Goal: Task Accomplishment & Management: Manage account settings

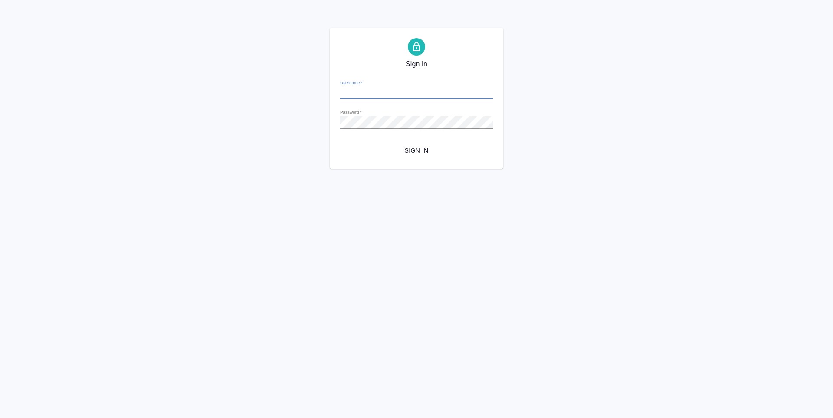
type input "[EMAIL_ADDRESS][DOMAIN_NAME]"
click at [418, 153] on span "Sign in" at bounding box center [416, 150] width 139 height 11
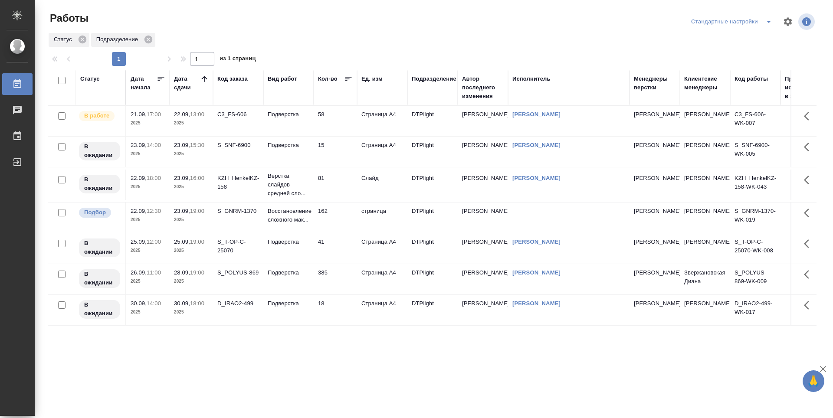
click at [345, 126] on td "58" at bounding box center [335, 121] width 43 height 30
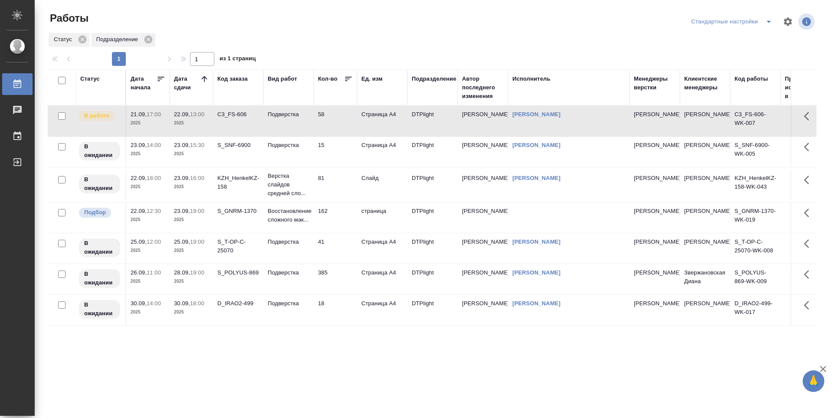
click at [345, 126] on td "58" at bounding box center [335, 121] width 43 height 30
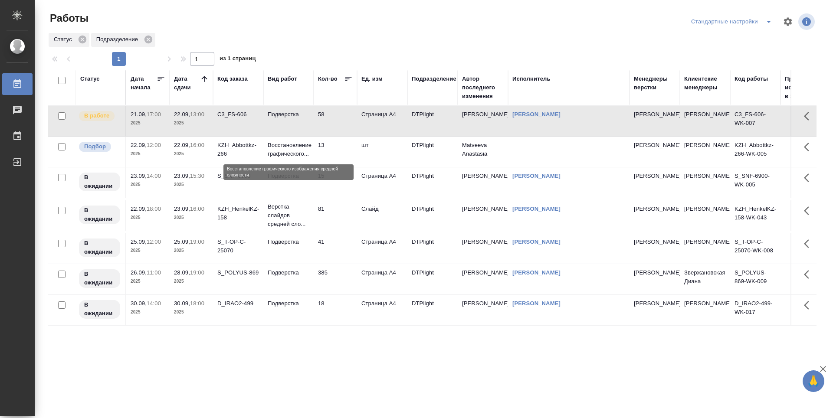
click at [290, 155] on p "Восстановление графического..." at bounding box center [289, 149] width 42 height 17
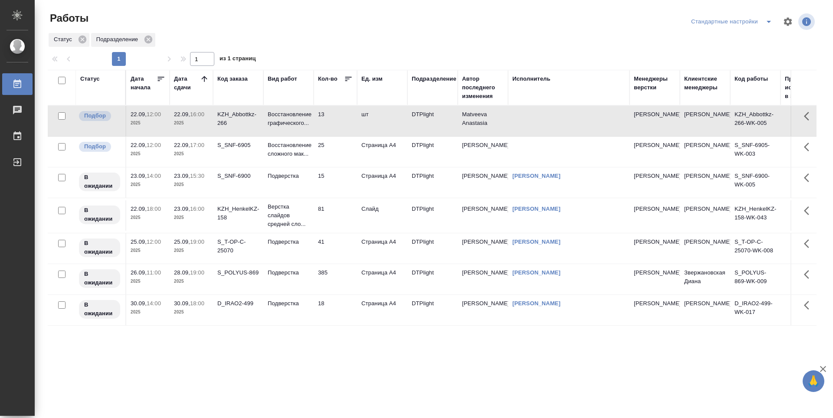
click at [328, 176] on td "15" at bounding box center [335, 183] width 43 height 30
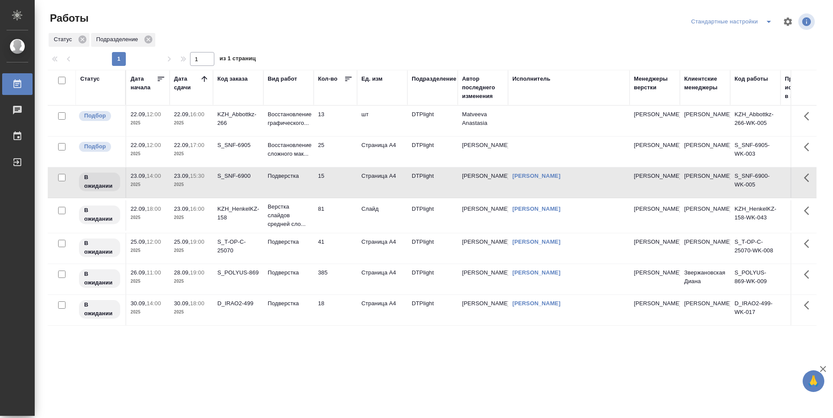
click at [336, 211] on td "81" at bounding box center [335, 216] width 43 height 30
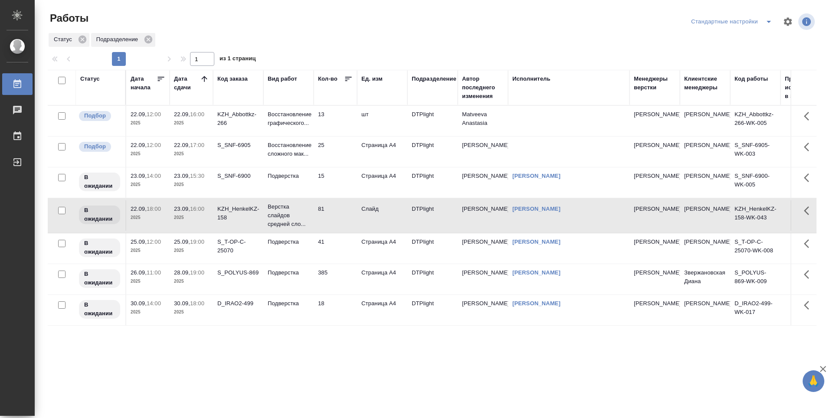
click at [331, 215] on td "81" at bounding box center [335, 216] width 43 height 30
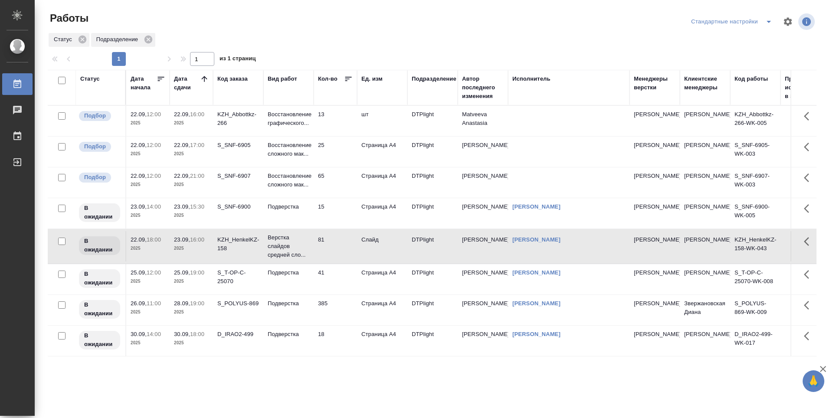
click at [339, 176] on td "65" at bounding box center [335, 183] width 43 height 30
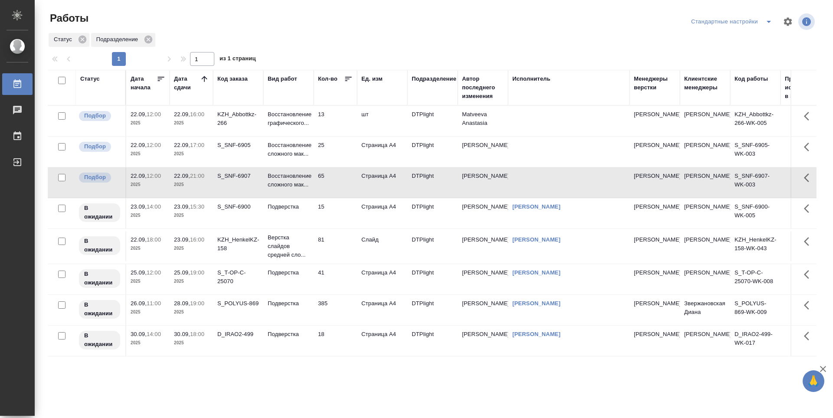
click at [339, 176] on td "65" at bounding box center [335, 183] width 43 height 30
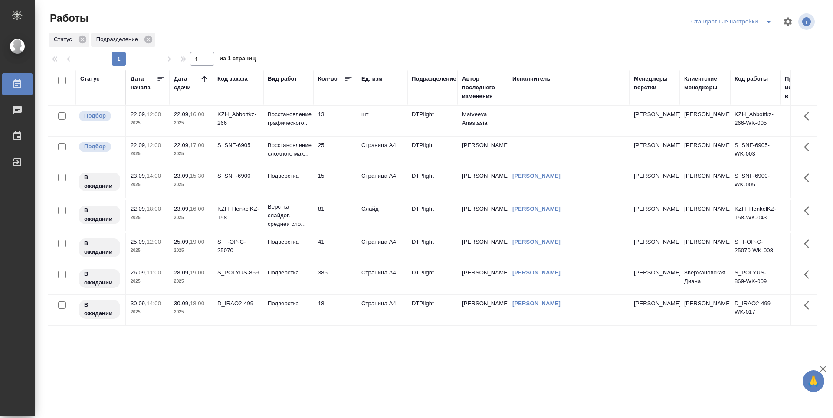
click at [342, 147] on td "25" at bounding box center [335, 152] width 43 height 30
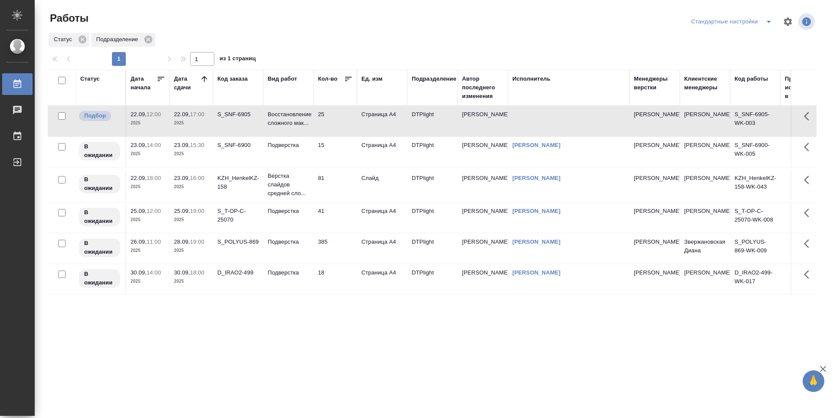
click at [339, 325] on div "Статус Дата начала Дата сдачи Код заказа Вид работ Кол-во Ед. изм Подразделение…" at bounding box center [432, 226] width 769 height 313
click at [331, 154] on td "15" at bounding box center [335, 152] width 43 height 30
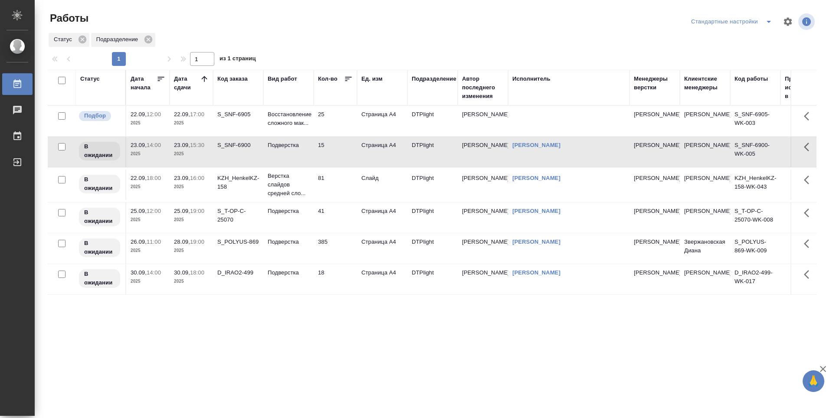
click at [333, 188] on td "81" at bounding box center [335, 185] width 43 height 30
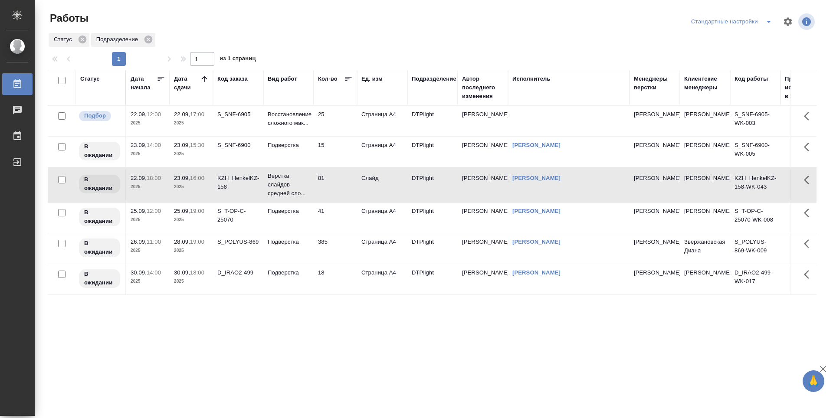
click at [340, 217] on td "41" at bounding box center [335, 218] width 43 height 30
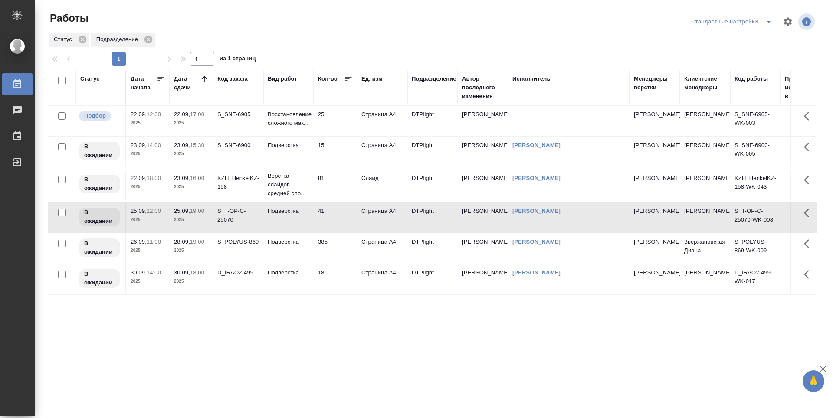
click at [345, 258] on td "385" at bounding box center [335, 249] width 43 height 30
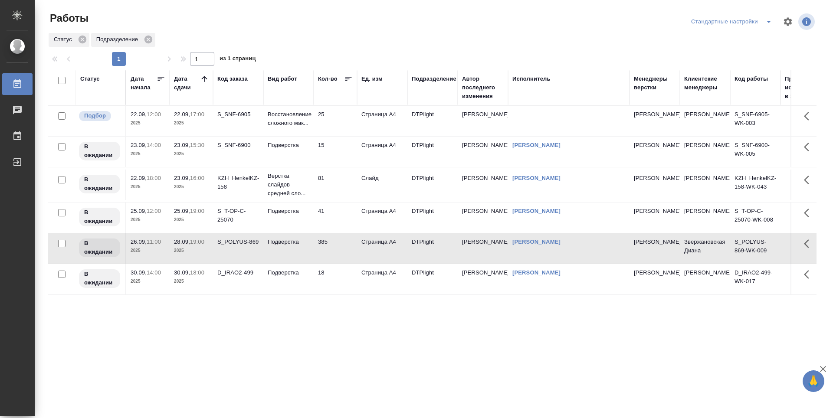
click at [343, 273] on td "18" at bounding box center [335, 279] width 43 height 30
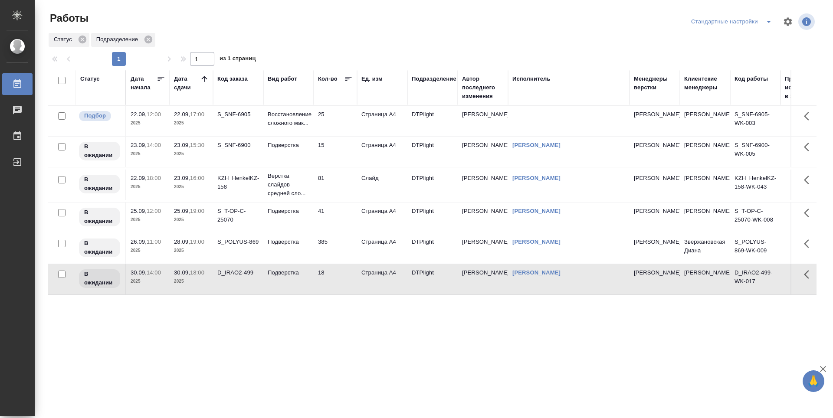
click at [373, 315] on div "Статус Дата начала Дата сдачи Код заказа Вид работ Кол-во Ед. изм Подразделение…" at bounding box center [432, 226] width 769 height 313
click at [337, 124] on td "25" at bounding box center [335, 121] width 43 height 30
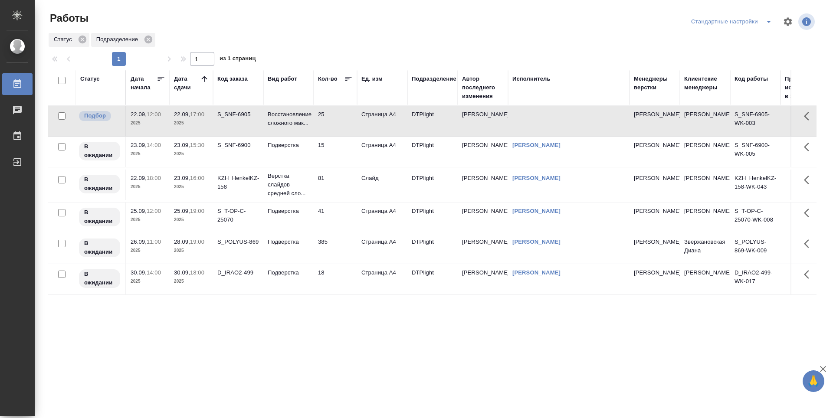
click at [337, 123] on td "25" at bounding box center [335, 121] width 43 height 30
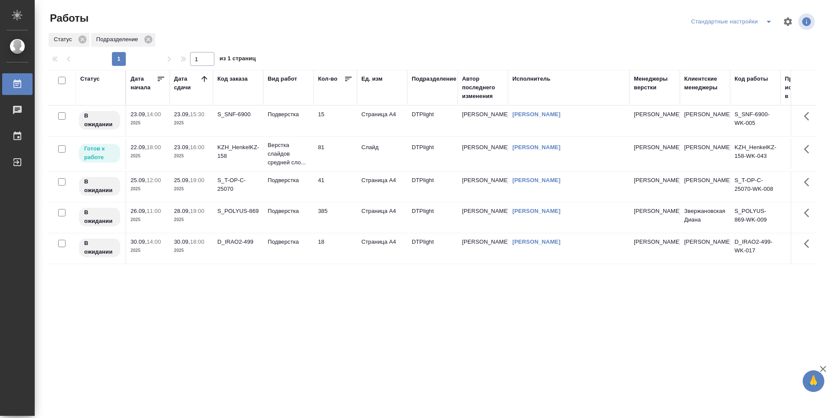
click at [343, 153] on td "81" at bounding box center [335, 154] width 43 height 30
click at [343, 154] on td "81" at bounding box center [335, 154] width 43 height 30
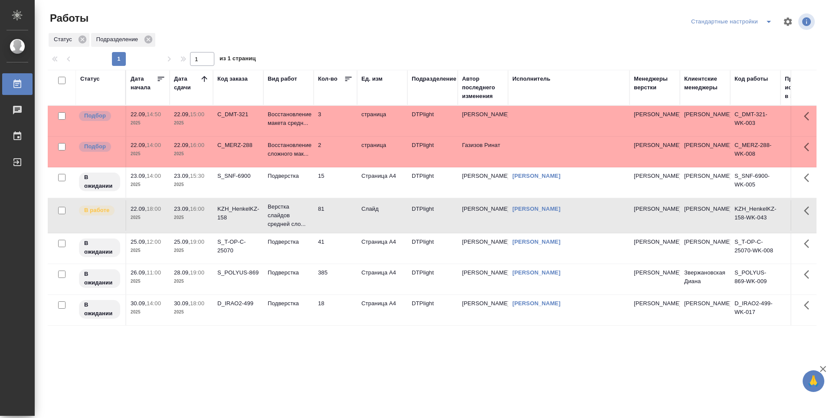
click at [243, 128] on td "C_DMT-321" at bounding box center [238, 121] width 50 height 30
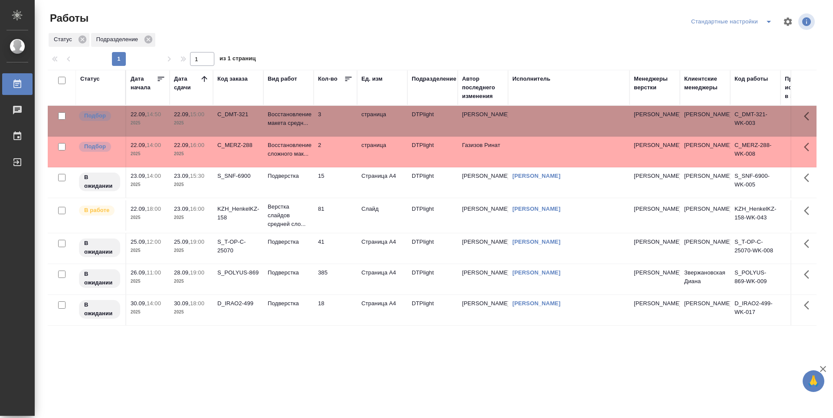
click at [243, 128] on td "C_DMT-321" at bounding box center [238, 121] width 50 height 30
click at [203, 80] on icon at bounding box center [204, 79] width 9 height 9
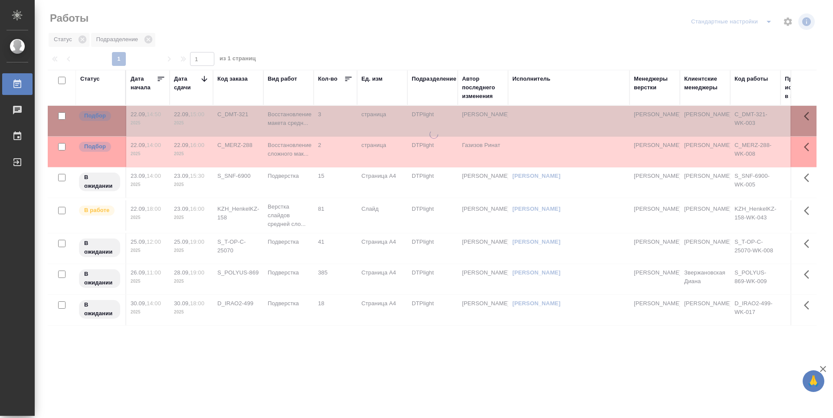
click at [203, 80] on icon at bounding box center [204, 79] width 6 height 6
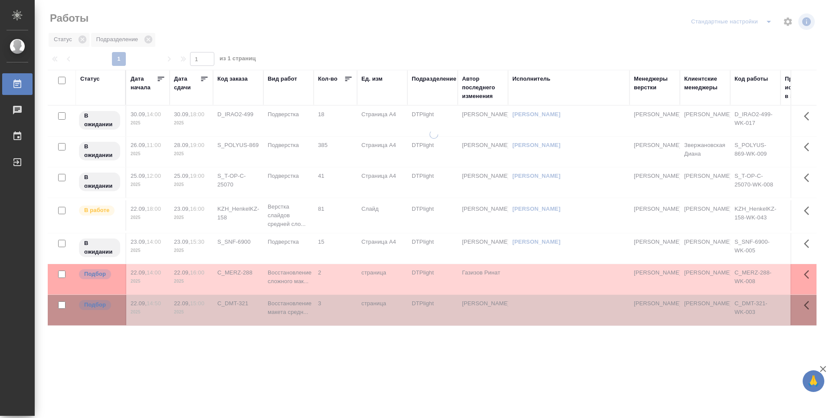
click at [204, 80] on icon at bounding box center [204, 79] width 9 height 9
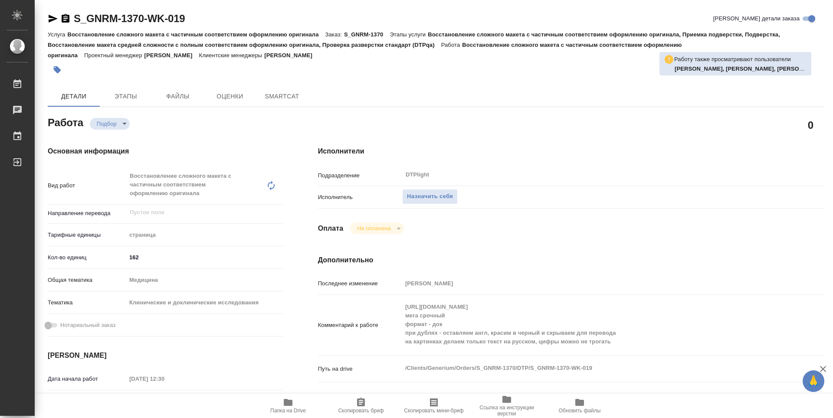
type textarea "x"
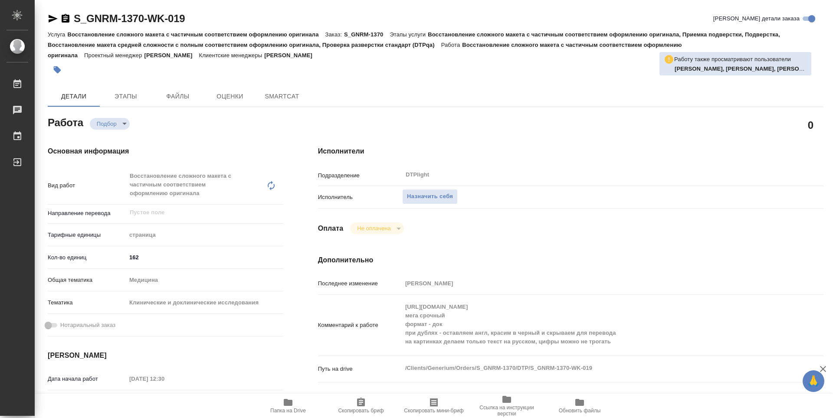
type textarea "x"
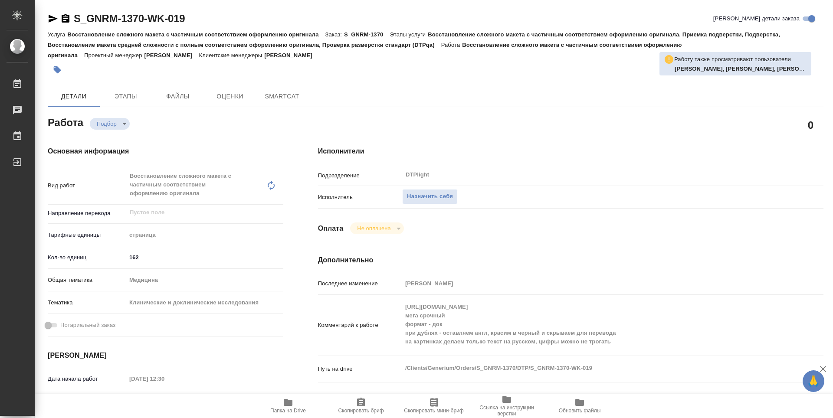
type textarea "x"
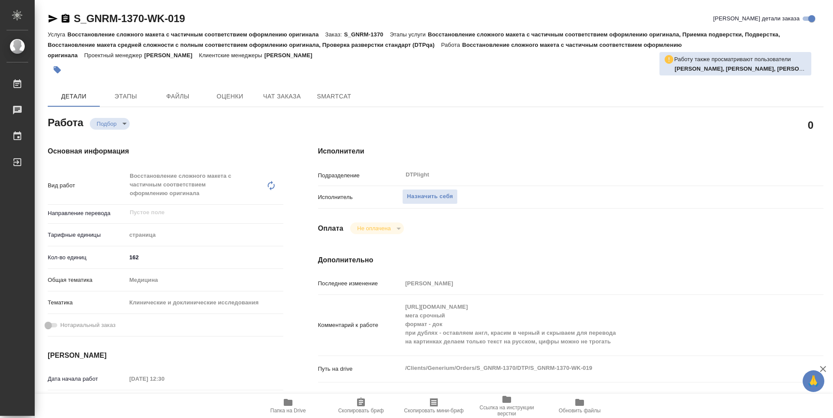
type textarea "x"
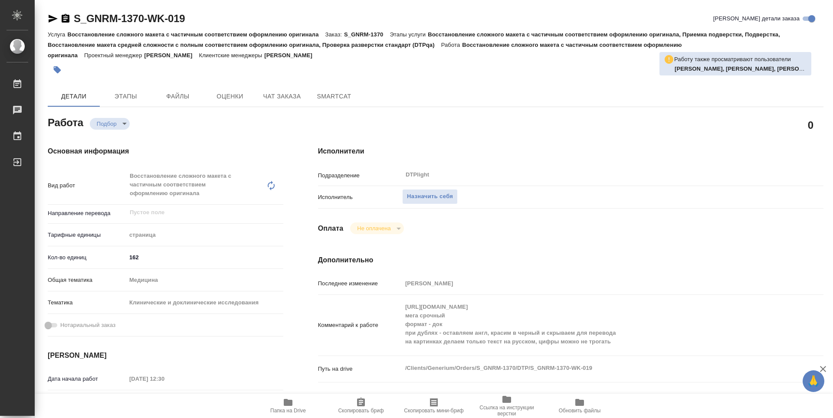
type textarea "x"
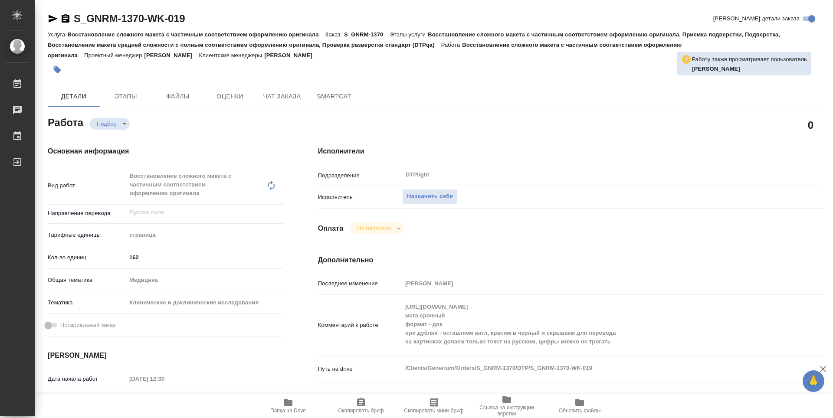
type textarea "x"
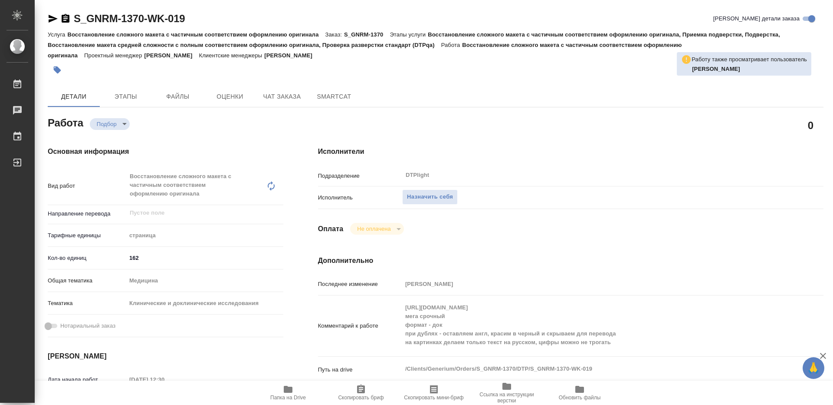
type textarea "x"
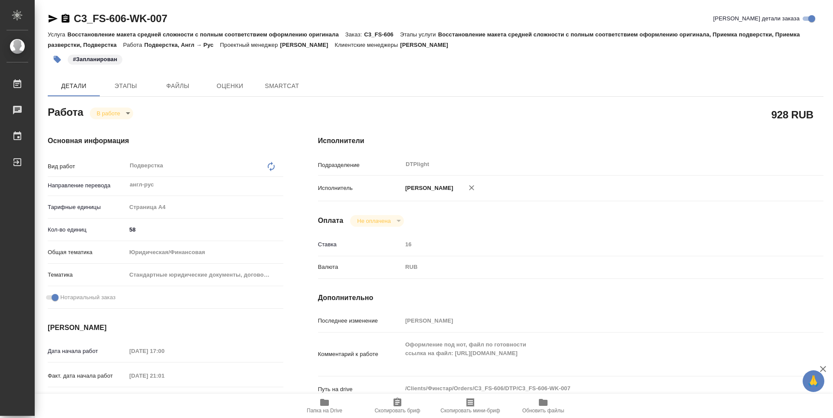
type textarea "x"
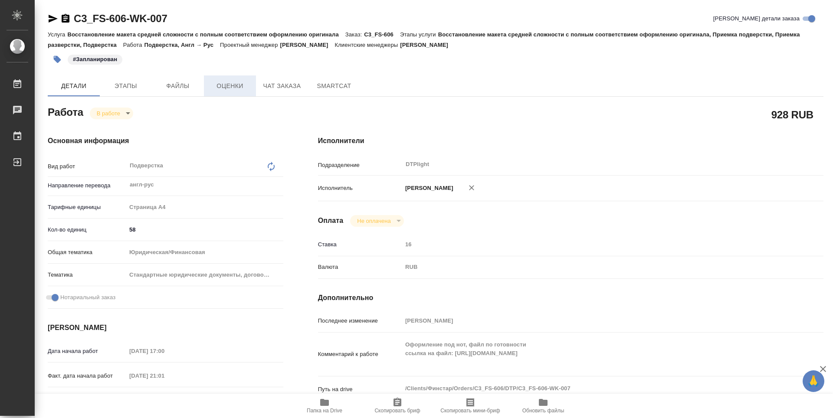
type textarea "x"
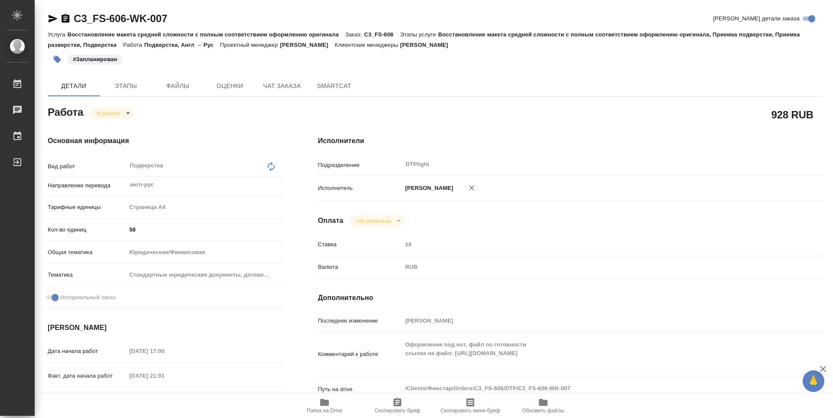
type textarea "x"
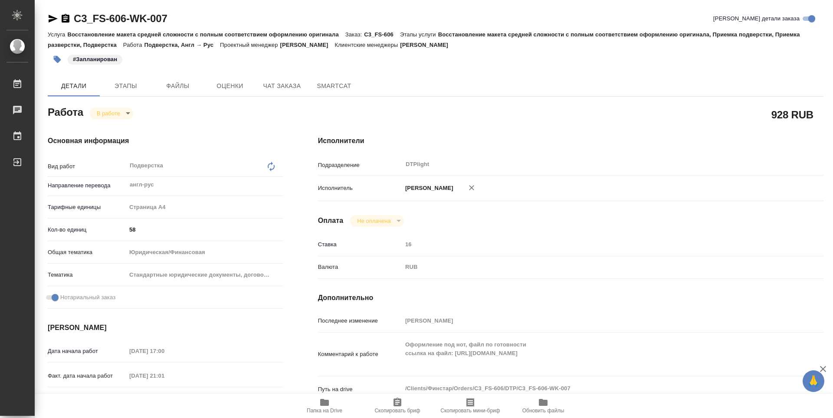
type textarea "x"
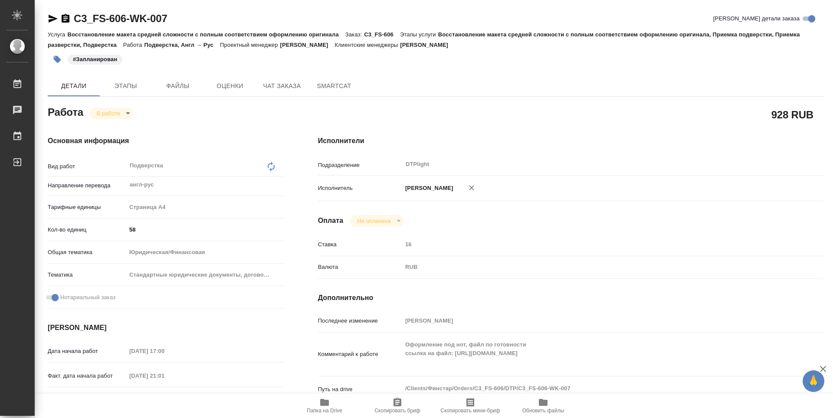
type textarea "x"
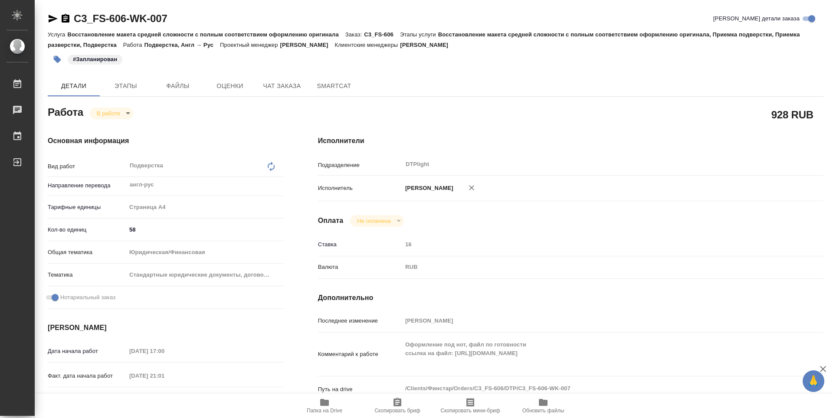
click at [323, 403] on icon "button" at bounding box center [324, 402] width 9 height 7
click at [128, 111] on body "🙏 .cls-1 fill:#fff; AWATERA Guselnikov Roman Работы 0 Чаты График Выйти C3_FS-6…" at bounding box center [416, 209] width 833 height 418
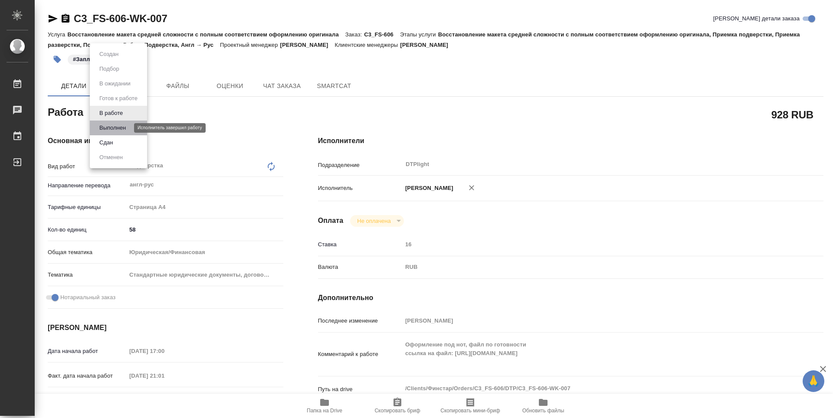
click at [115, 126] on button "Выполнен" at bounding box center [113, 128] width 32 height 10
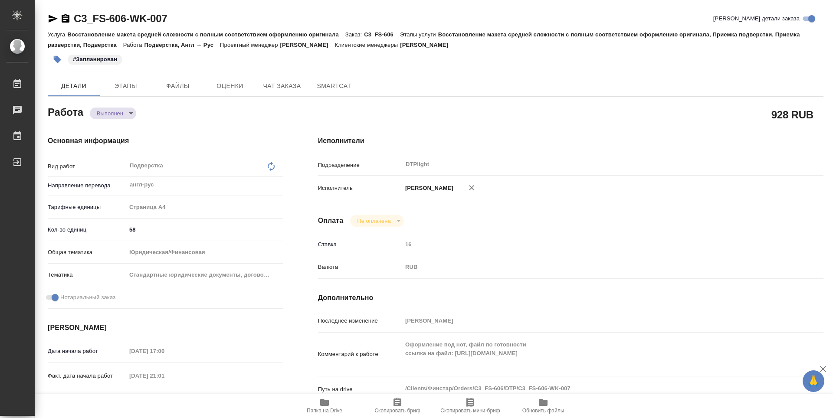
type textarea "x"
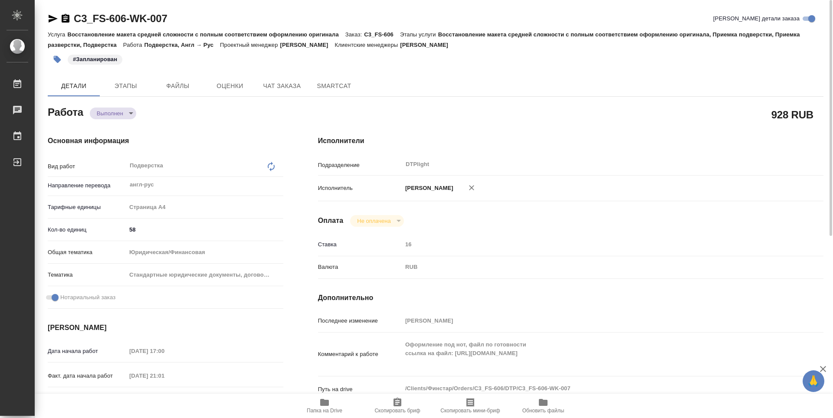
type textarea "x"
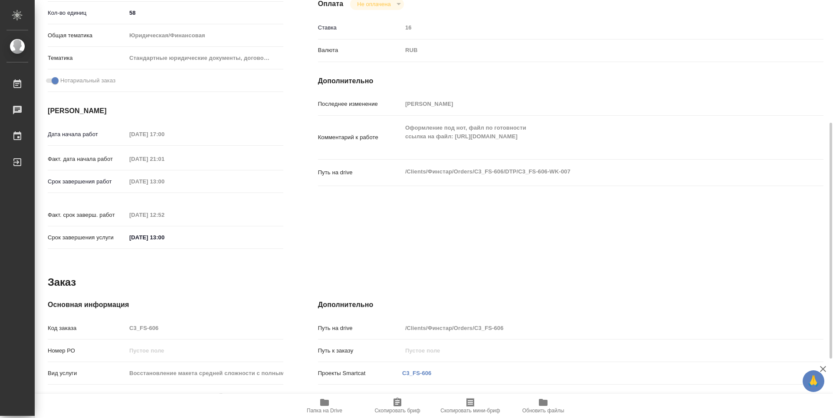
type textarea "x"
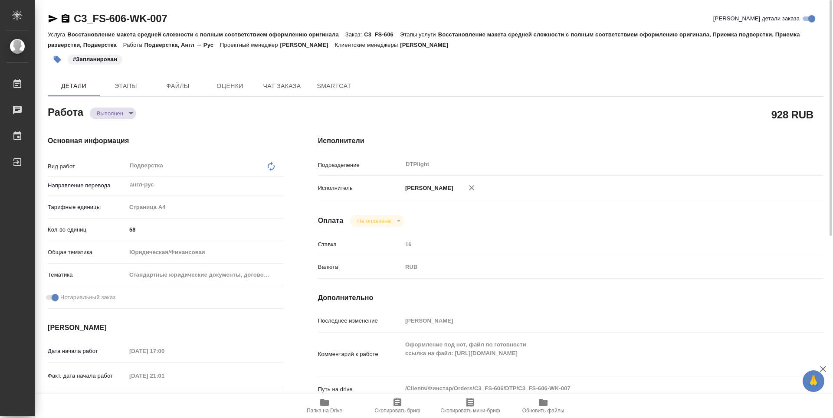
type textarea "x"
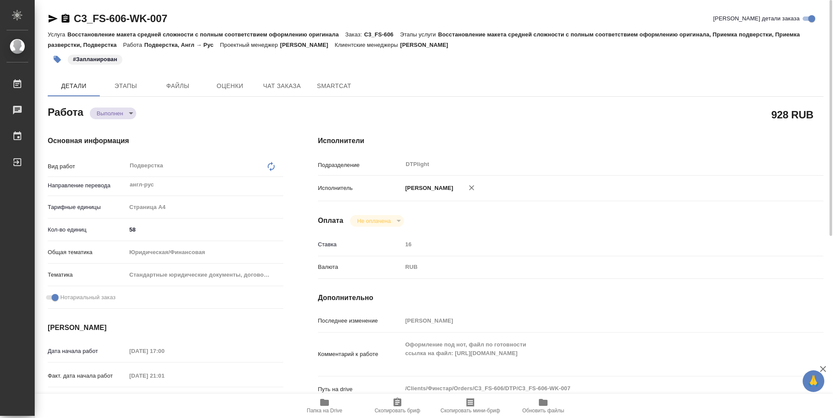
type textarea "x"
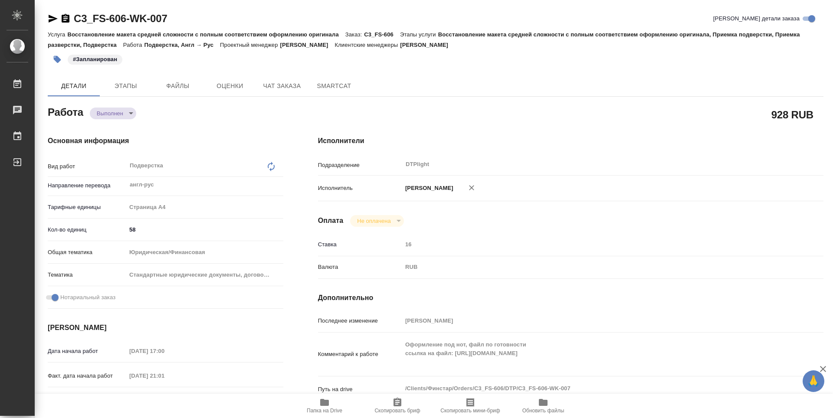
click at [66, 23] on icon "button" at bounding box center [66, 18] width 8 height 9
type textarea "x"
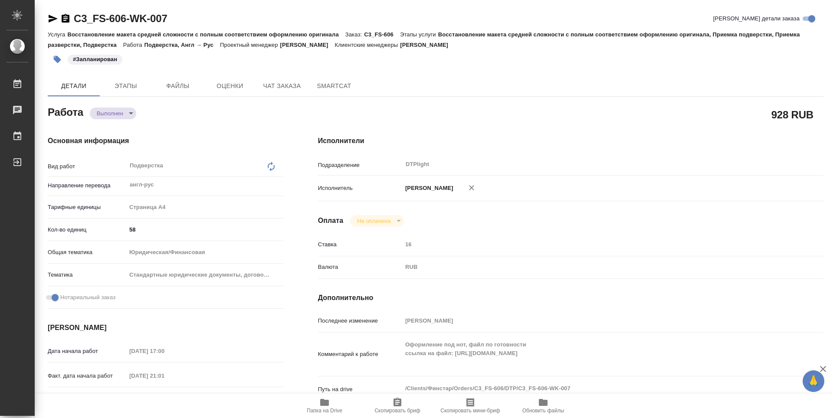
type textarea "x"
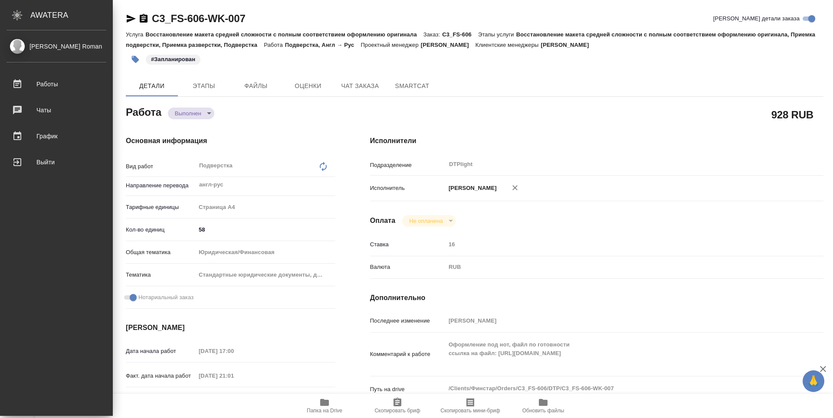
type textarea "x"
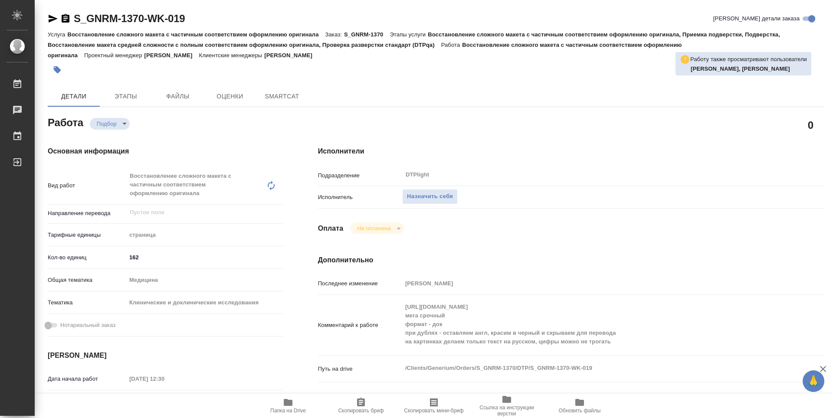
type textarea "x"
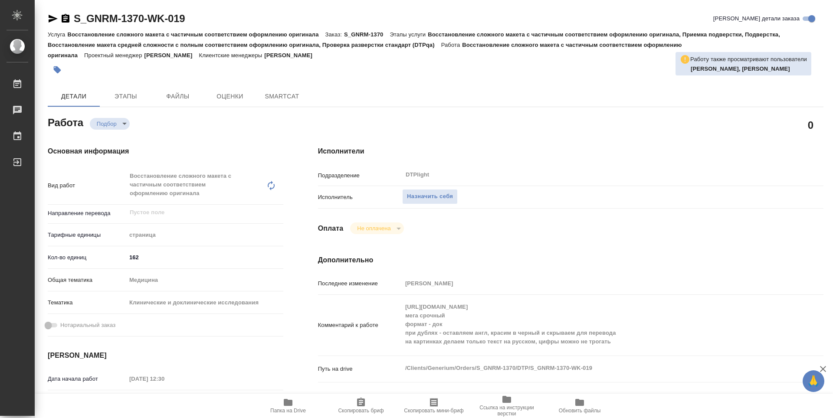
type textarea "x"
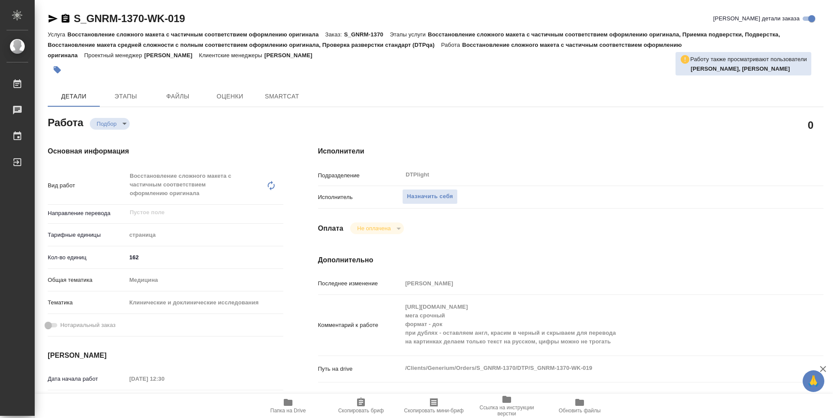
type textarea "x"
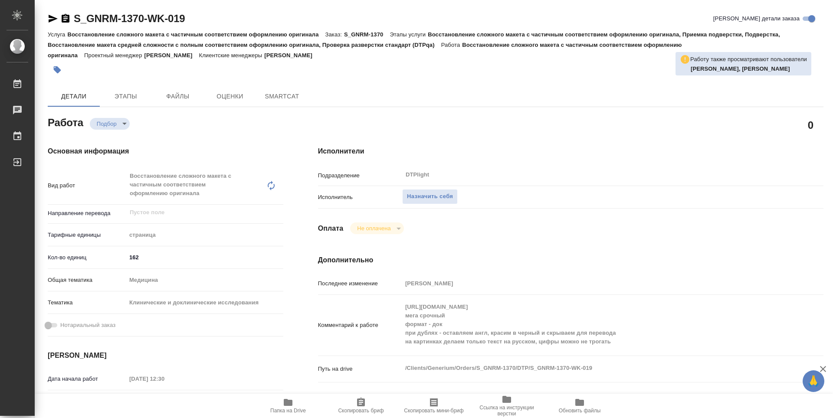
scroll to position [43, 0]
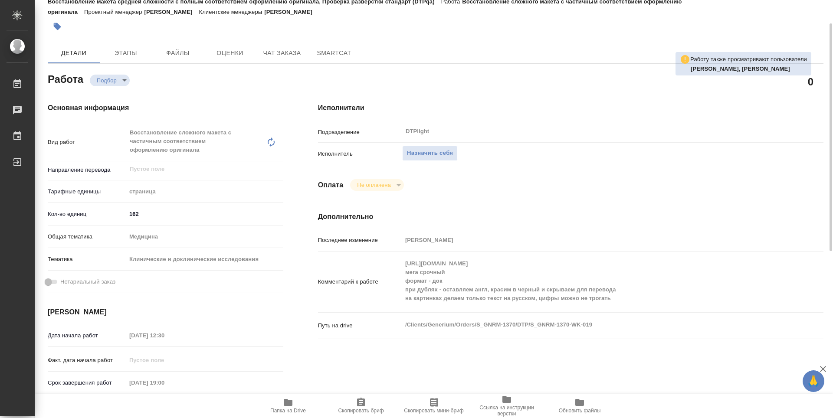
type textarea "x"
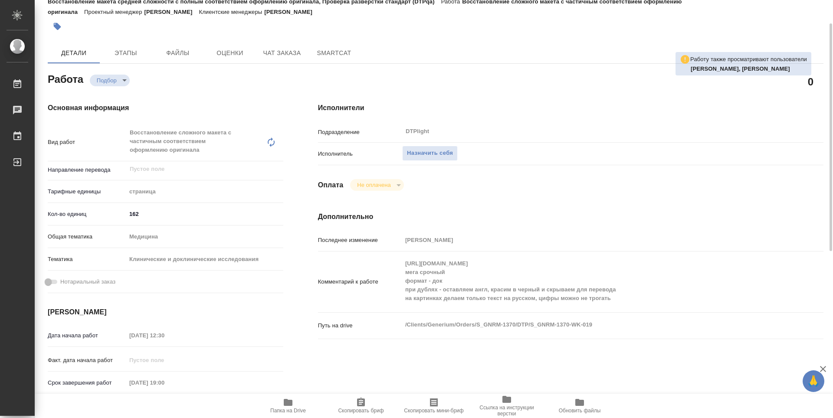
type textarea "x"
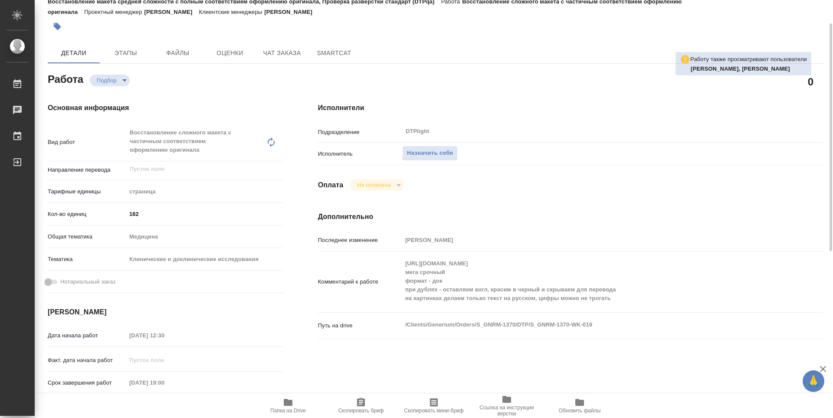
scroll to position [87, 0]
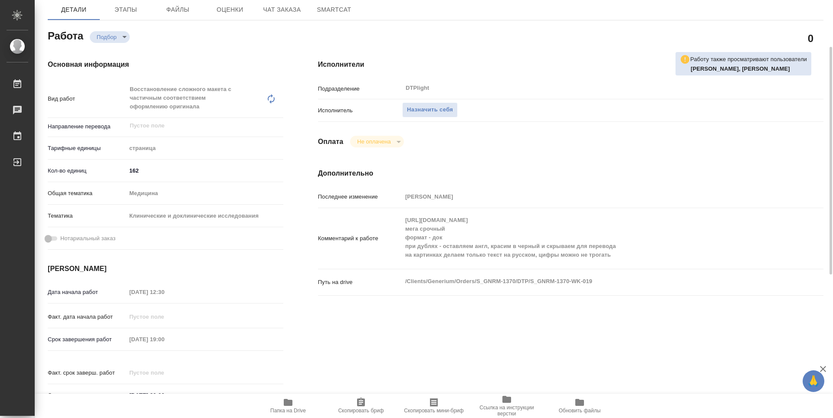
drag, startPoint x: 296, startPoint y: 406, endPoint x: 296, endPoint y: 399, distance: 6.5
click at [296, 406] on span "Папка на Drive" at bounding box center [288, 406] width 63 height 16
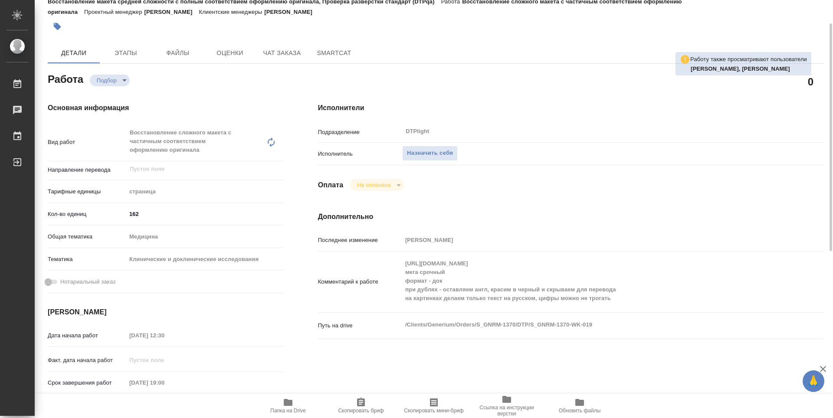
scroll to position [0, 0]
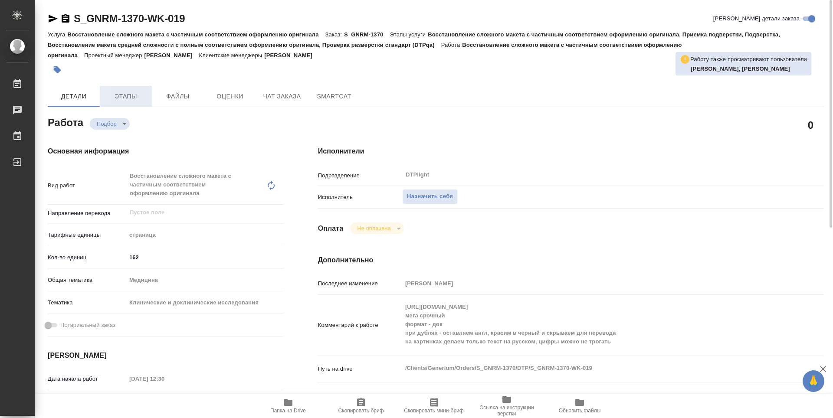
type textarea "x"
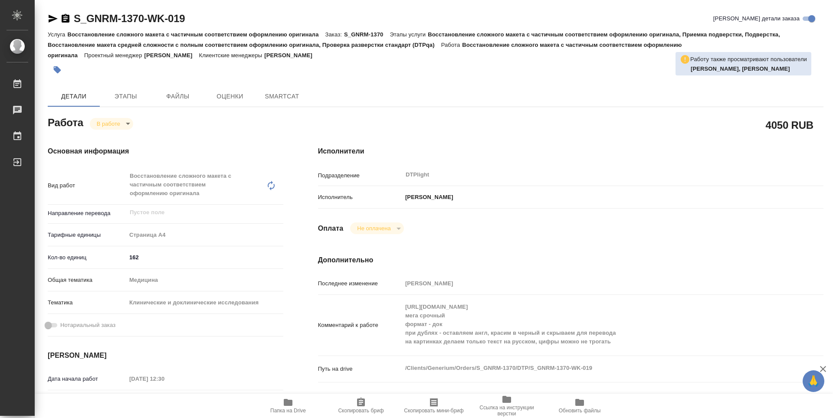
type textarea "x"
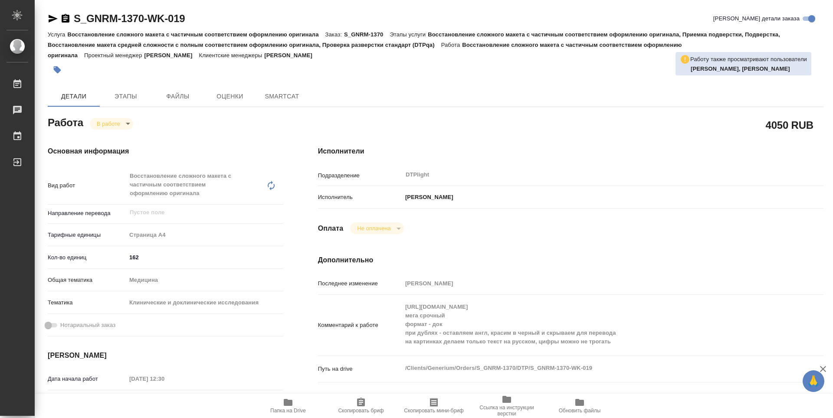
type textarea "x"
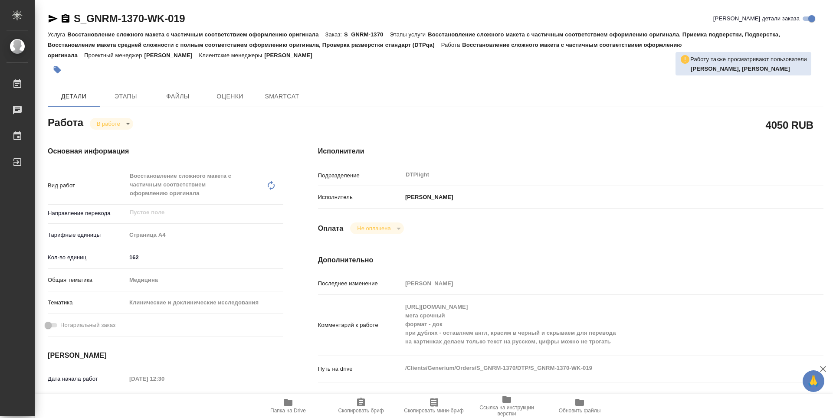
type textarea "x"
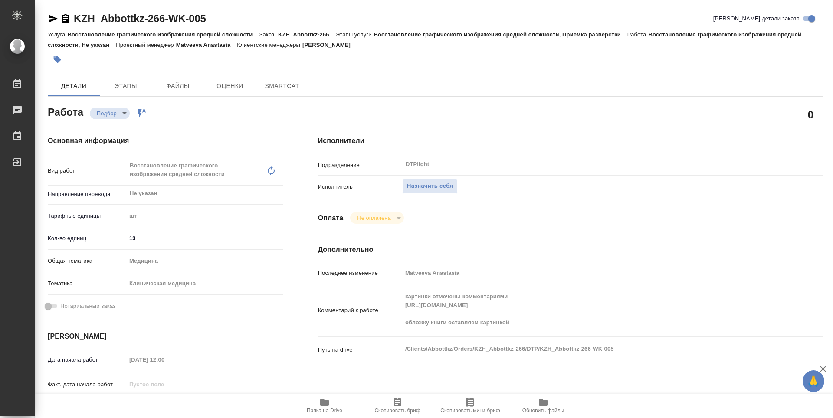
type textarea "x"
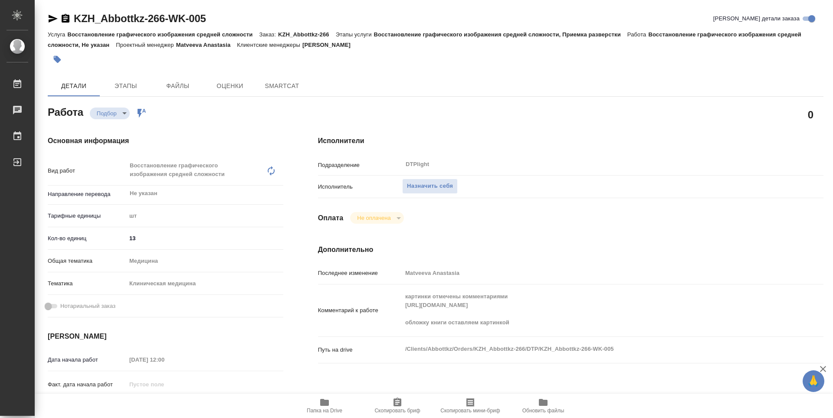
type textarea "x"
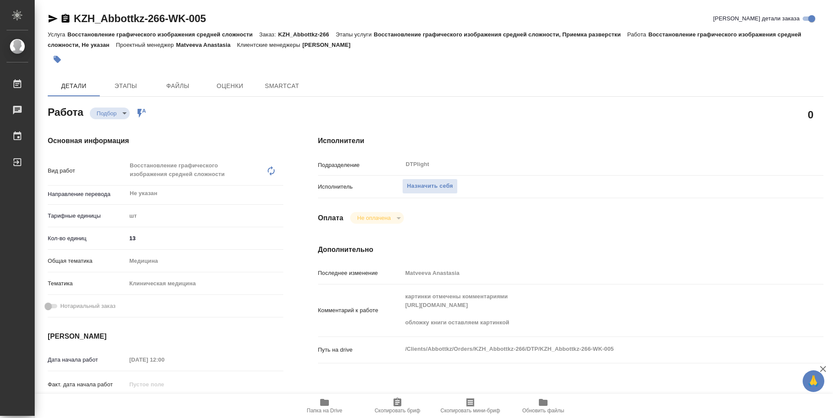
type textarea "x"
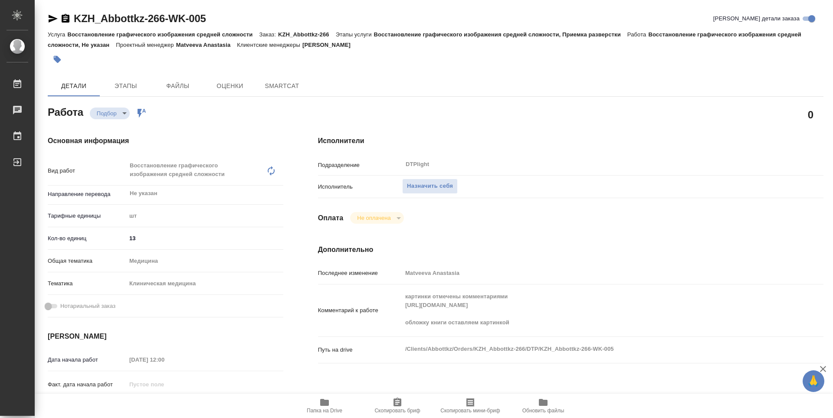
type textarea "x"
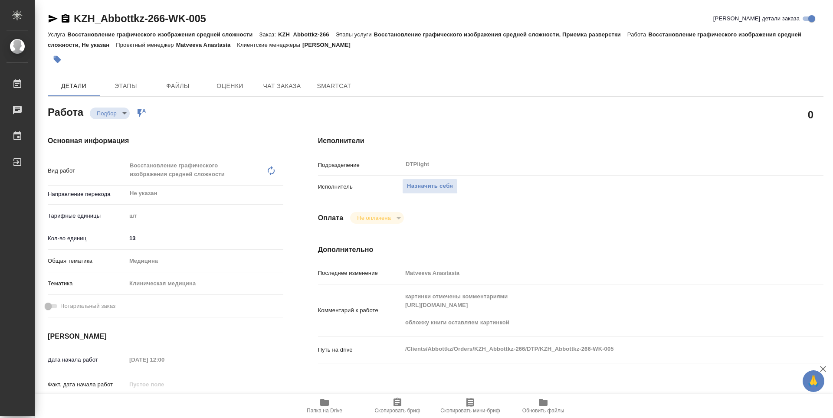
type textarea "x"
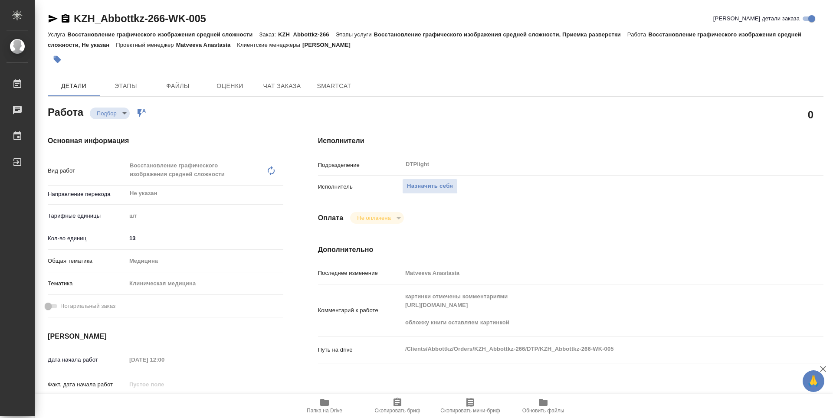
click at [396, 307] on div "Комментарий к работе картинки отмечены комментариями https://drive.awatera.com/…" at bounding box center [571, 310] width 506 height 45
type textarea "x"
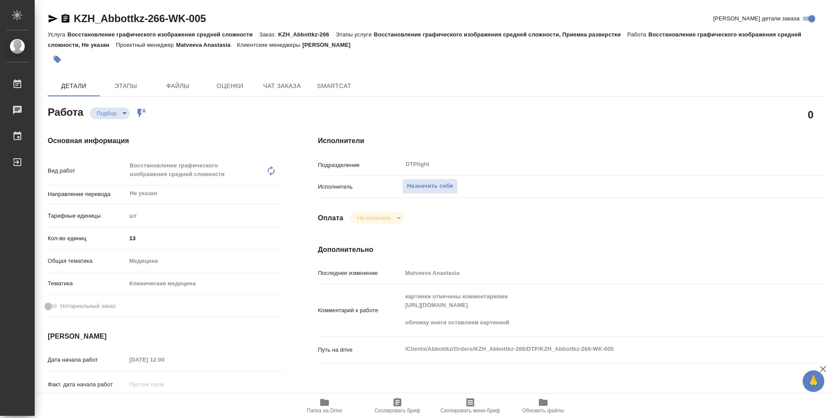
type textarea "x"
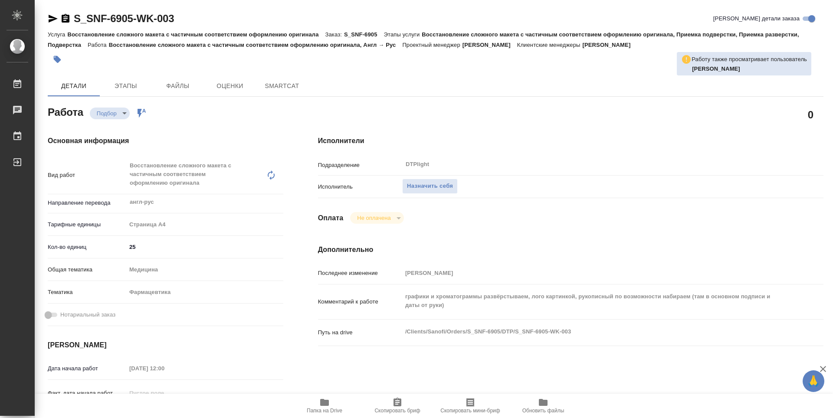
type textarea "x"
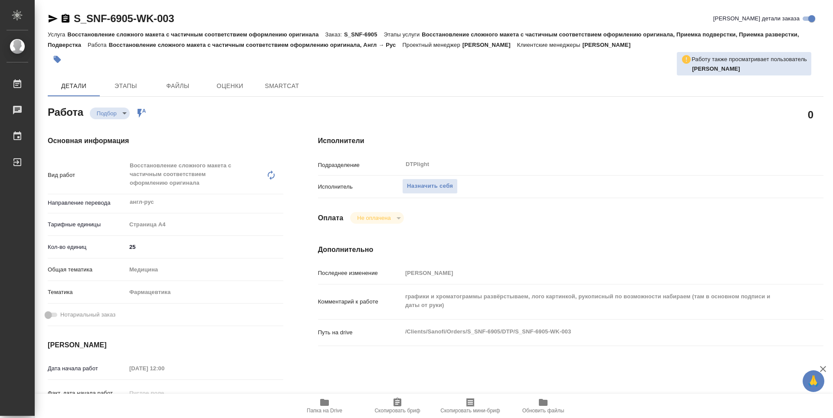
type textarea "x"
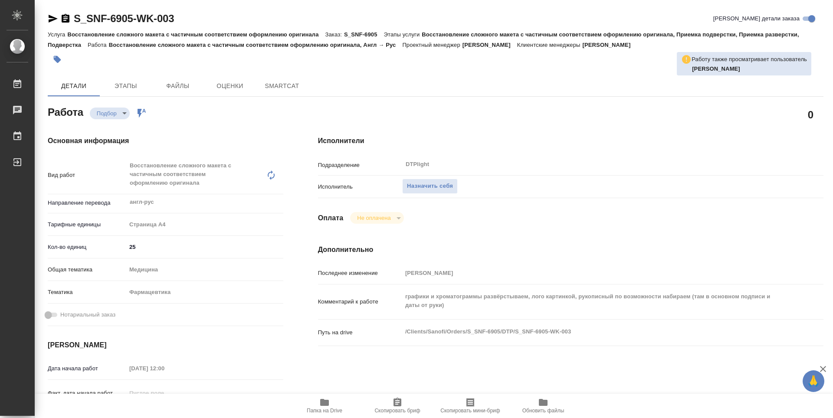
type textarea "x"
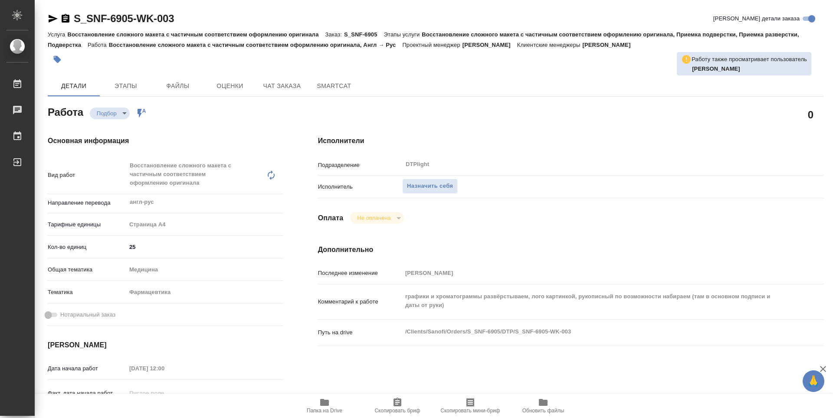
type textarea "x"
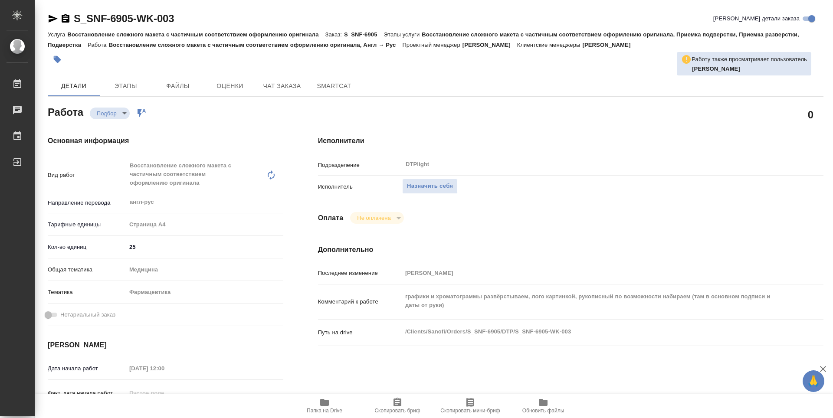
type textarea "x"
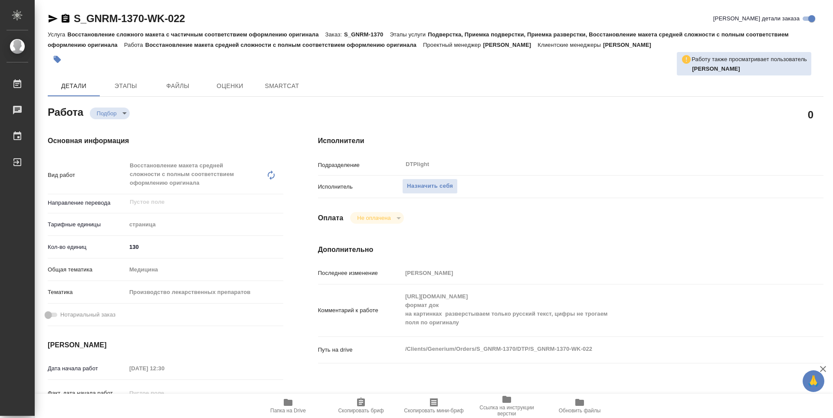
type textarea "x"
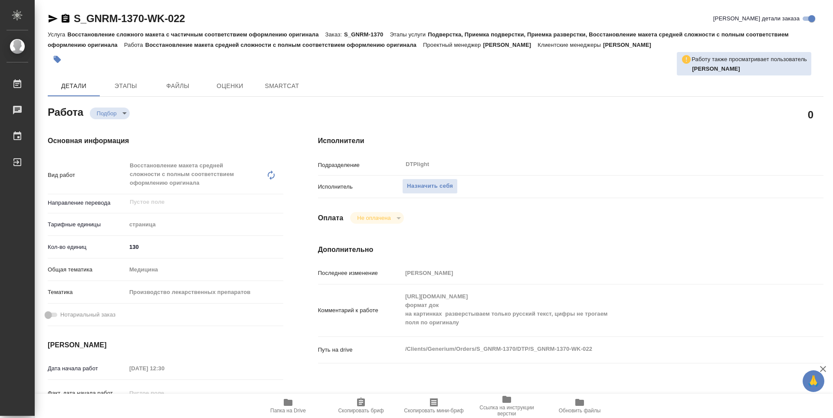
type textarea "x"
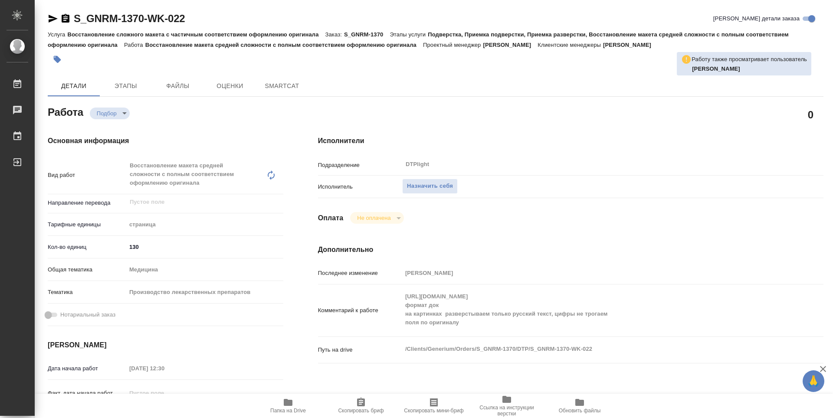
type textarea "x"
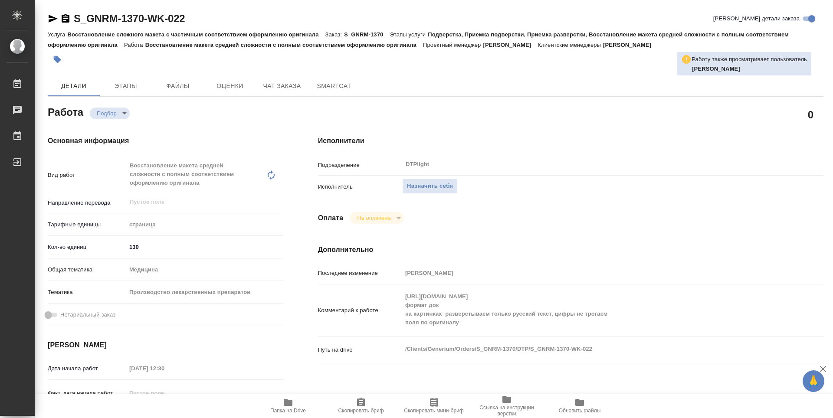
click at [296, 400] on span "Папка на Drive" at bounding box center [288, 406] width 63 height 16
type textarea "x"
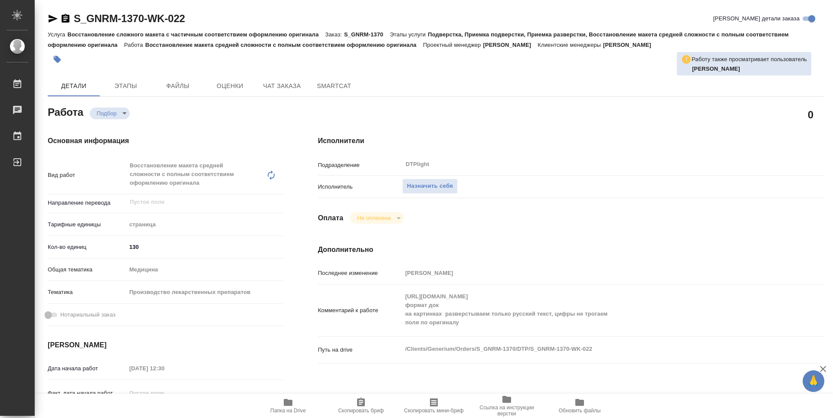
type textarea "x"
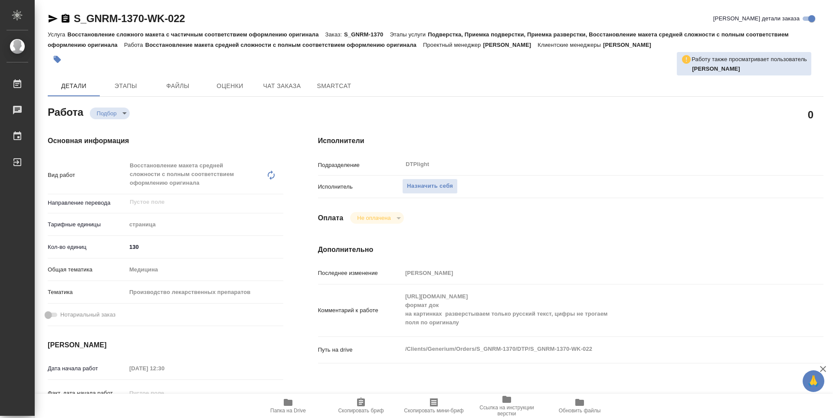
type textarea "x"
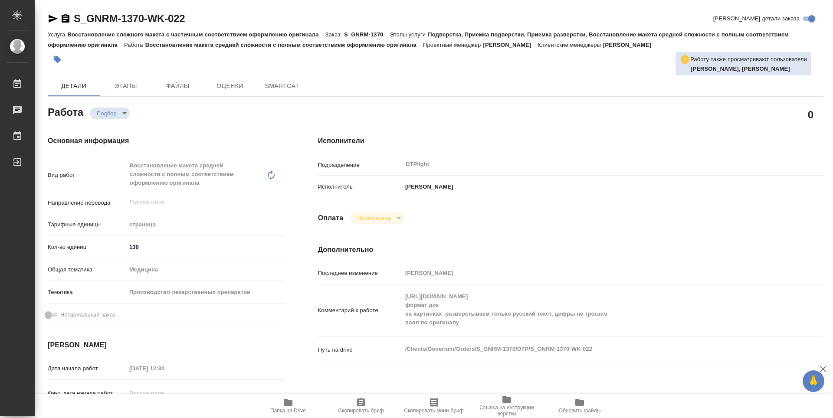
type textarea "x"
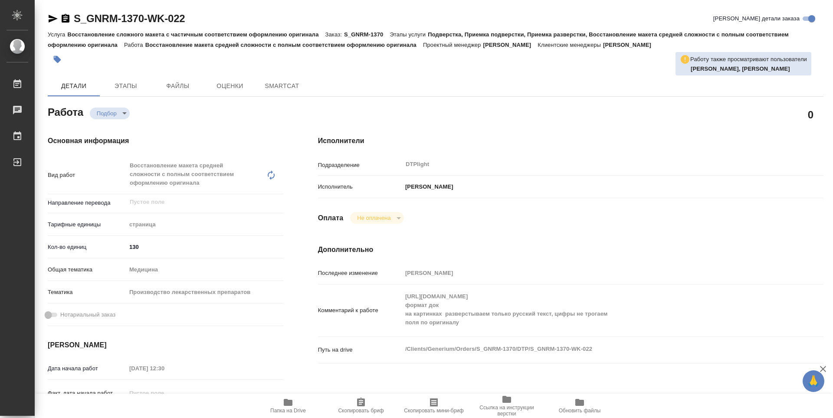
type textarea "x"
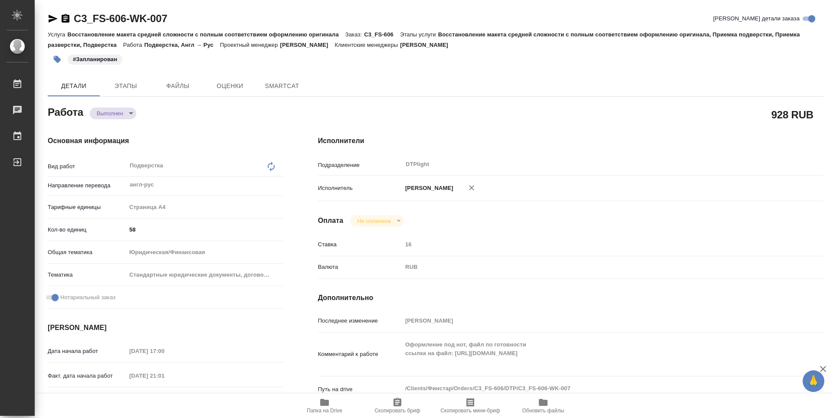
type textarea "x"
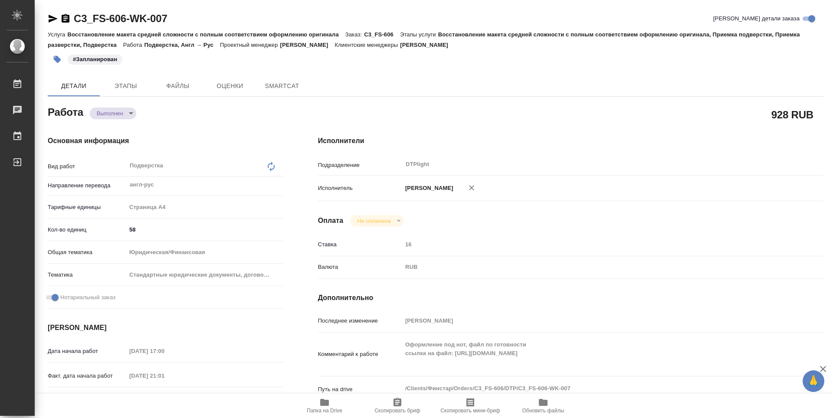
type textarea "x"
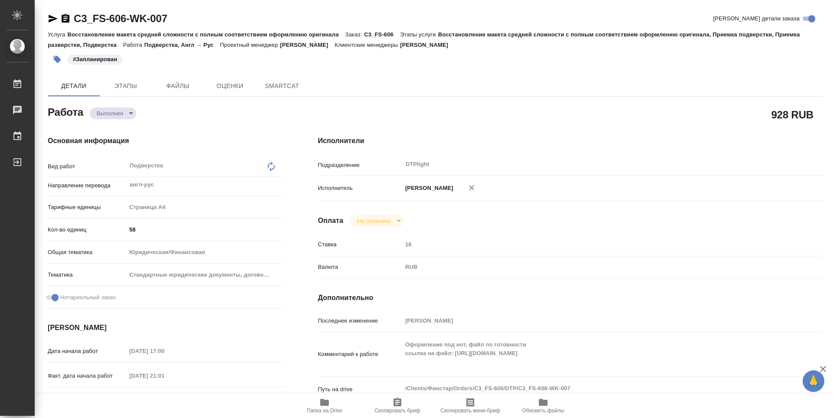
type textarea "x"
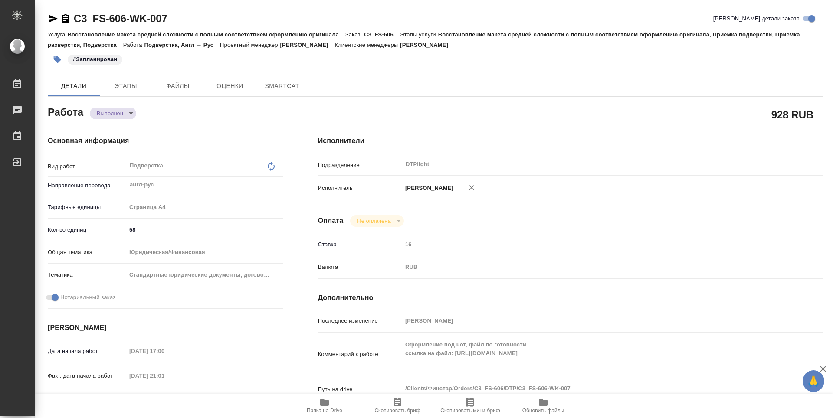
type textarea "x"
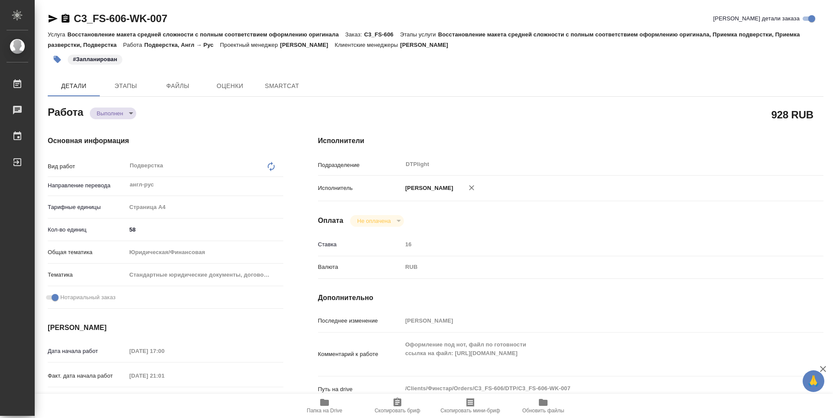
type textarea "x"
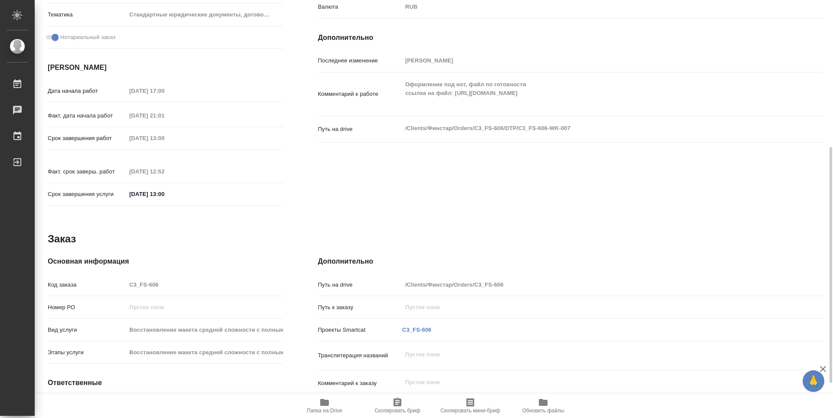
scroll to position [322, 0]
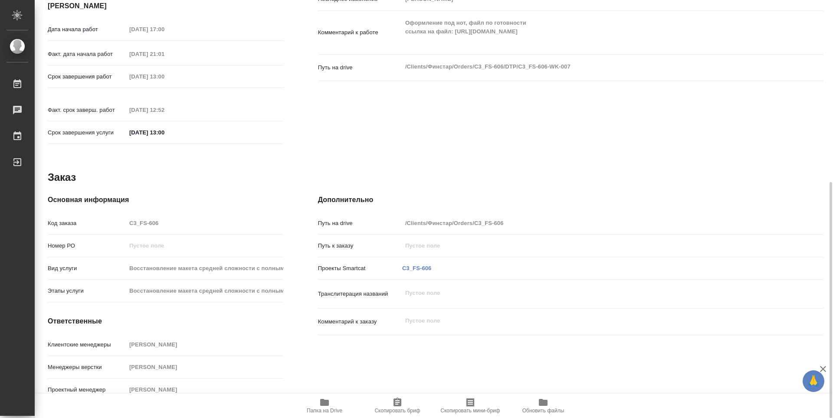
type textarea "x"
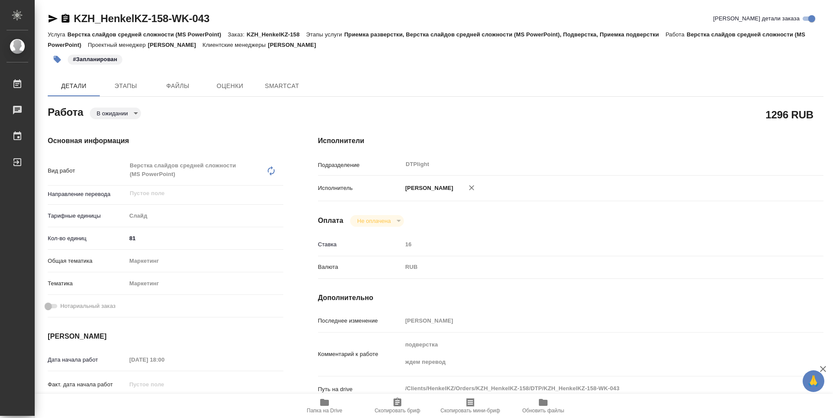
type textarea "x"
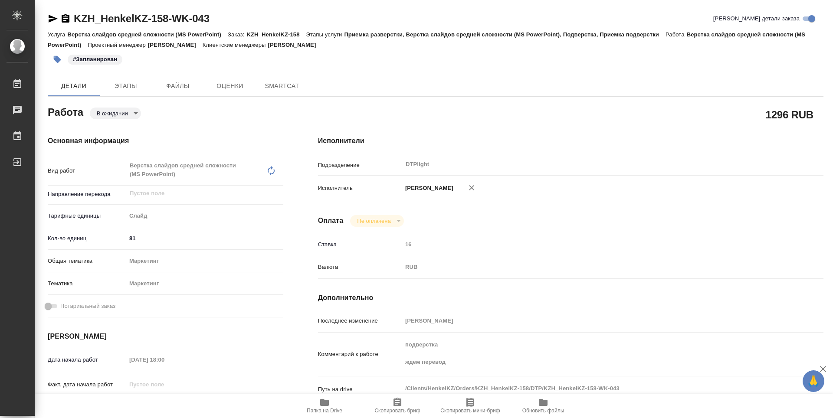
type textarea "x"
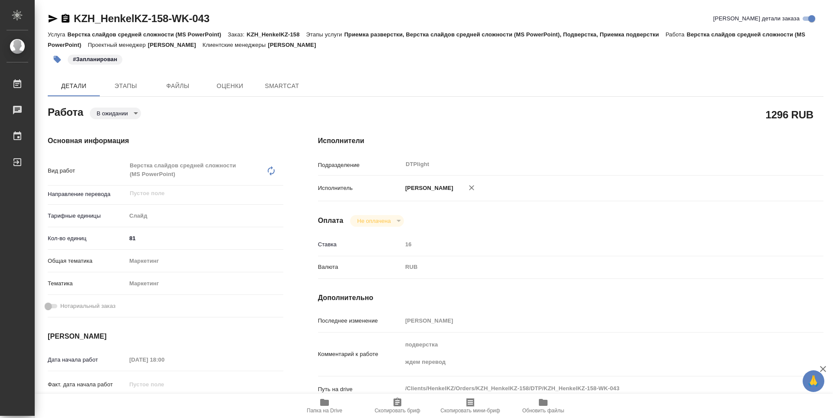
type textarea "x"
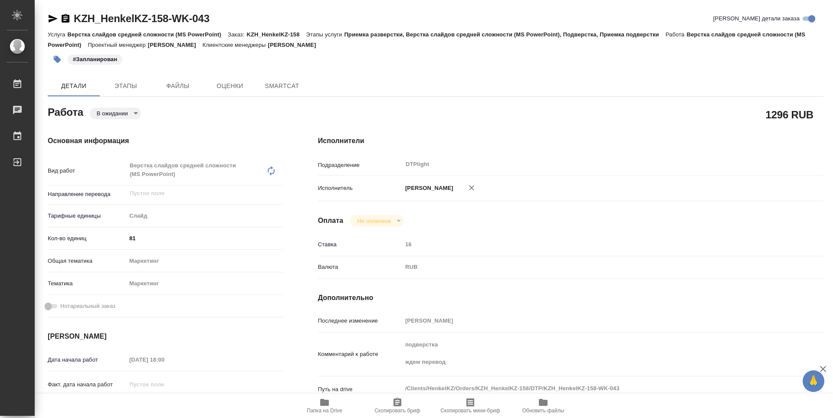
scroll to position [130, 0]
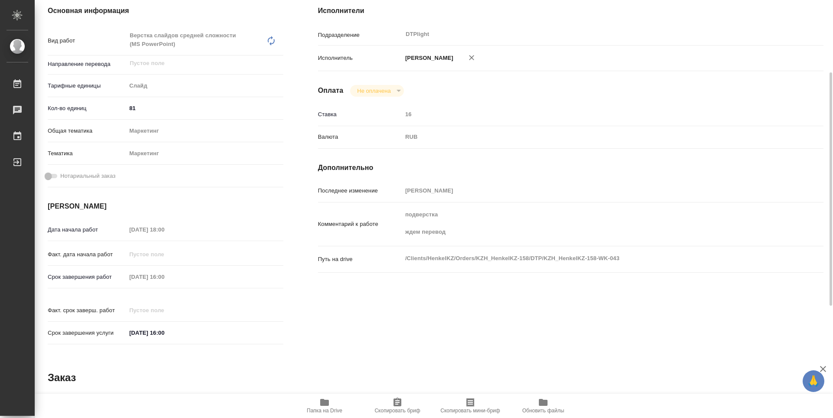
type textarea "x"
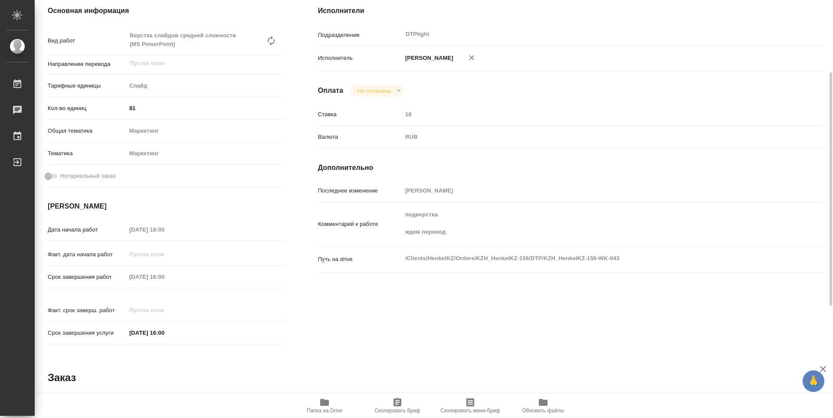
type textarea "x"
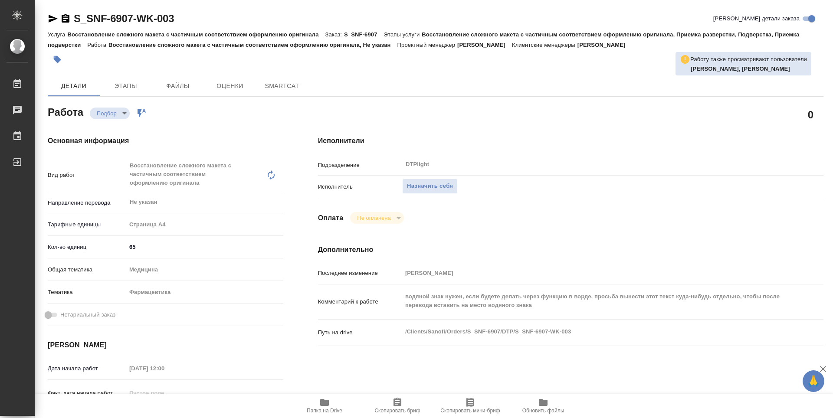
type textarea "x"
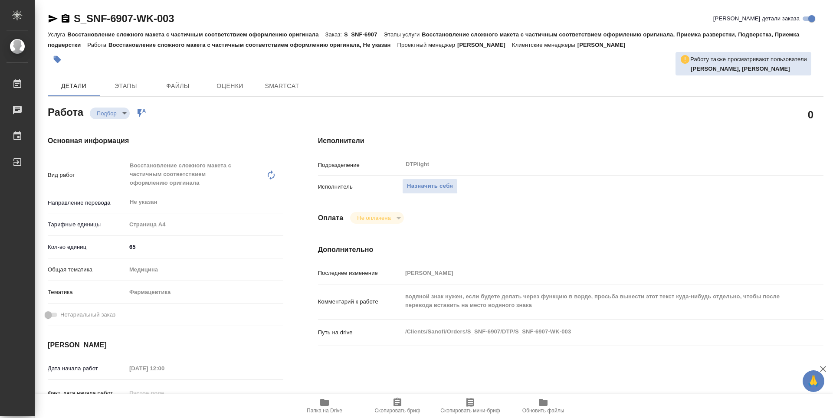
type textarea "x"
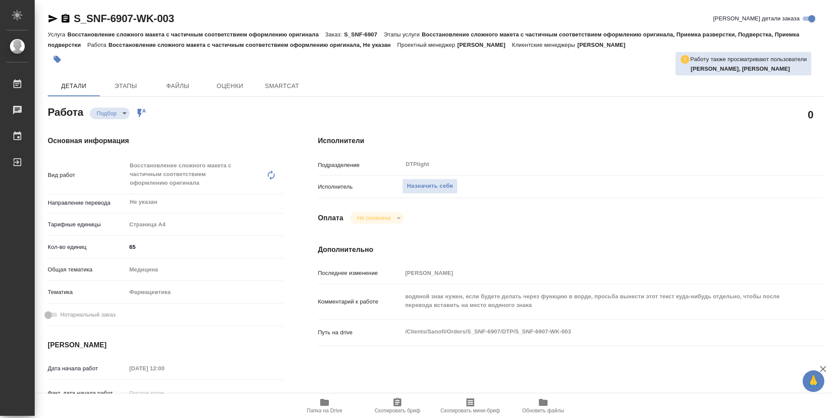
type textarea "x"
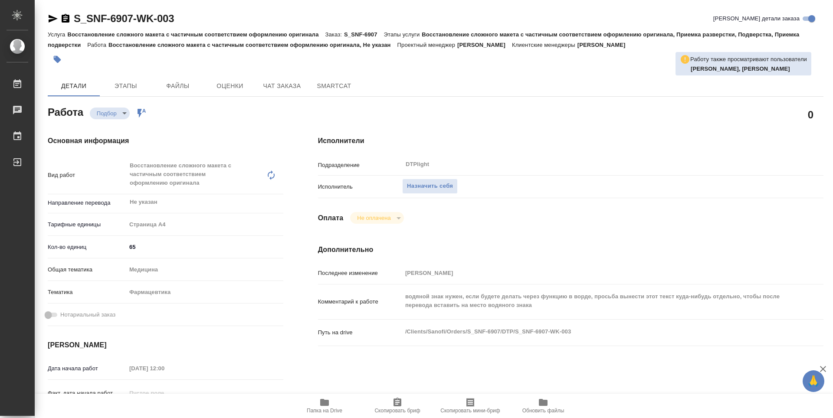
type textarea "x"
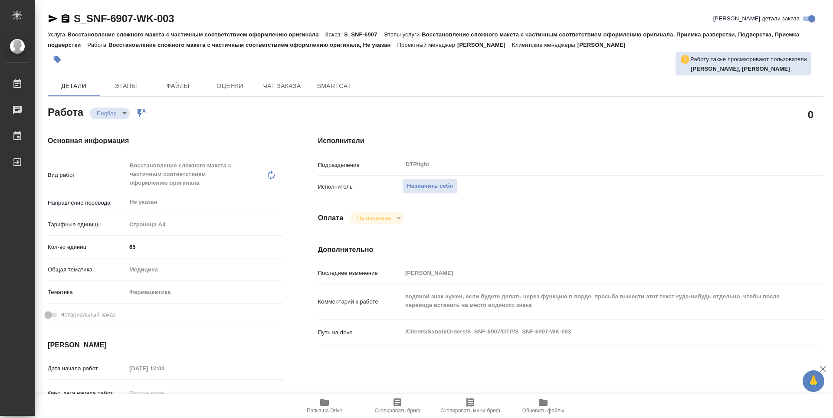
type textarea "x"
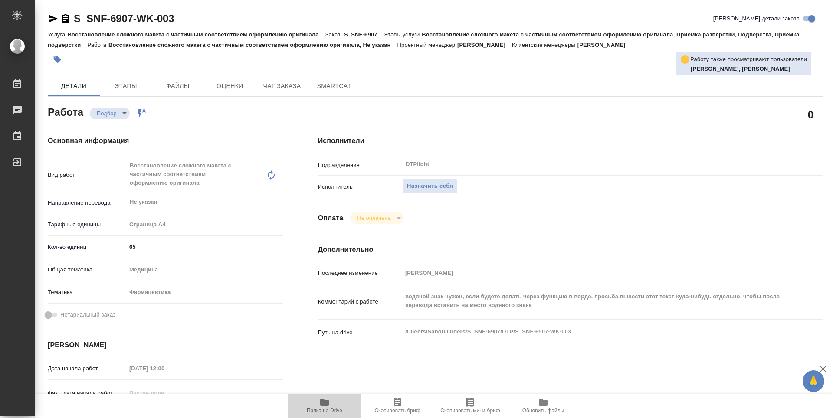
click at [328, 408] on span "Папка на Drive" at bounding box center [325, 411] width 36 height 6
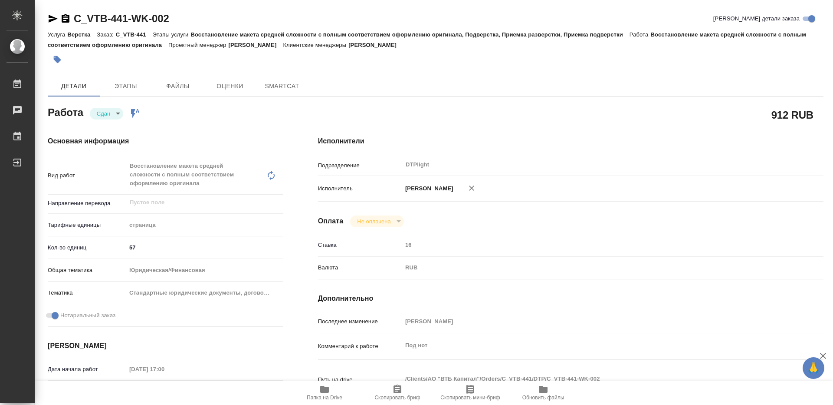
type textarea "x"
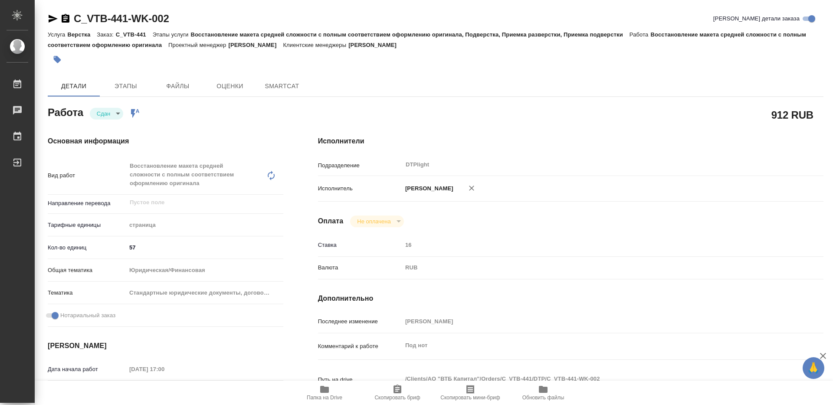
type textarea "x"
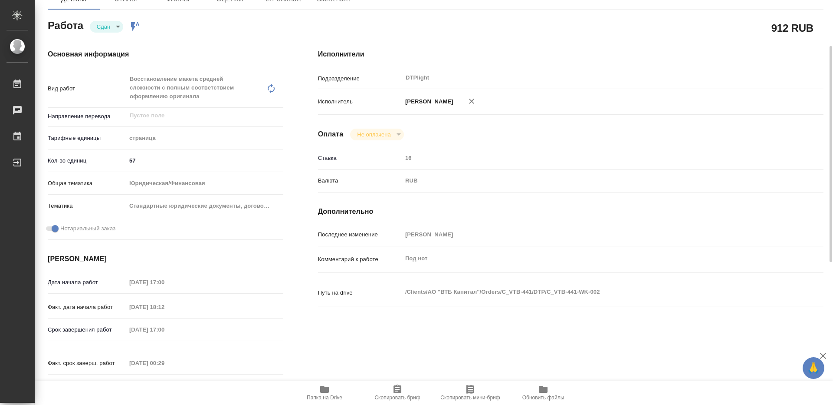
type textarea "x"
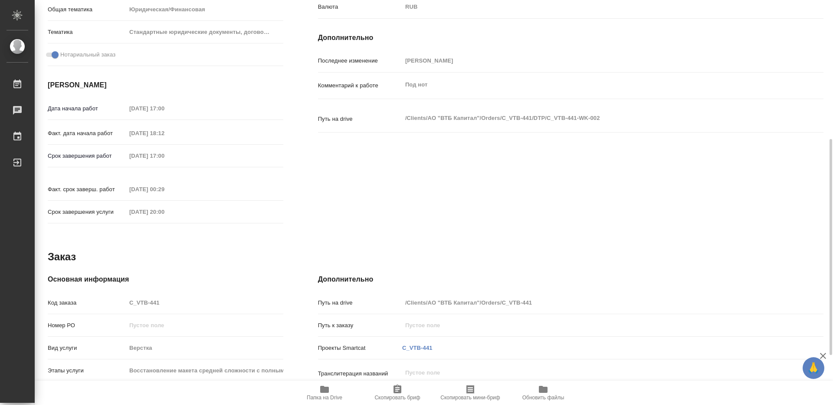
type textarea "x"
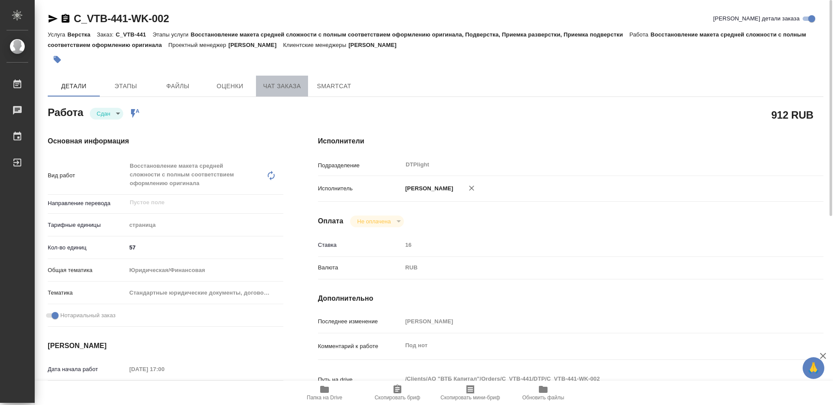
click at [278, 78] on button "Чат заказа" at bounding box center [282, 86] width 52 height 21
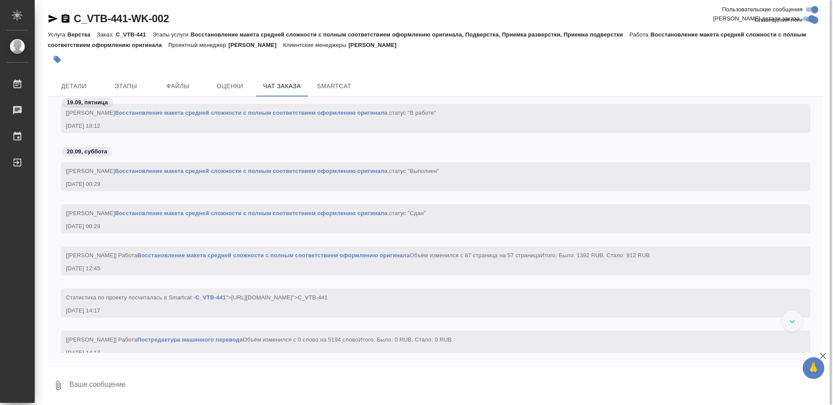
scroll to position [1851, 0]
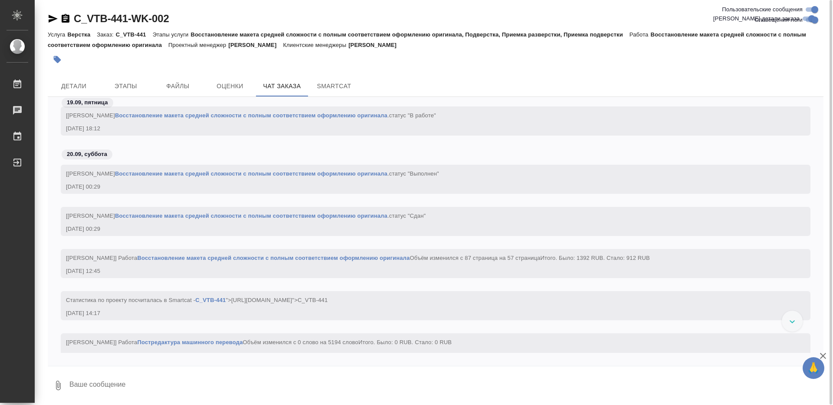
click at [377, 256] on link "Восстановление макета средней сложности с полным соответствием оформлению ориги…" at bounding box center [273, 257] width 273 height 7
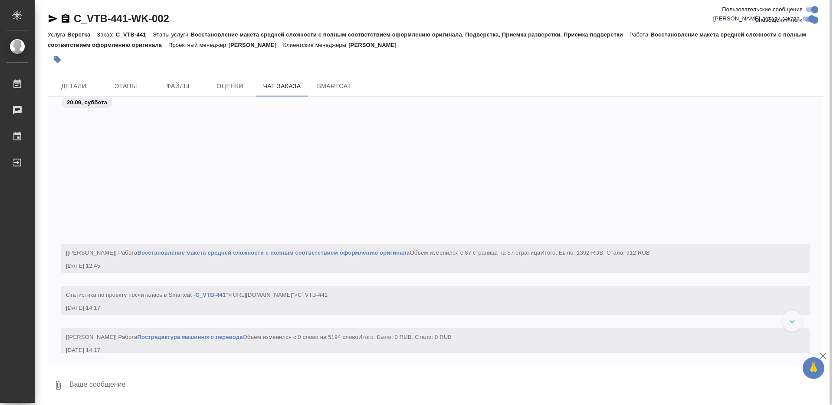
scroll to position [1949, 0]
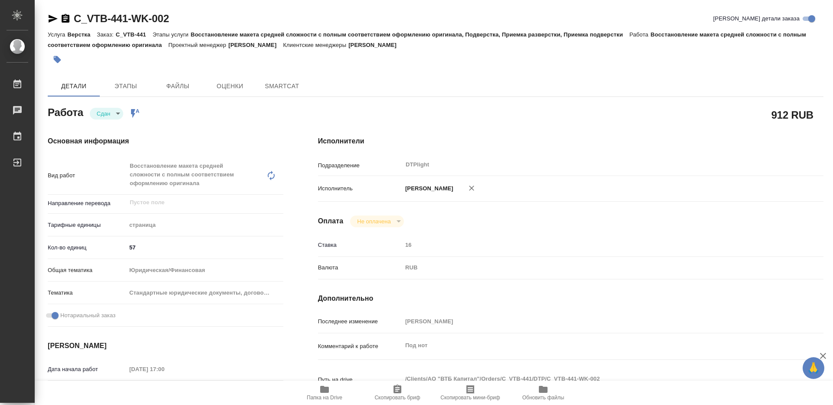
type textarea "x"
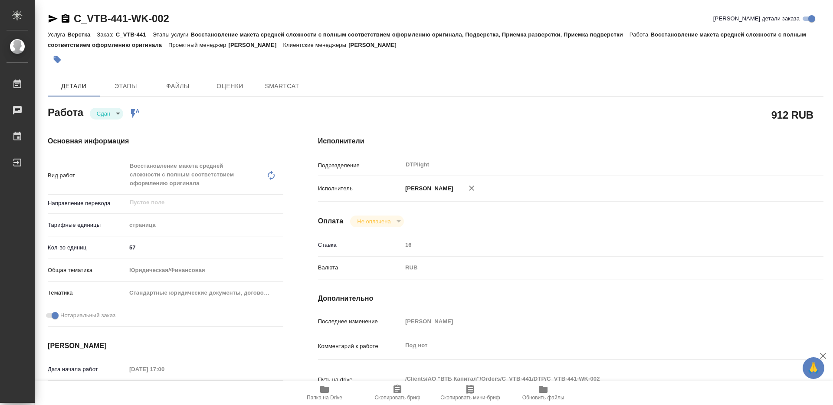
type textarea "x"
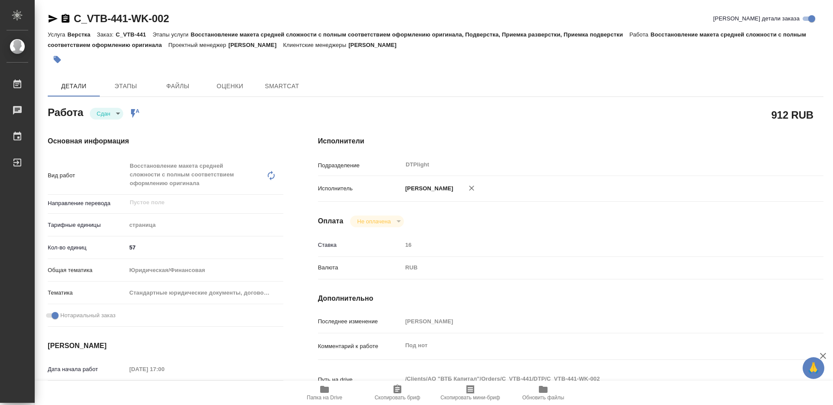
type textarea "x"
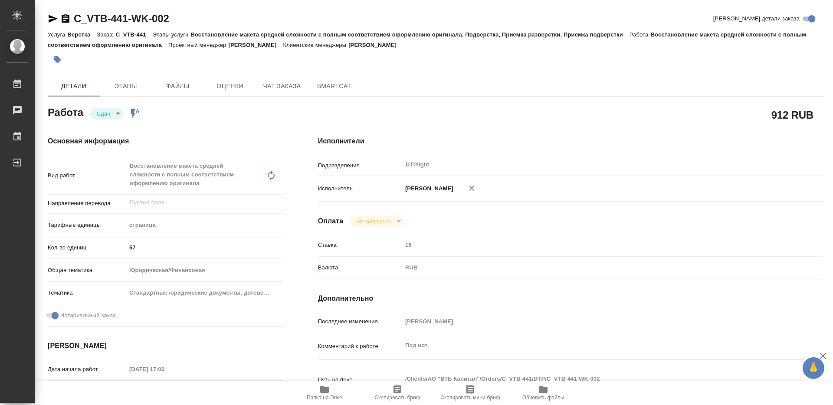
click at [329, 389] on icon "button" at bounding box center [324, 389] width 10 height 10
type textarea "x"
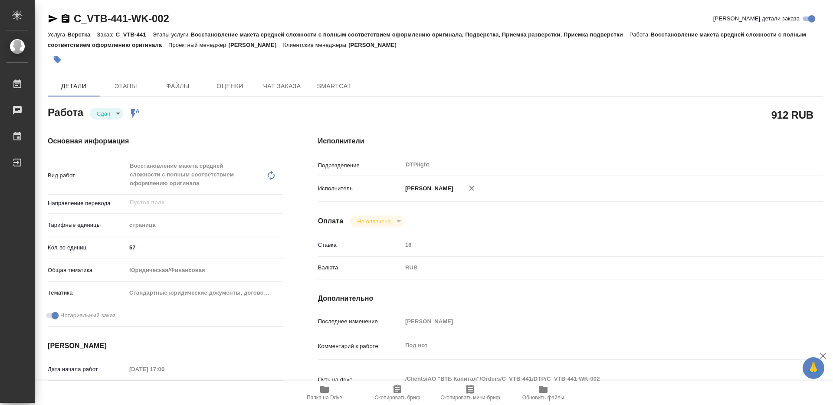
type textarea "x"
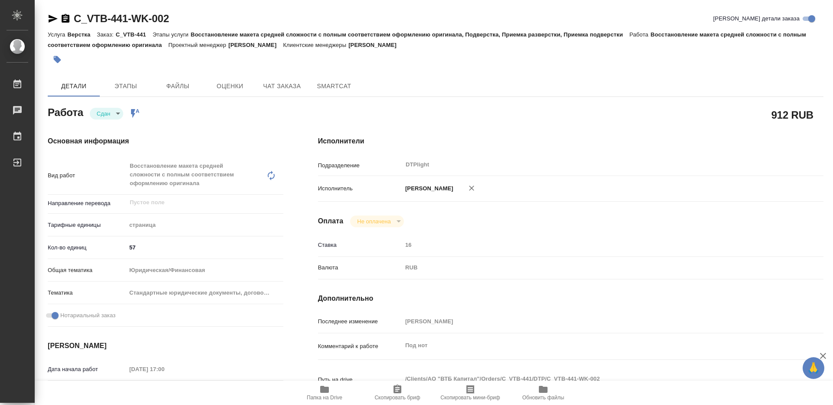
type textarea "x"
click at [409, 118] on div "912 RUB" at bounding box center [571, 115] width 506 height 22
type textarea "x"
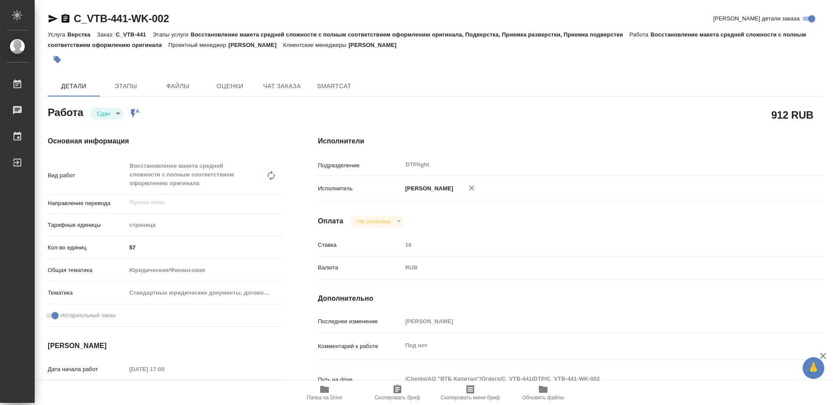
type textarea "x"
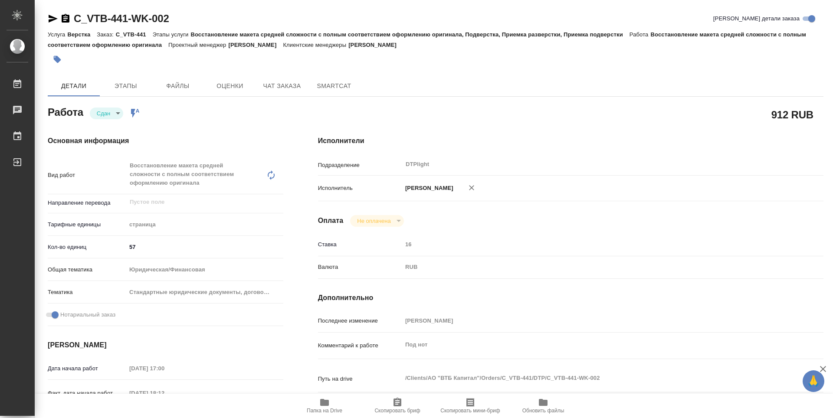
type textarea "x"
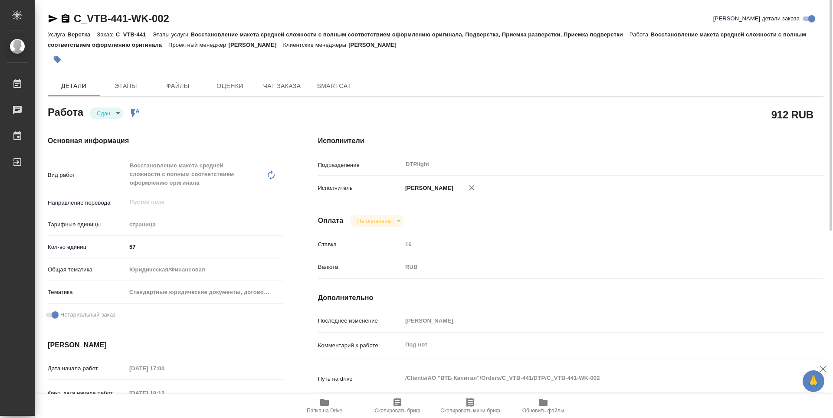
click at [50, 18] on icon "button" at bounding box center [53, 19] width 9 height 8
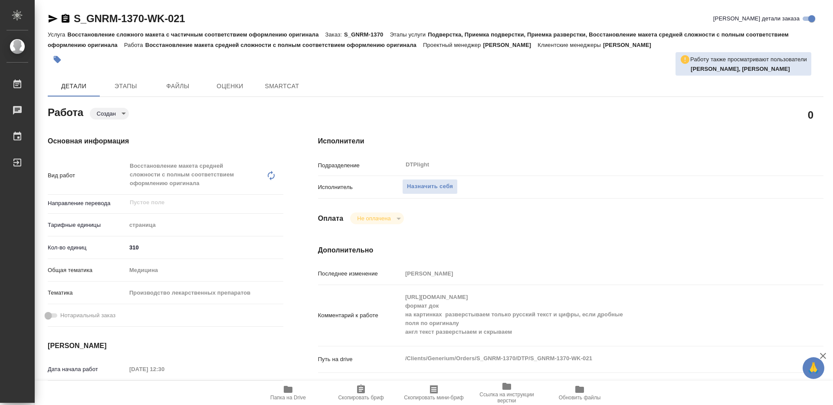
type textarea "x"
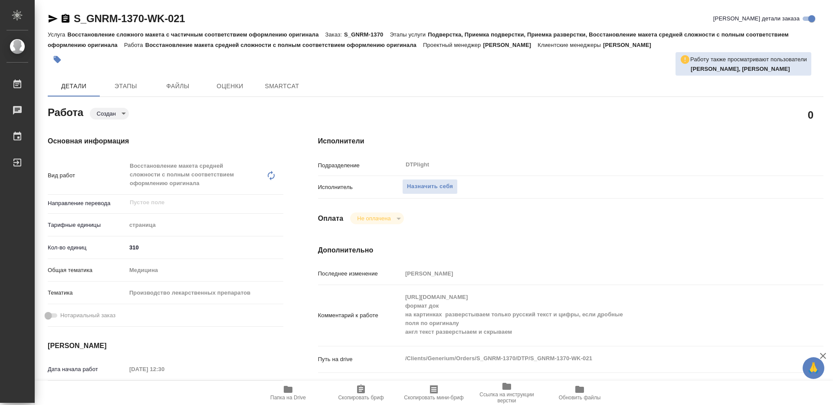
type textarea "x"
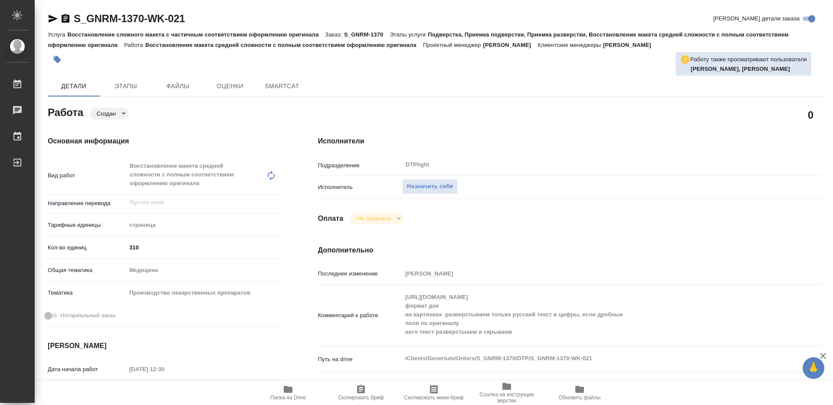
type textarea "x"
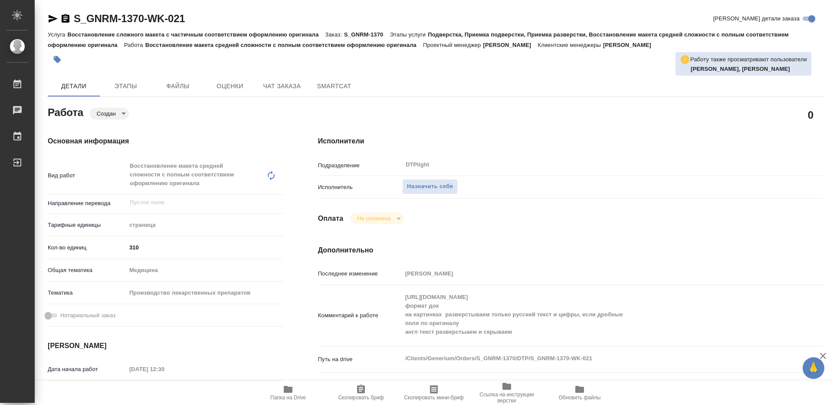
click at [396, 291] on div "Комментарий к работе https://drive.awatera.com/s/ysW3mzWwZZ8g6Pd формат док на …" at bounding box center [571, 315] width 506 height 54
type textarea "x"
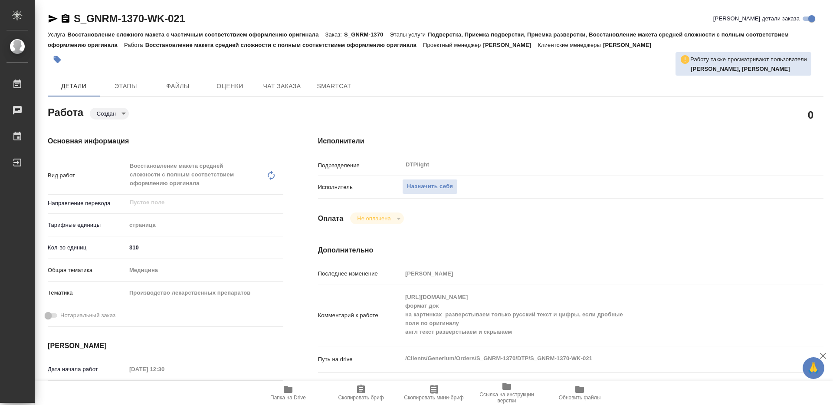
type textarea "x"
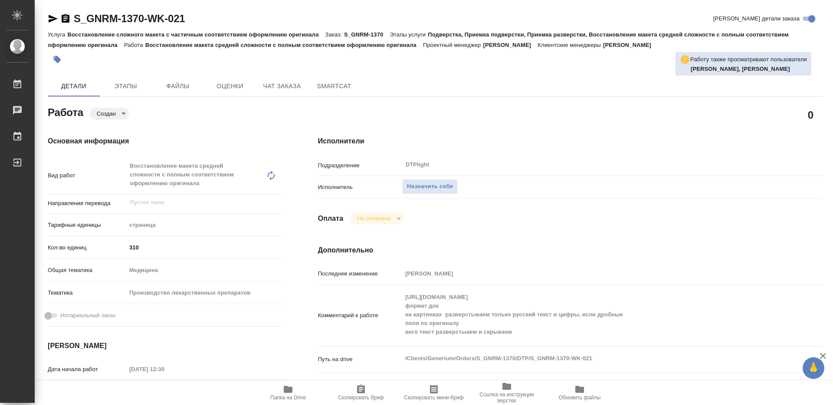
type textarea "x"
click at [409, 185] on span "Назначить себя" at bounding box center [430, 186] width 46 height 10
type textarea "x"
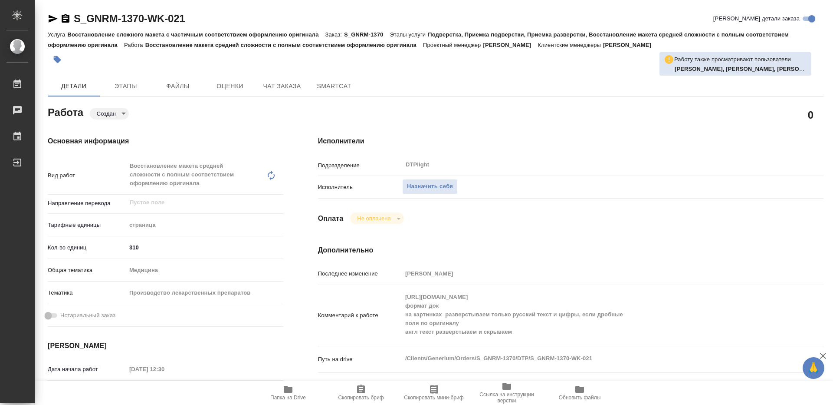
type textarea "x"
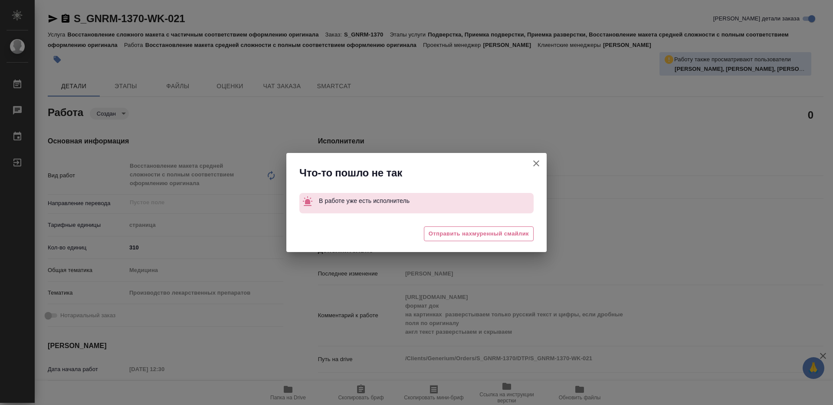
click at [536, 163] on icon "button" at bounding box center [536, 163] width 10 height 10
type textarea "x"
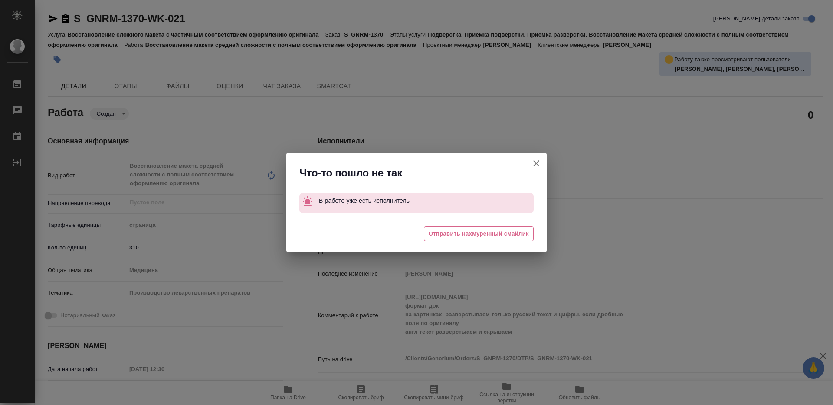
type textarea "x"
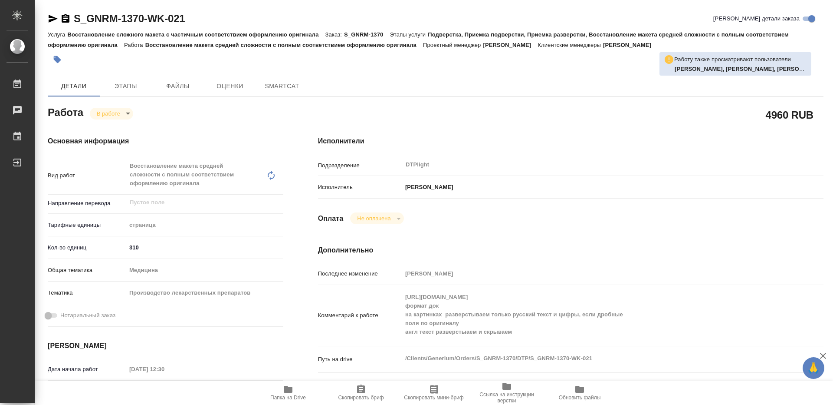
type textarea "x"
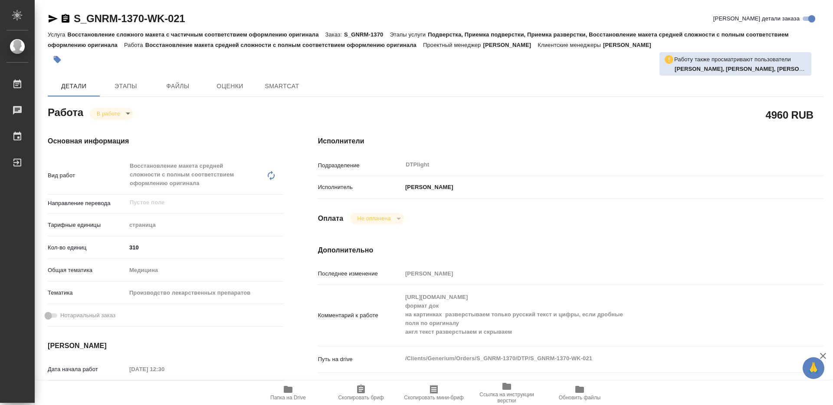
type textarea "x"
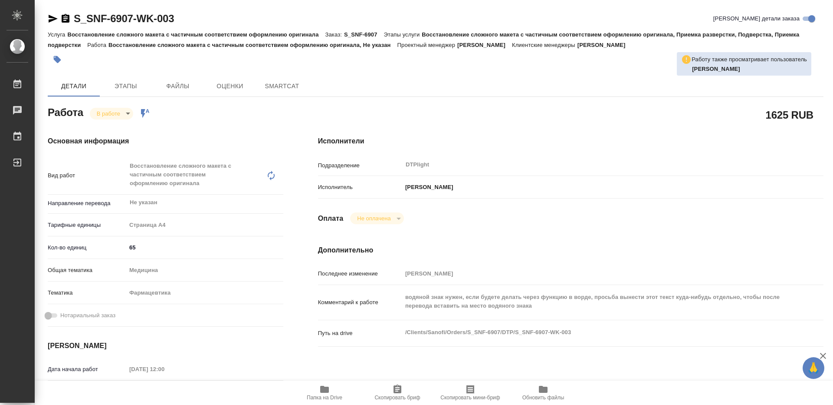
type textarea "x"
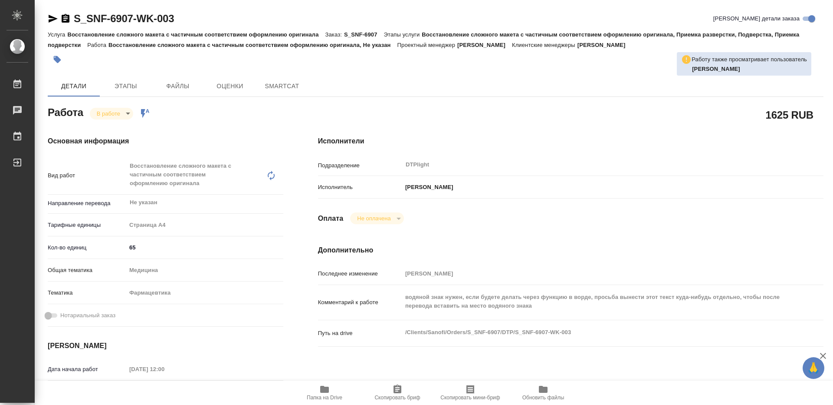
type textarea "x"
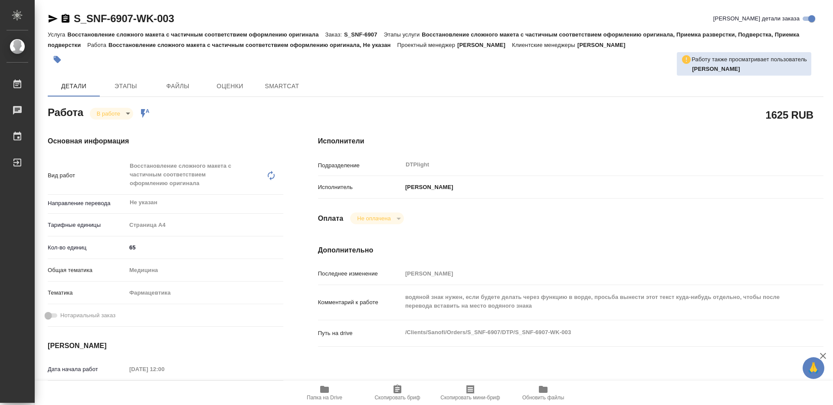
type textarea "x"
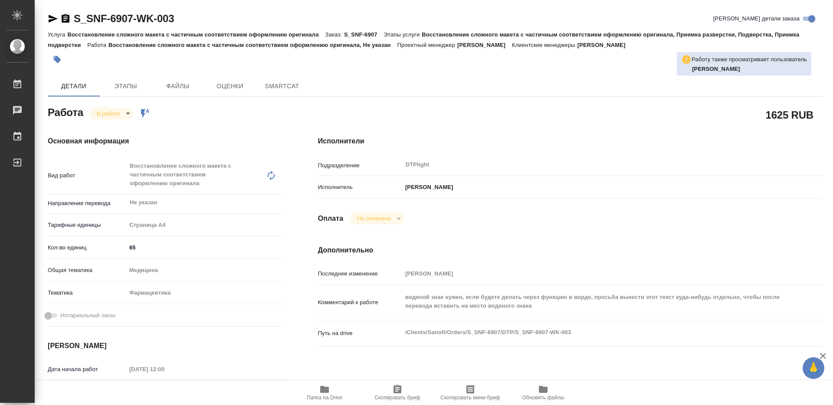
type textarea "x"
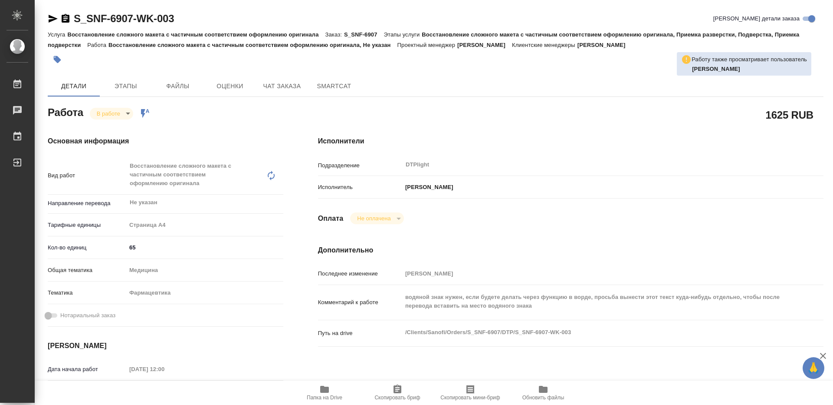
type textarea "x"
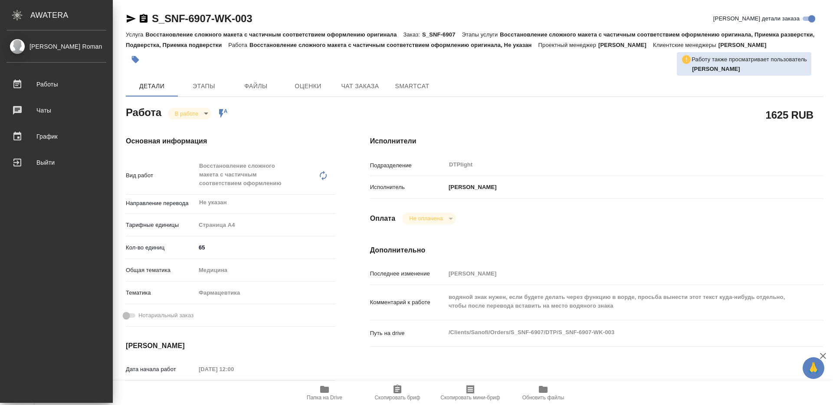
type textarea "x"
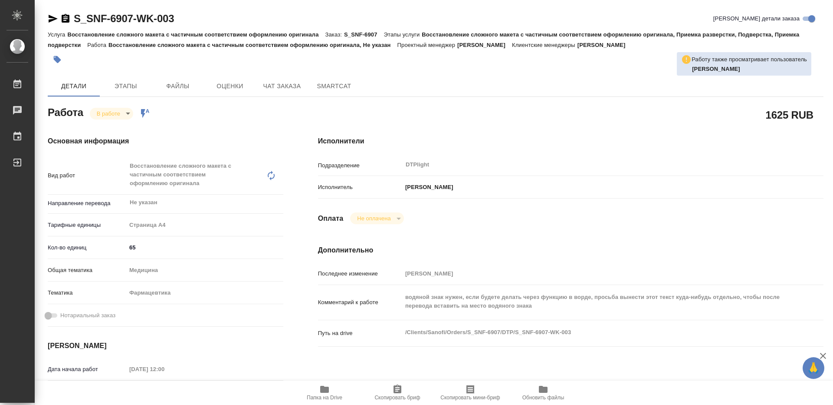
type textarea "x"
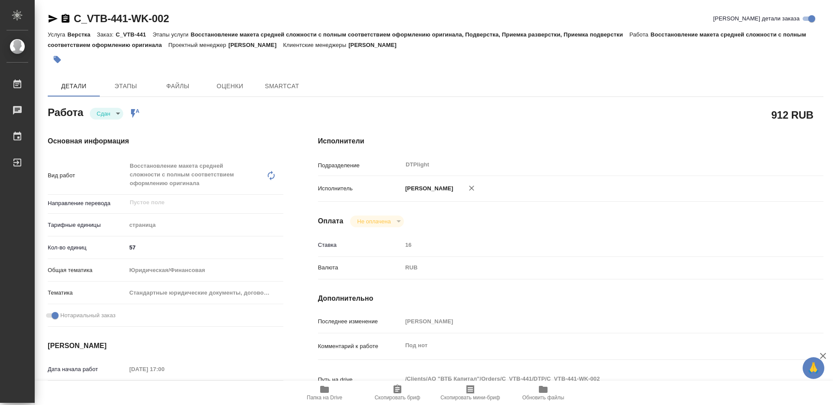
type textarea "x"
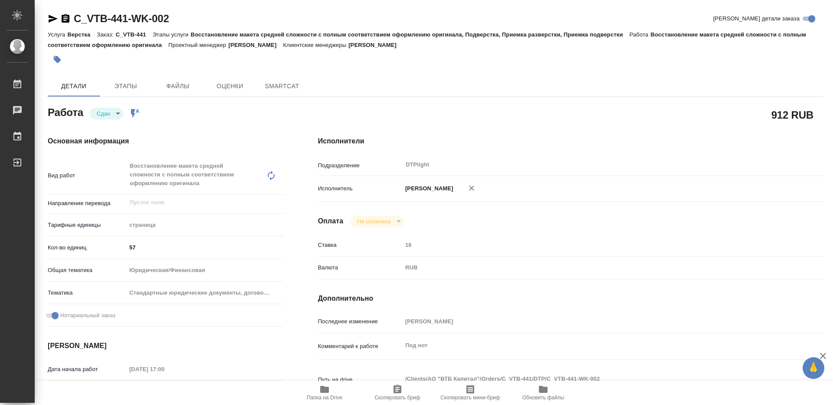
type textarea "x"
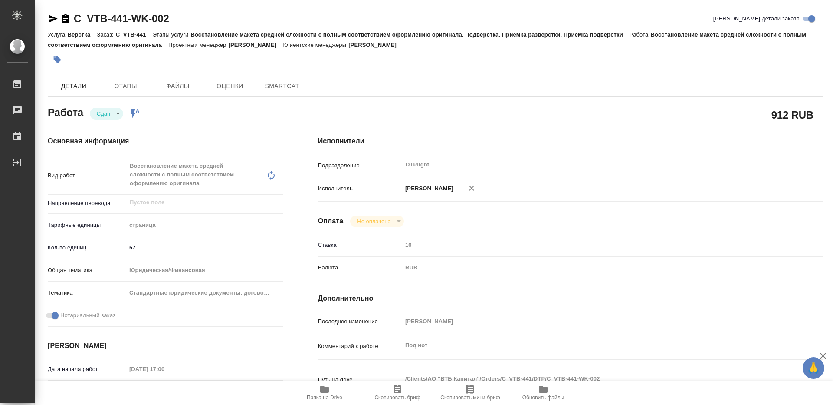
type textarea "x"
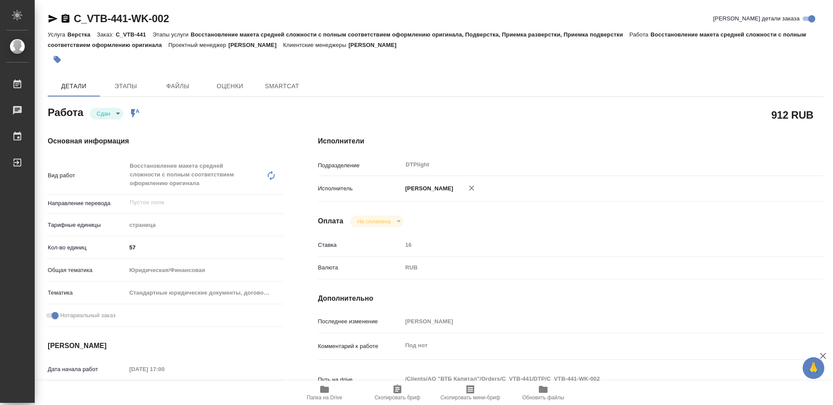
type textarea "x"
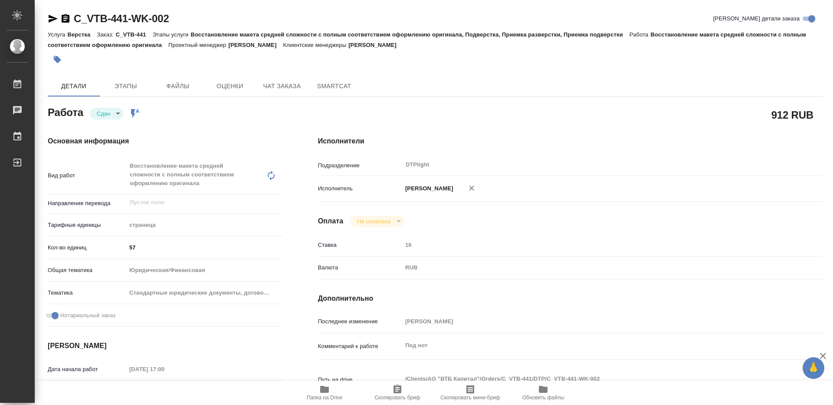
type textarea "x"
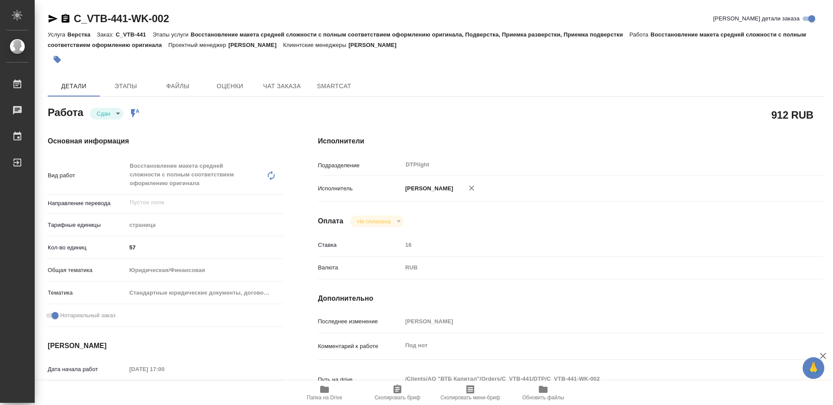
type textarea "x"
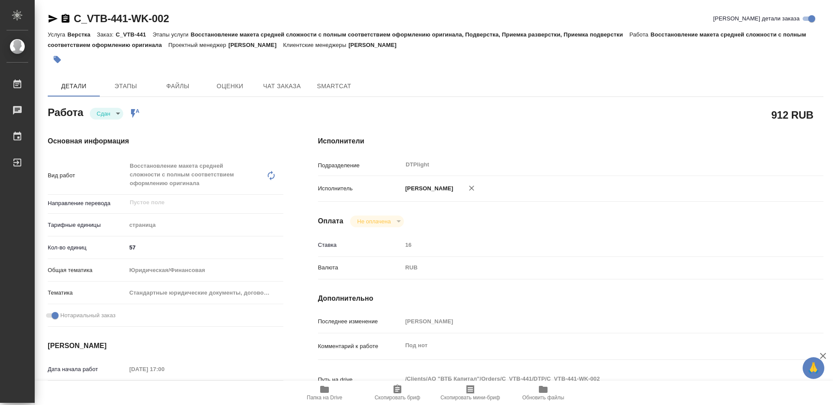
click at [65, 20] on icon "button" at bounding box center [66, 18] width 8 height 9
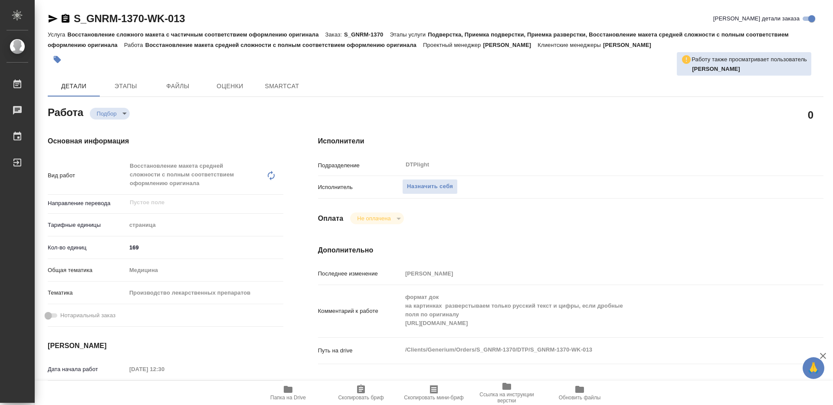
type textarea "x"
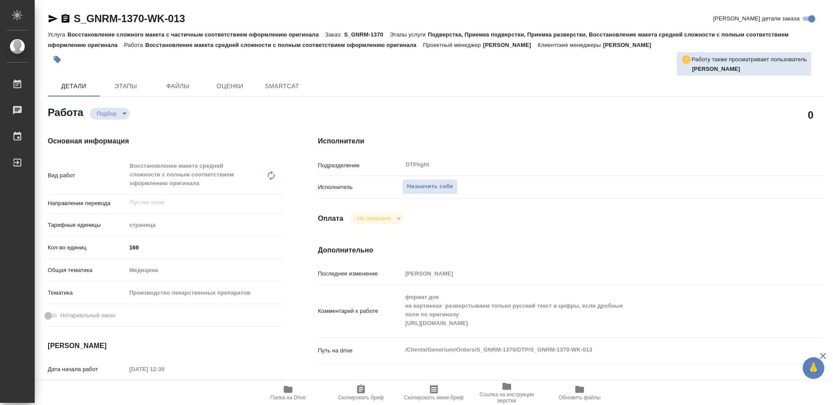
type textarea "x"
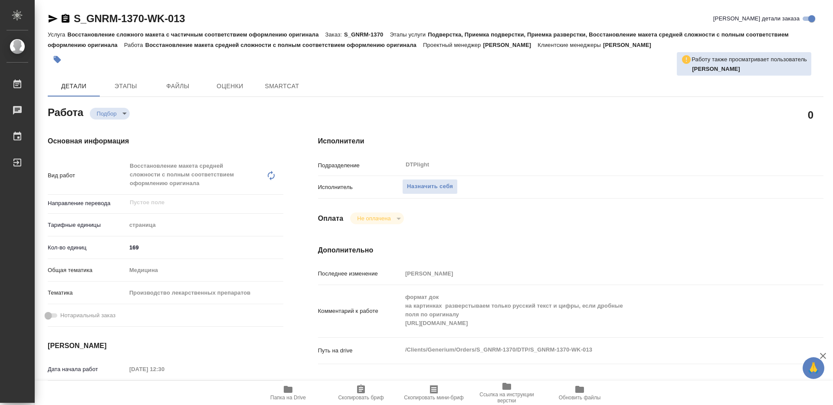
type textarea "x"
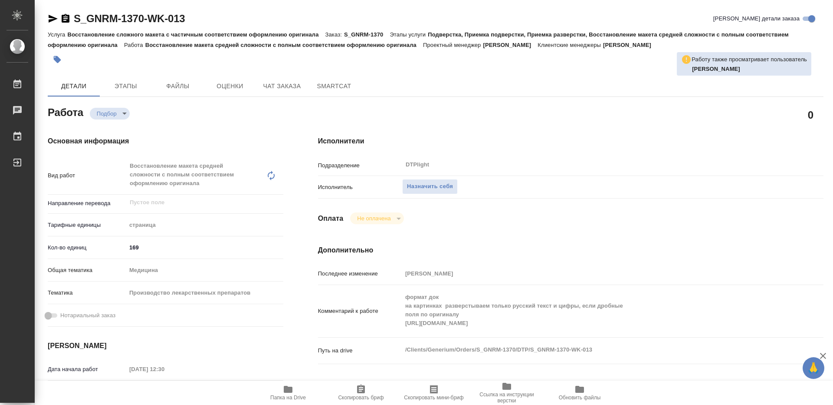
type textarea "x"
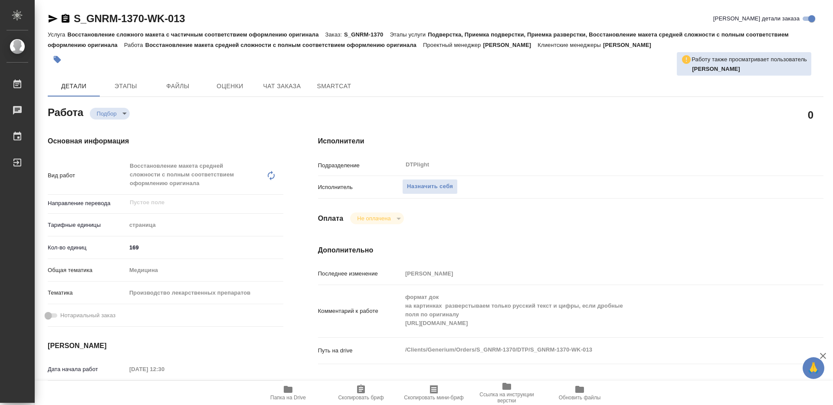
type textarea "x"
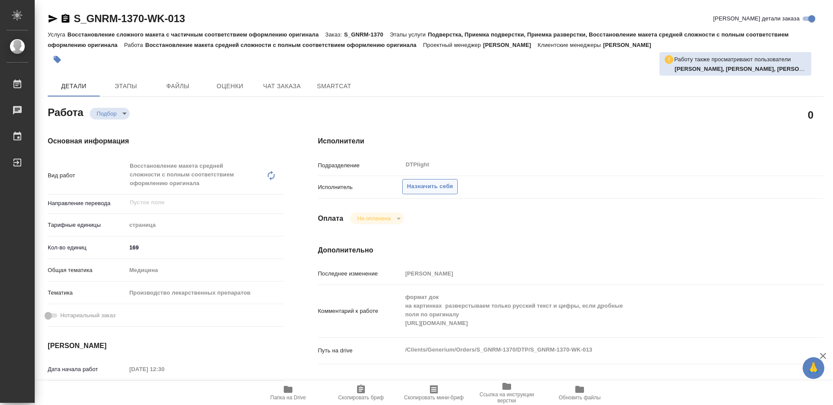
click at [407, 182] on button "Назначить себя" at bounding box center [430, 186] width 56 height 15
type textarea "x"
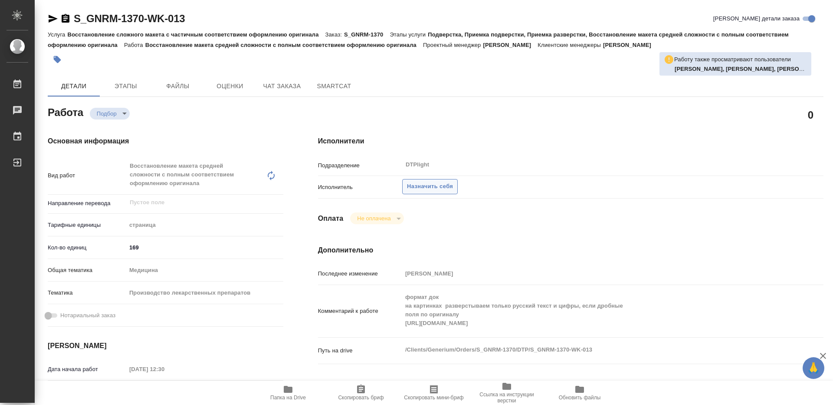
type textarea "x"
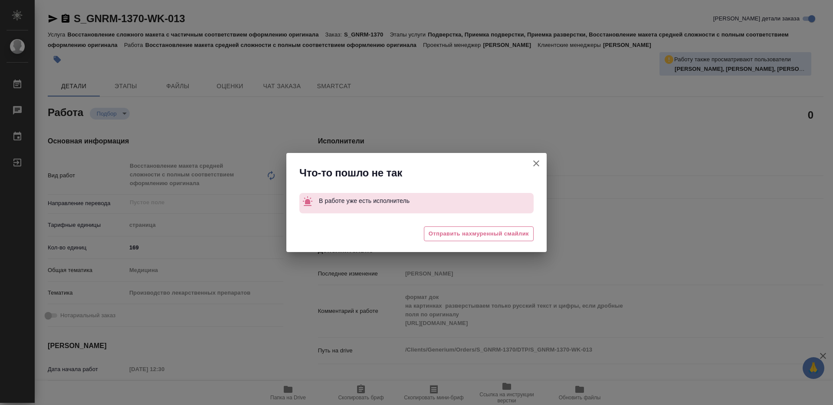
click at [540, 166] on icon "button" at bounding box center [536, 163] width 10 height 10
type textarea "x"
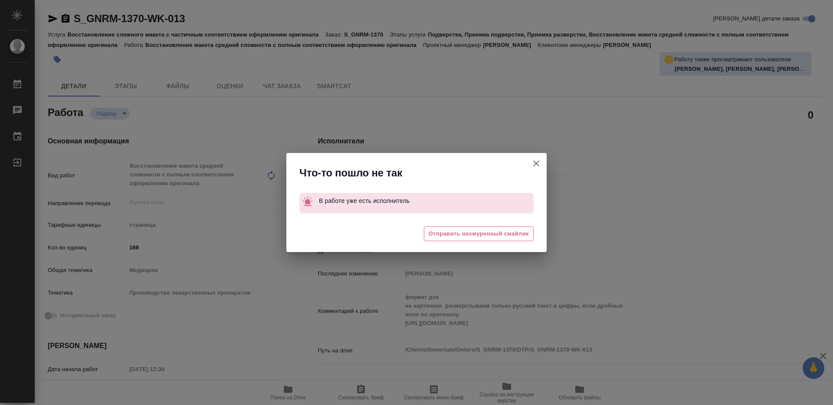
type textarea "x"
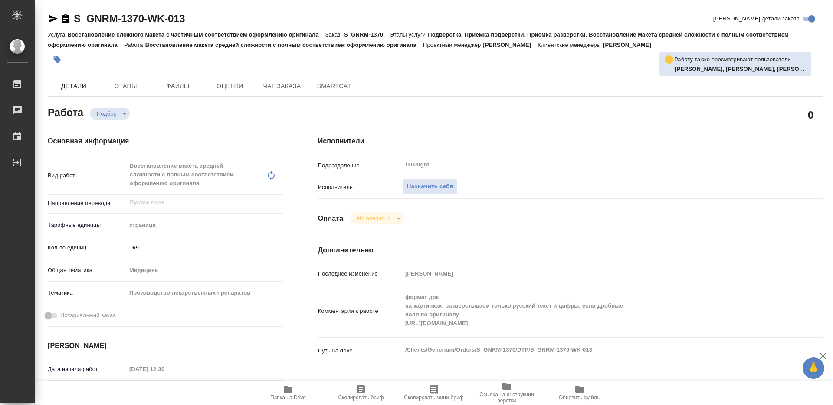
type textarea "x"
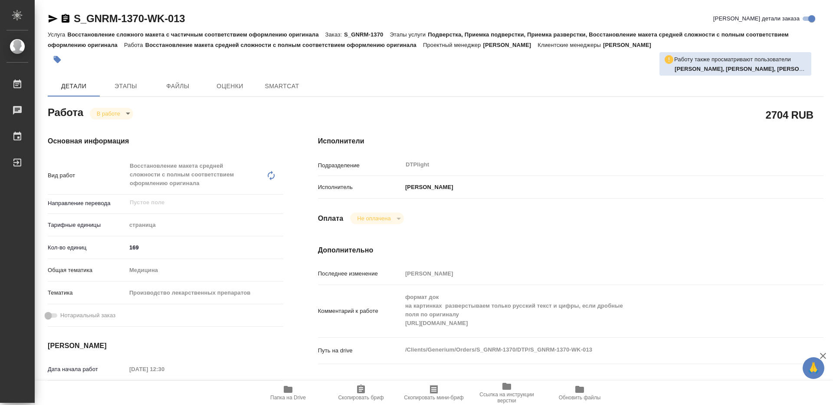
type textarea "x"
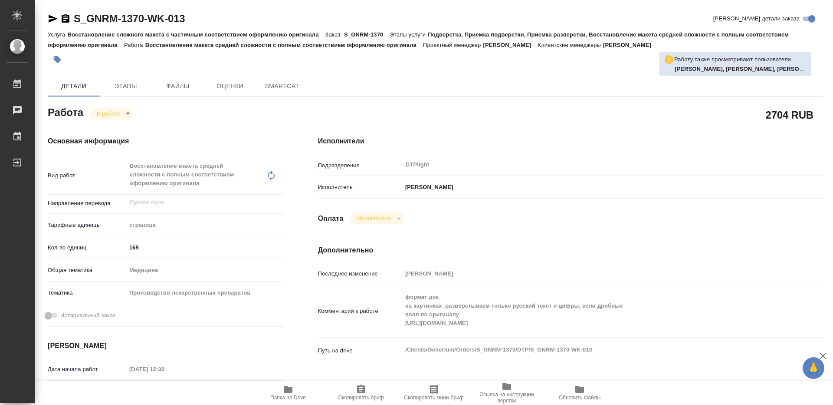
type textarea "x"
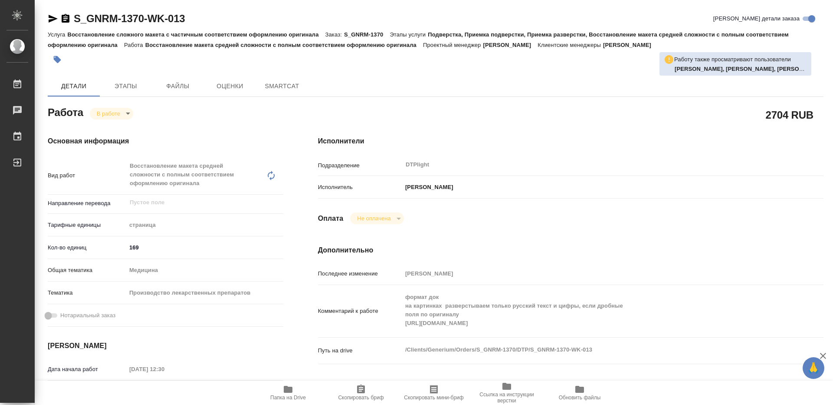
type textarea "x"
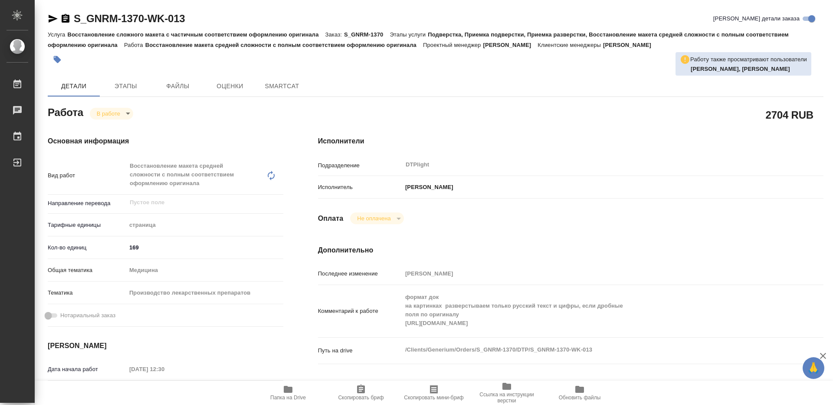
type textarea "x"
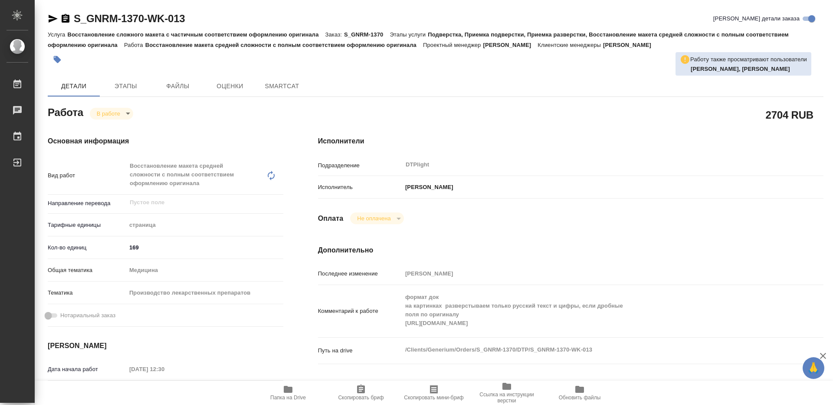
type textarea "x"
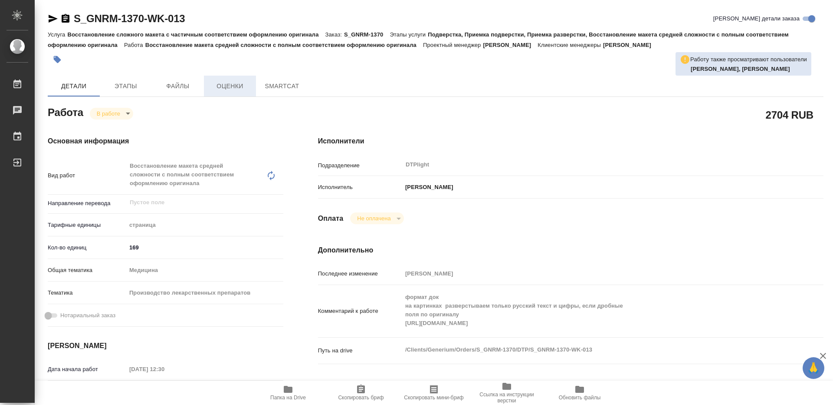
type textarea "x"
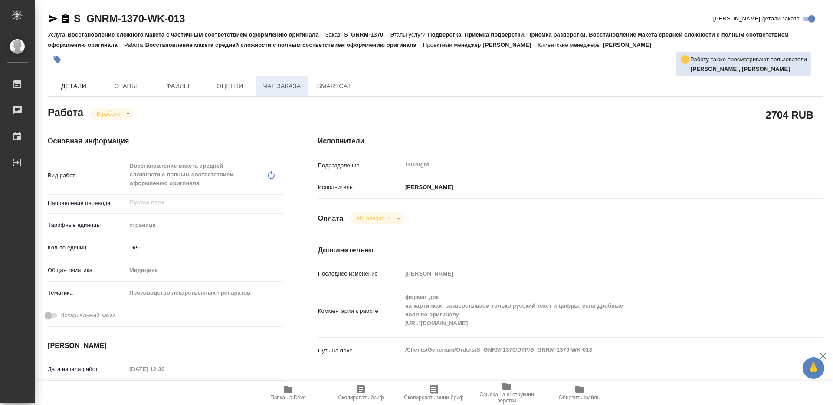
click at [287, 84] on span "Чат заказа" at bounding box center [282, 86] width 42 height 11
type textarea "x"
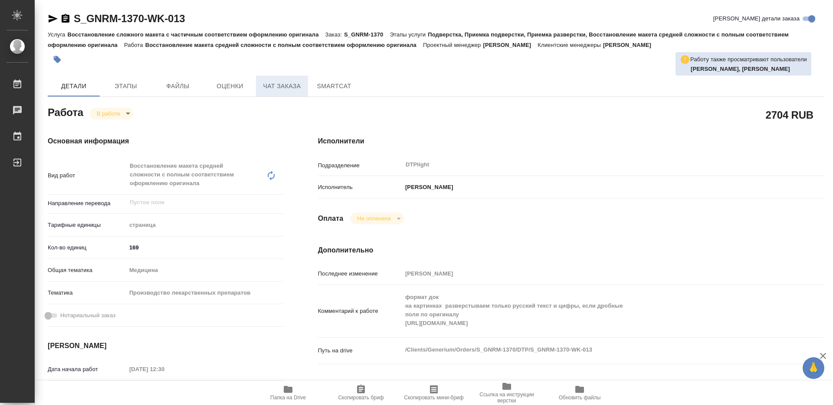
type textarea "x"
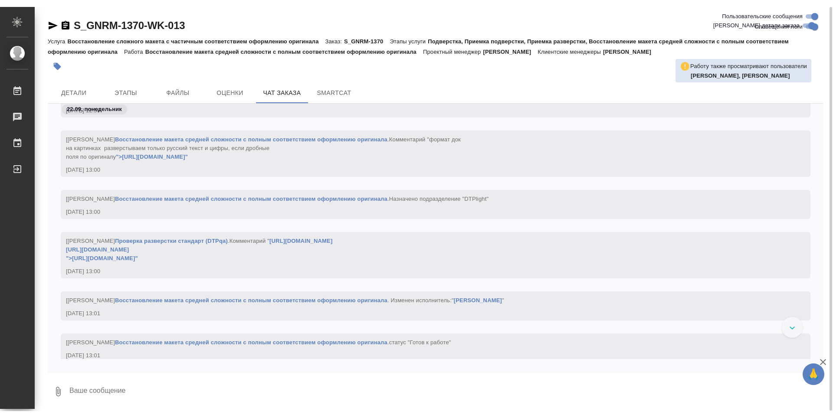
scroll to position [42653, 0]
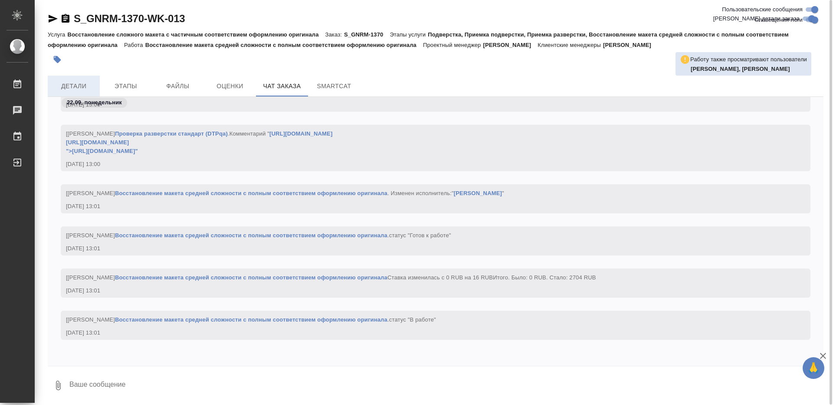
click at [84, 87] on span "Детали" at bounding box center [74, 86] width 42 height 11
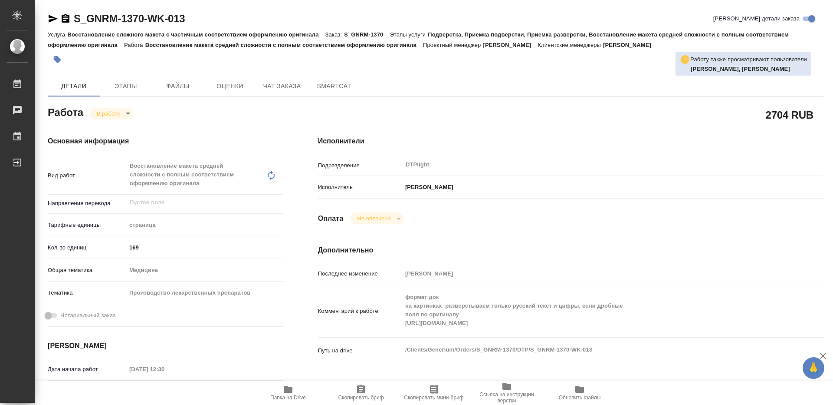
type textarea "x"
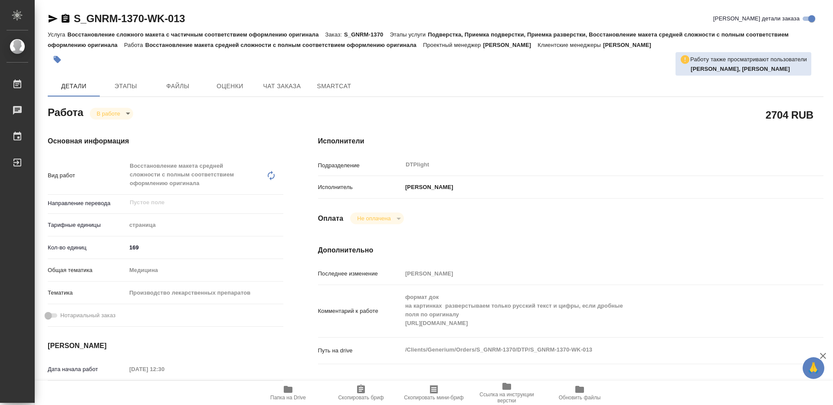
type textarea "x"
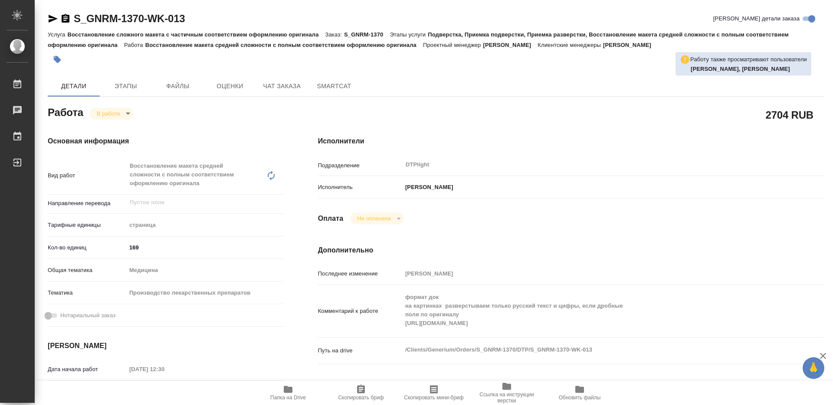
type textarea "x"
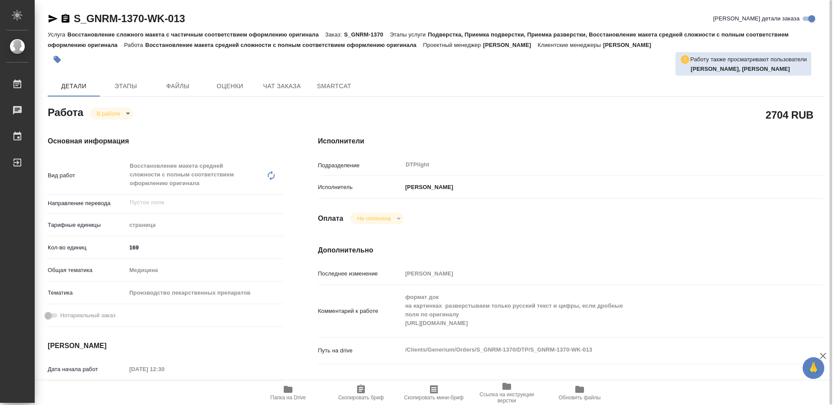
type textarea "x"
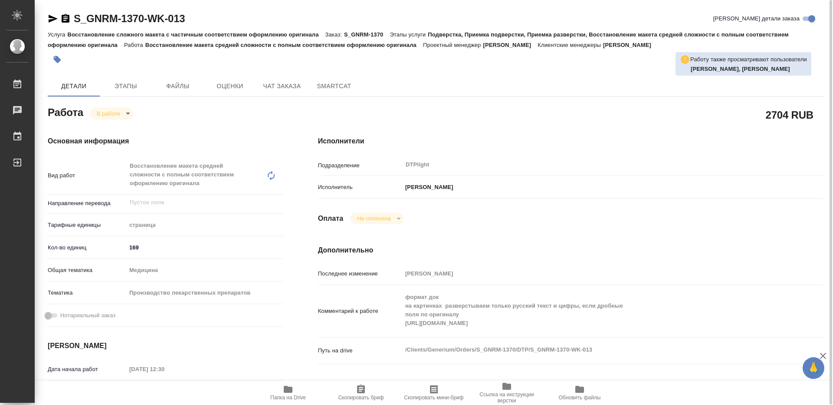
click at [295, 395] on span "Папка на Drive" at bounding box center [288, 397] width 36 height 6
type textarea "x"
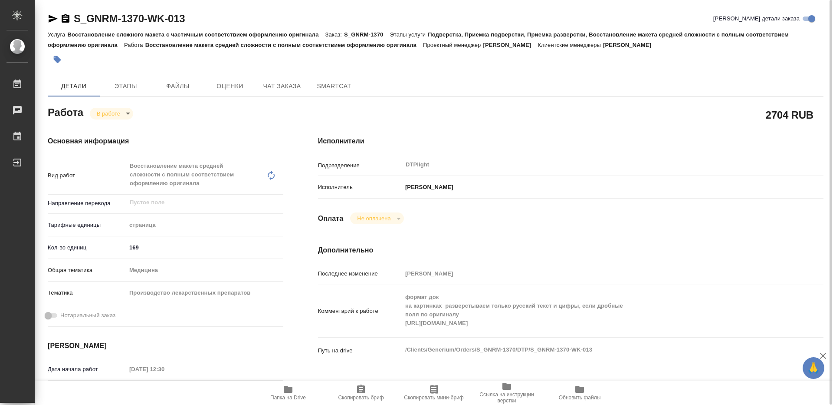
type textarea "x"
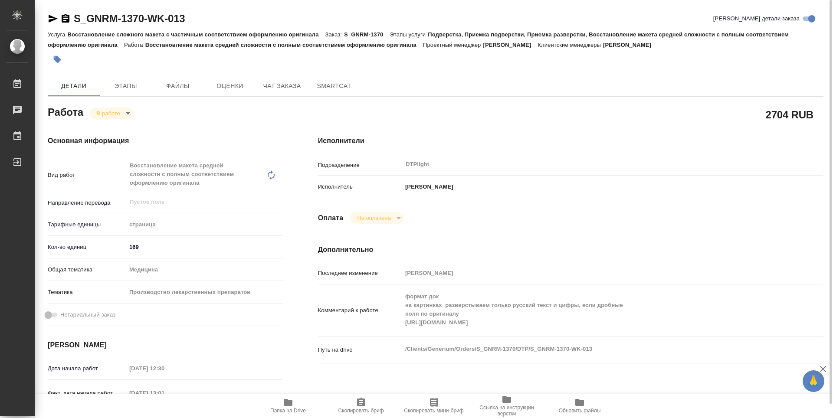
type textarea "x"
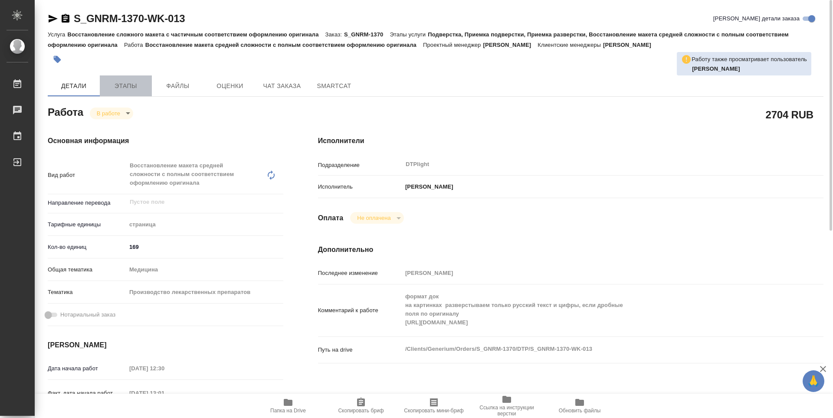
click at [124, 81] on span "Этапы" at bounding box center [126, 86] width 42 height 11
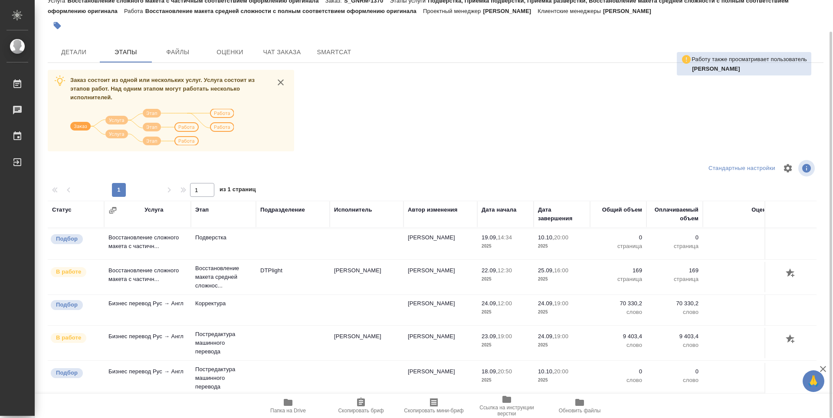
scroll to position [278, 0]
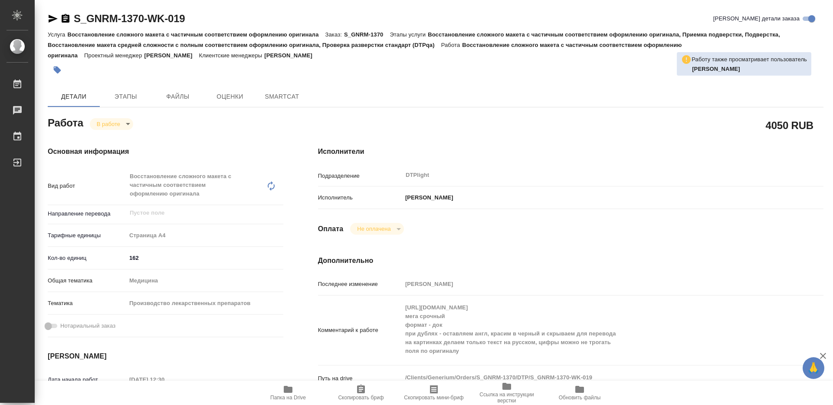
type textarea "x"
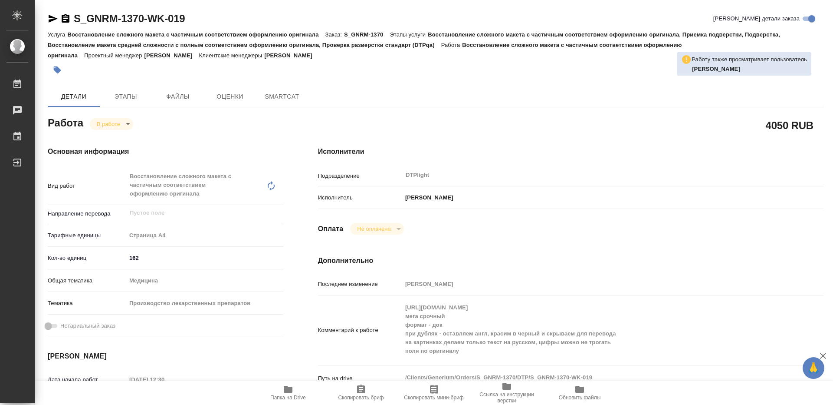
type textarea "x"
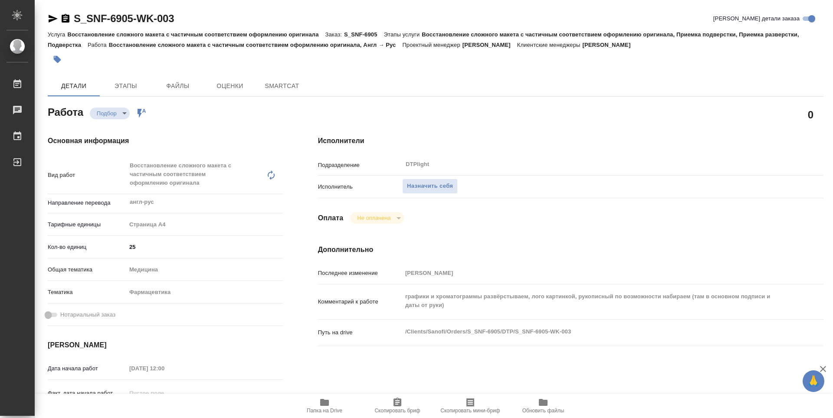
type textarea "x"
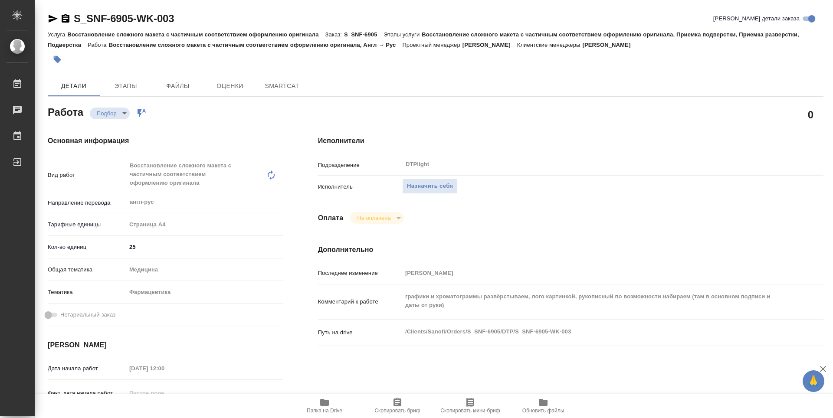
type textarea "x"
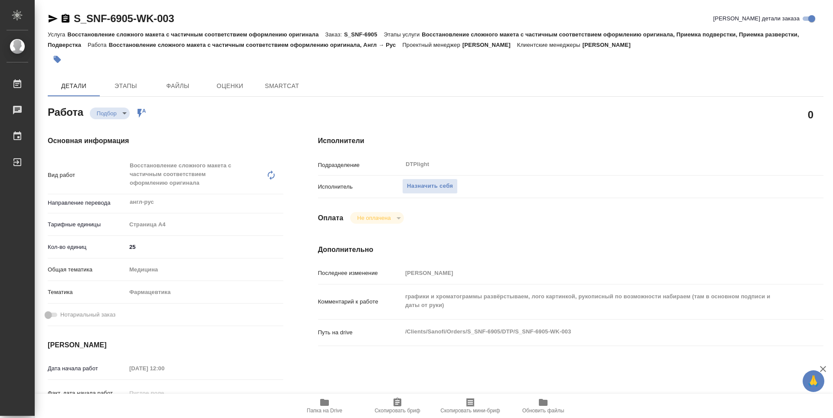
type textarea "x"
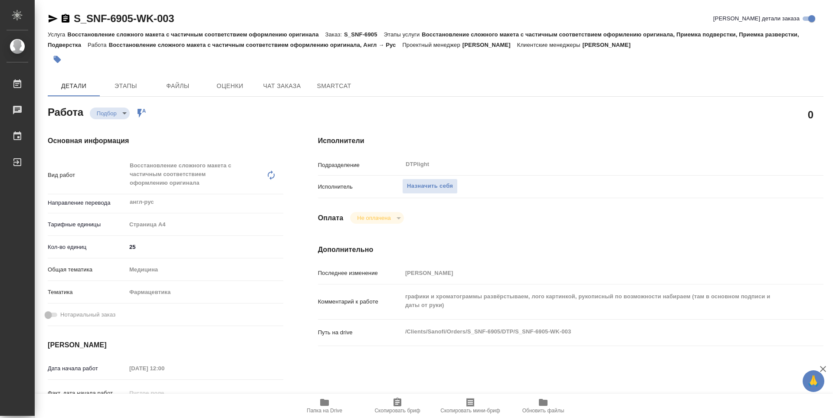
type textarea "x"
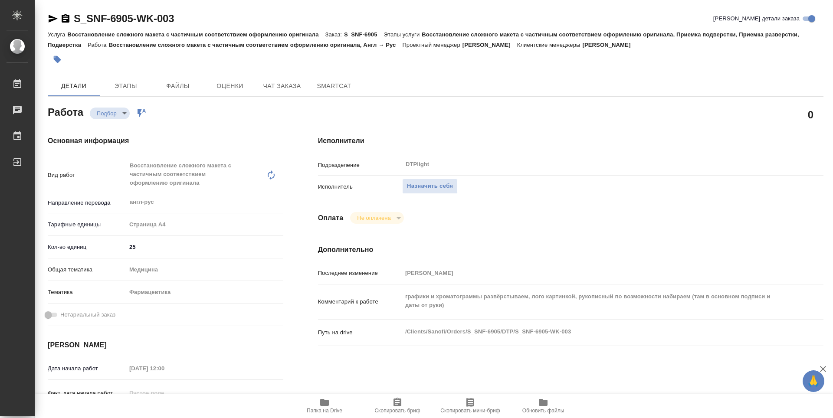
type textarea "x"
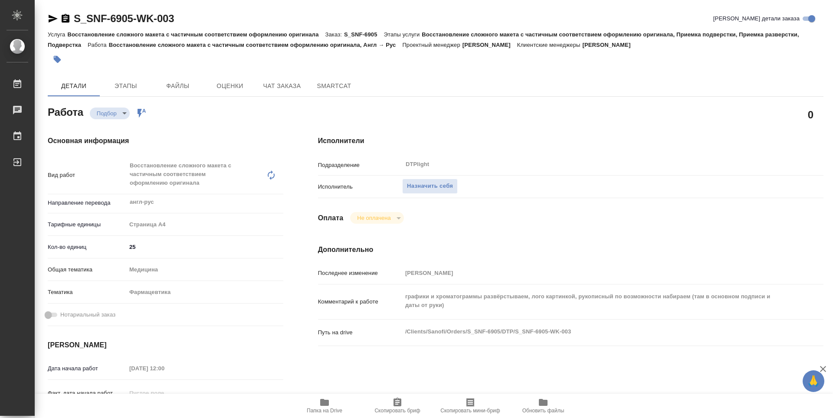
click at [325, 404] on icon "button" at bounding box center [324, 402] width 9 height 7
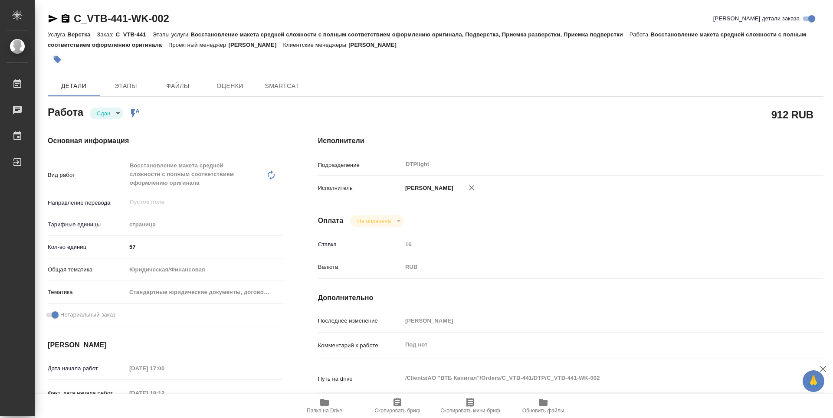
type textarea "x"
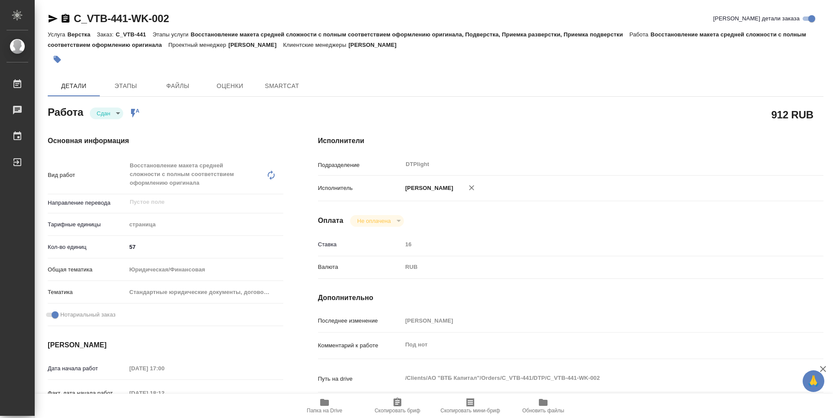
type textarea "x"
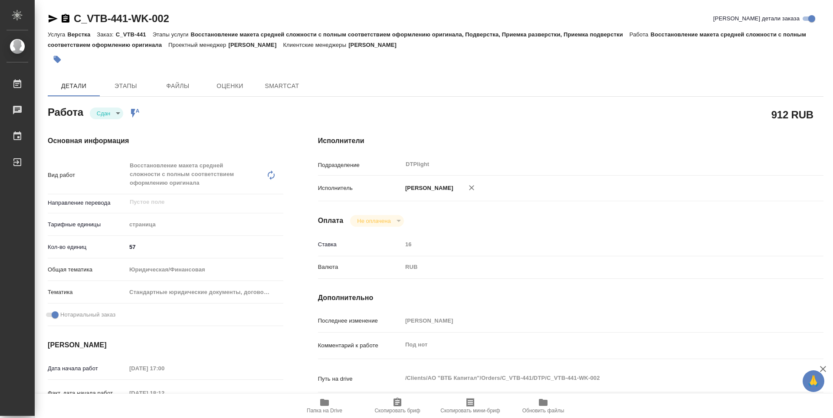
type textarea "x"
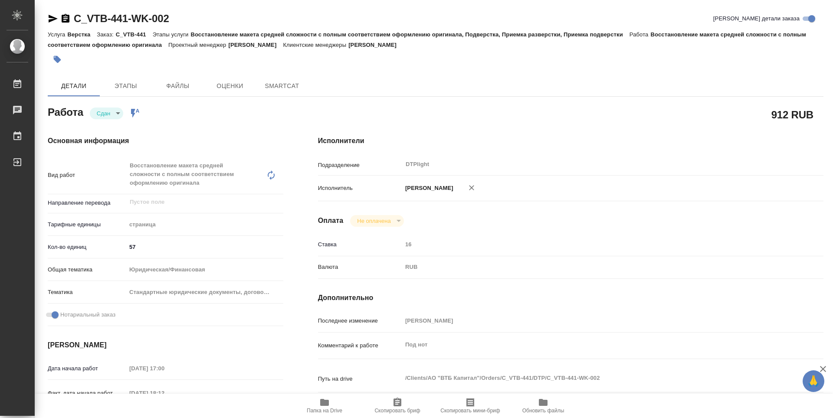
type textarea "x"
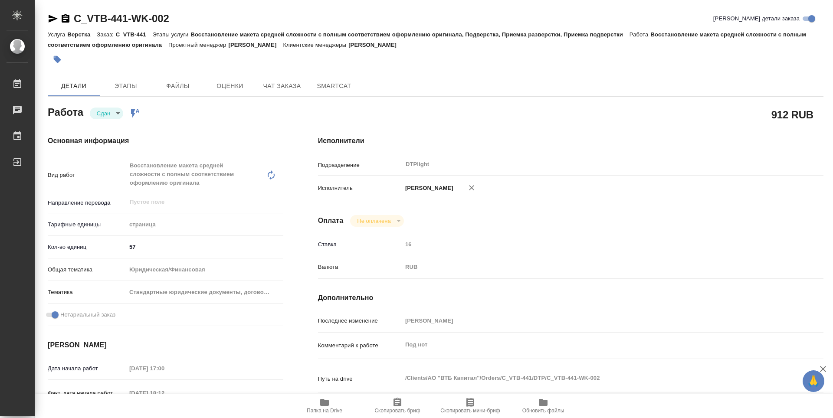
type textarea "x"
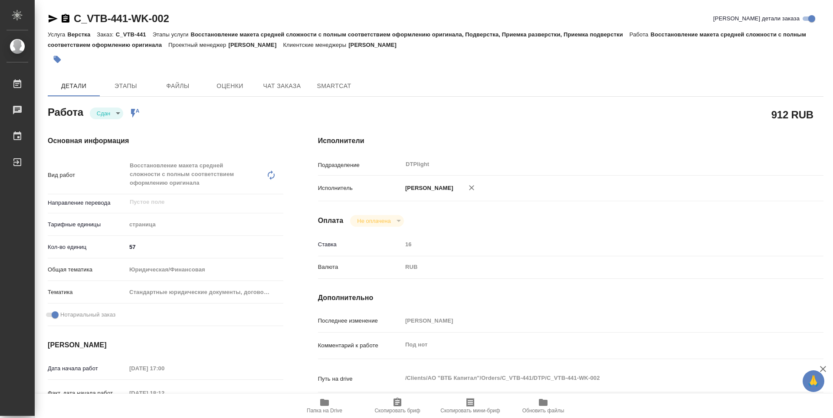
type textarea "x"
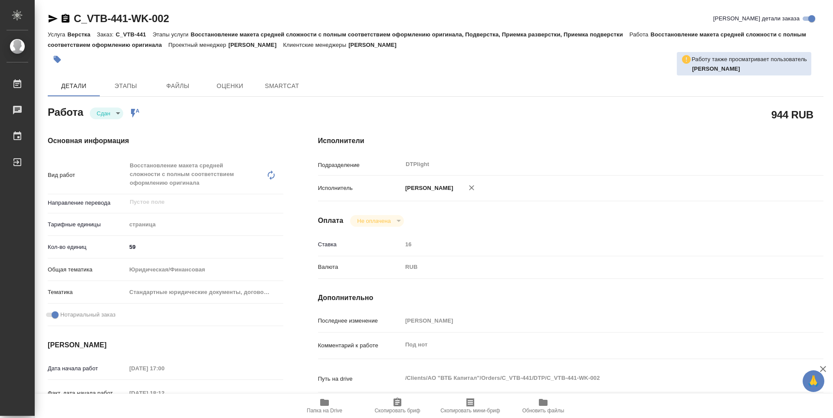
type textarea "x"
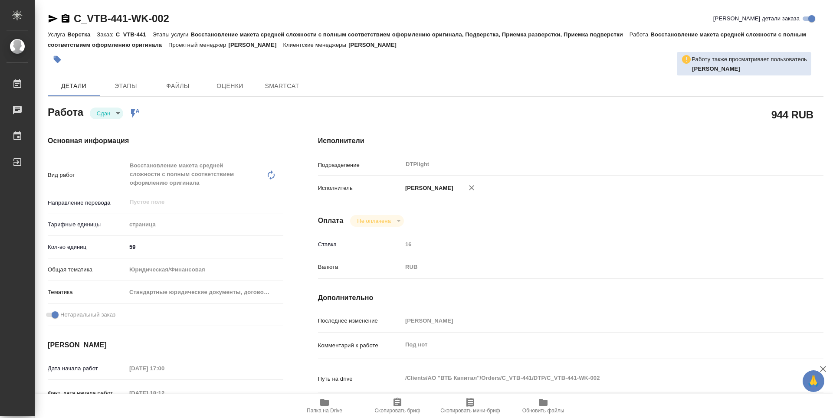
type textarea "x"
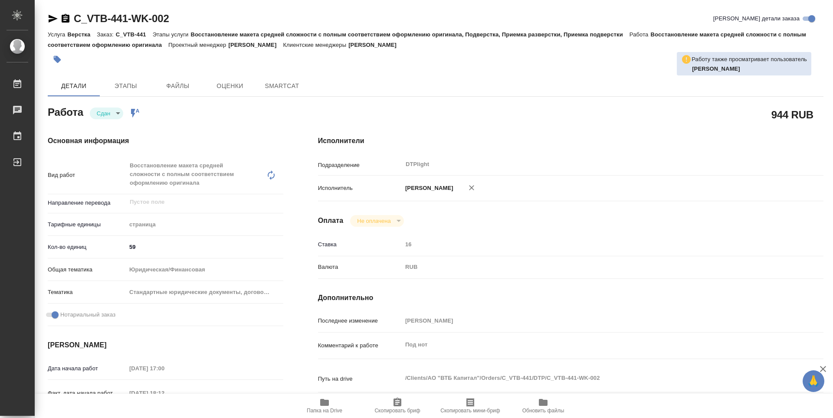
type textarea "x"
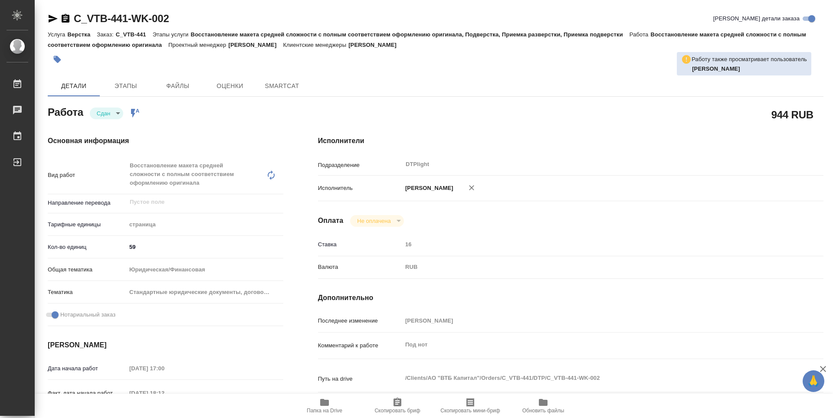
type textarea "x"
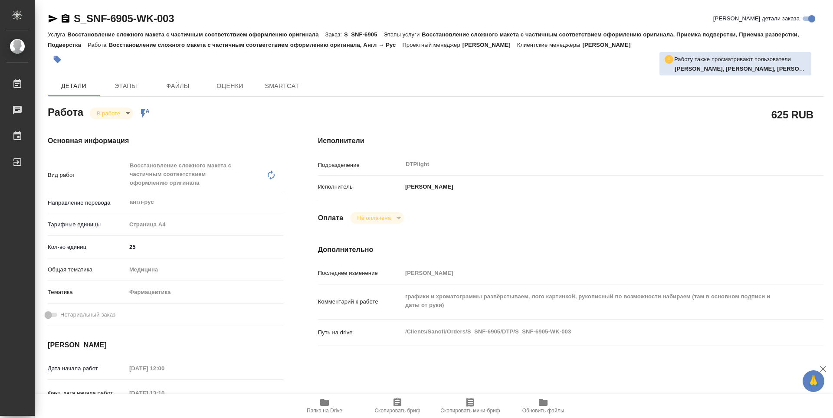
type textarea "x"
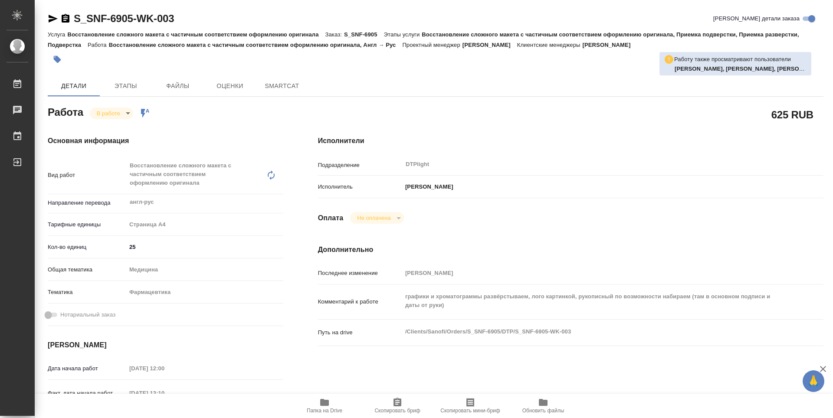
type textarea "x"
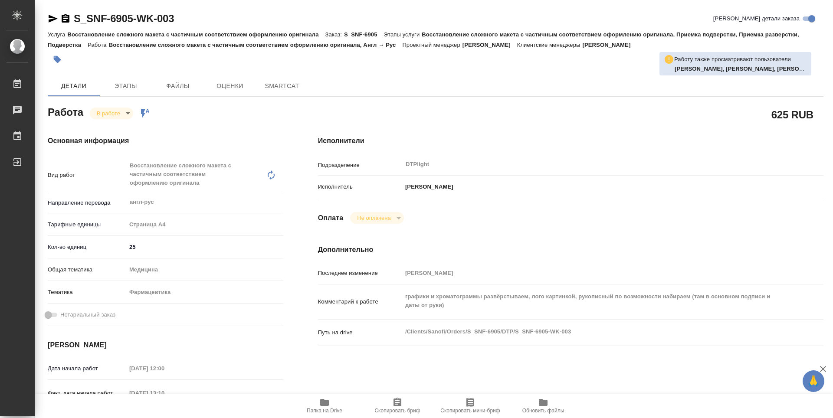
type textarea "x"
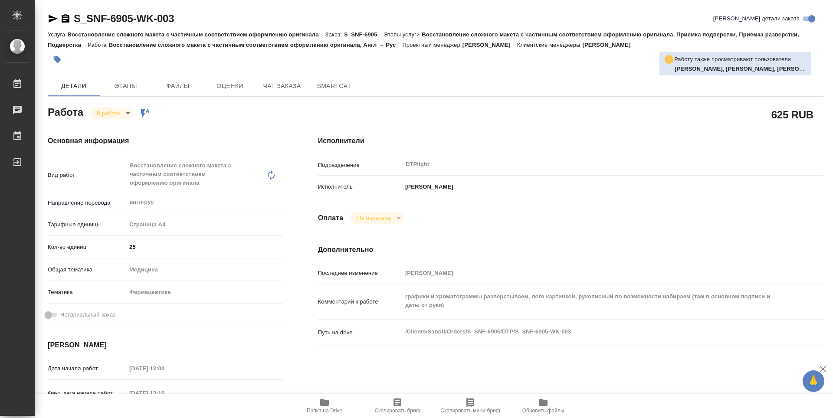
type textarea "x"
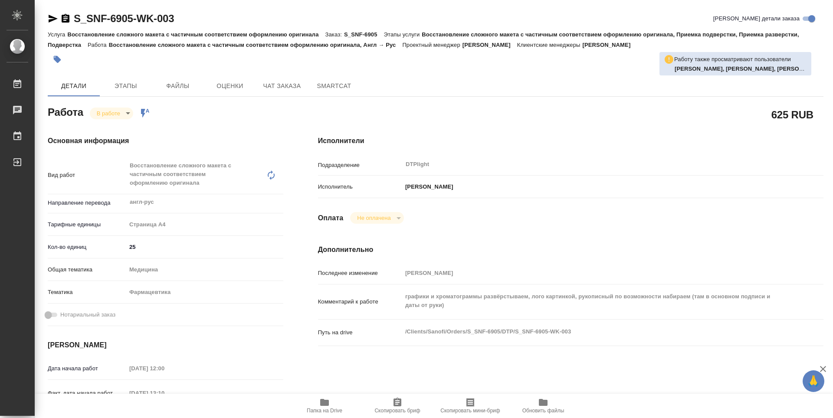
type textarea "x"
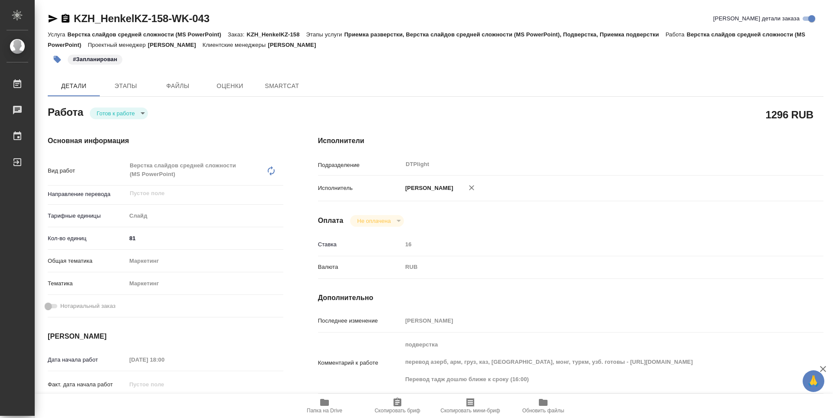
type textarea "x"
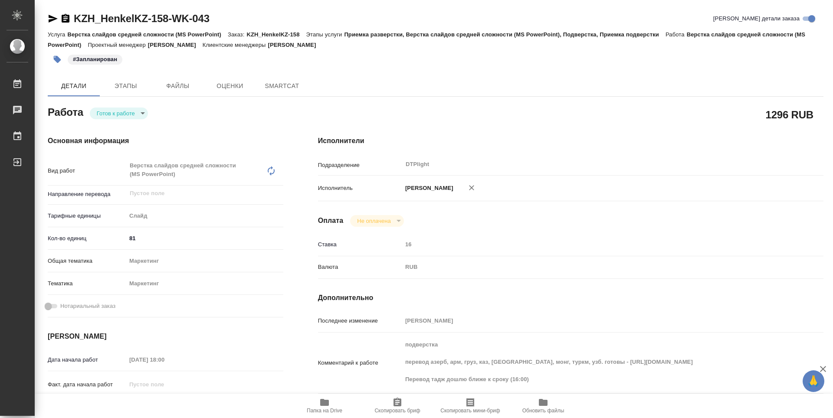
type textarea "x"
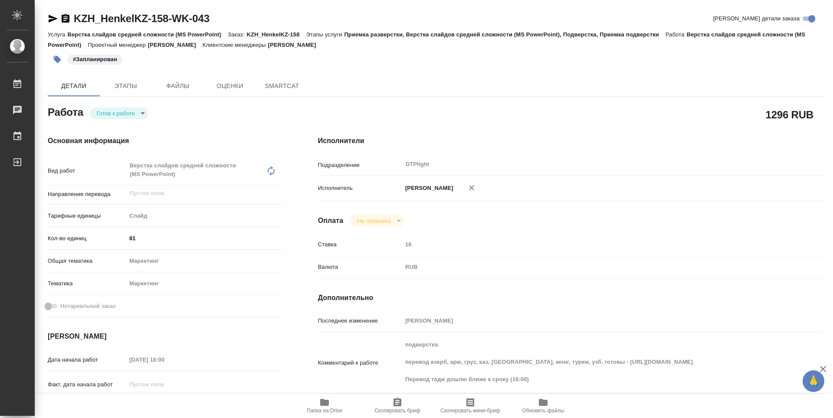
type textarea "x"
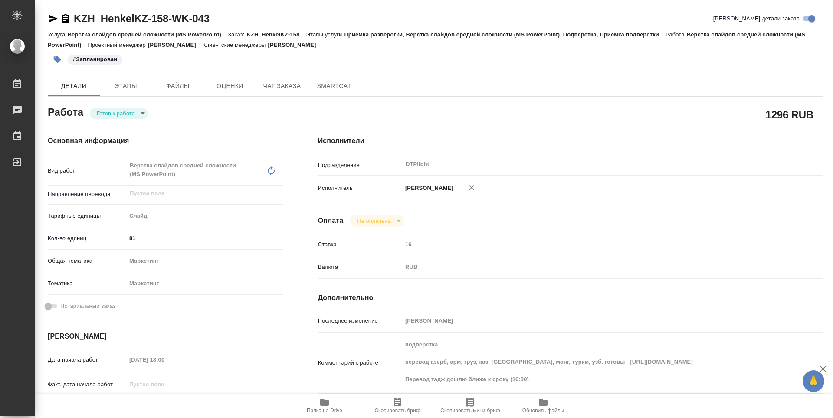
type textarea "x"
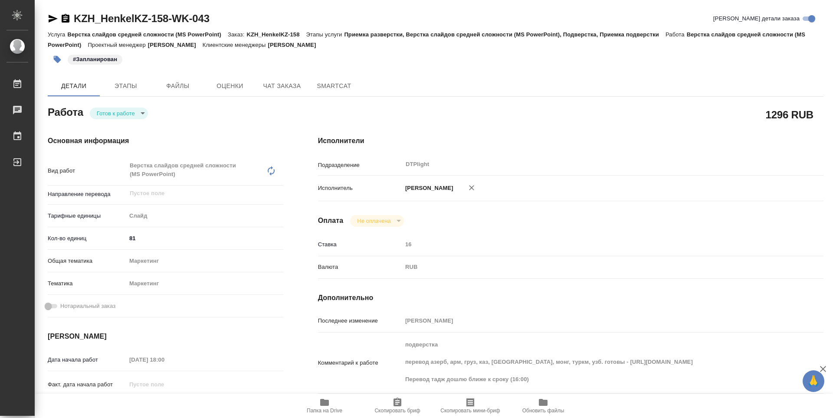
scroll to position [87, 0]
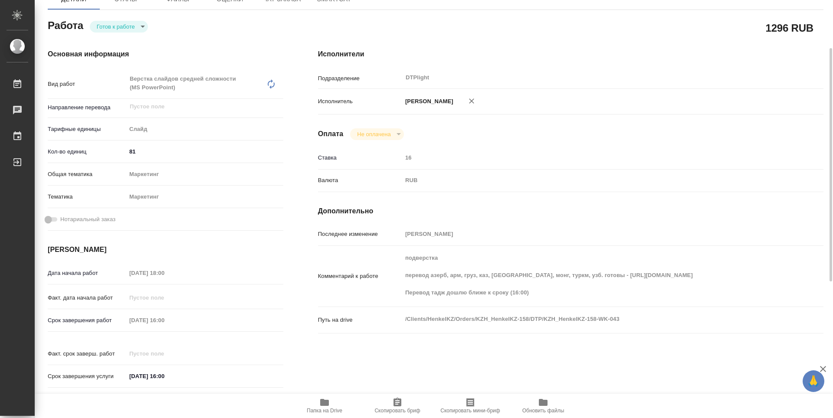
type textarea "x"
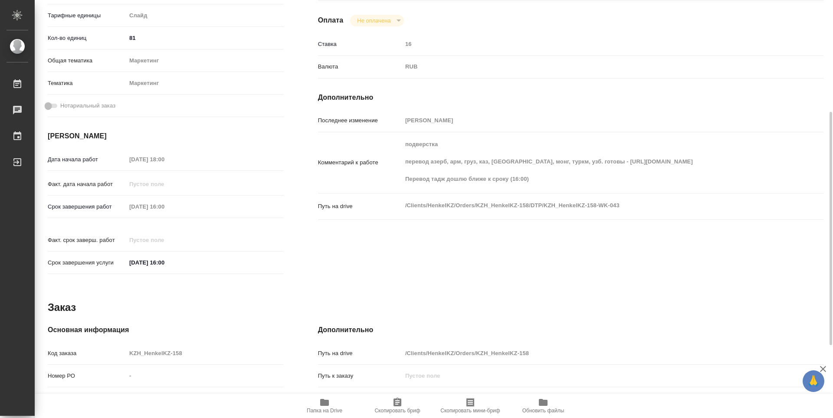
scroll to position [27, 0]
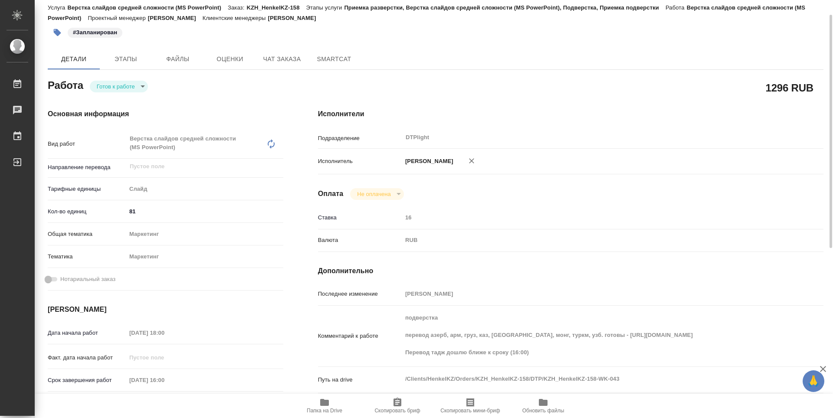
click at [139, 88] on body "🙏 .cls-1 fill:#fff; AWATERA Guselnikov Roman Работы 0 Чаты График Выйти KZH_Hen…" at bounding box center [416, 209] width 833 height 418
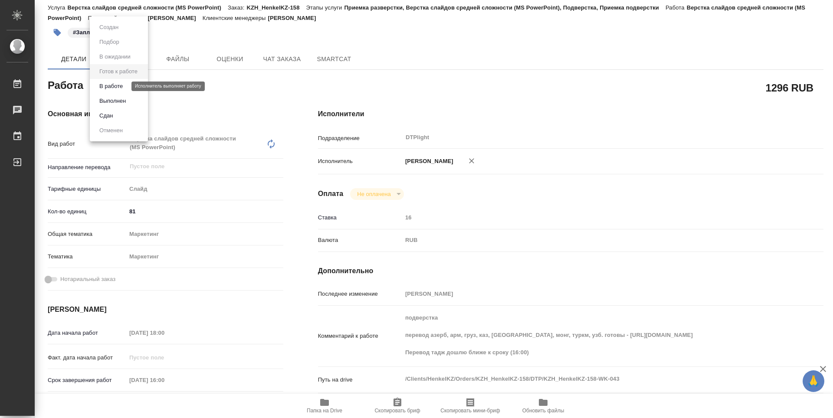
click at [119, 89] on button "В работе" at bounding box center [111, 87] width 29 height 10
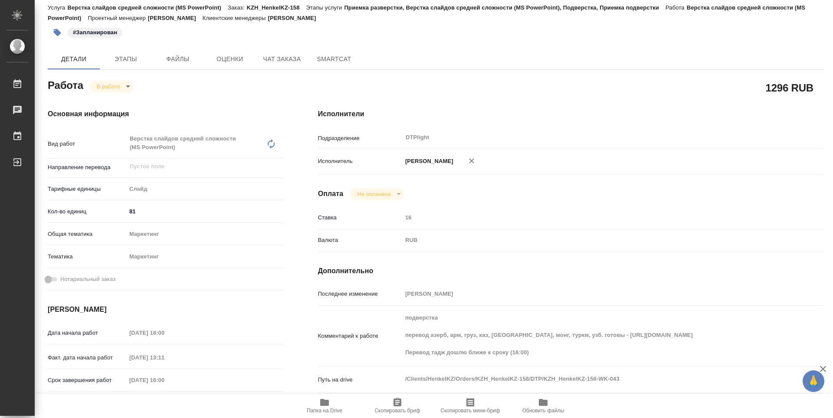
type textarea "x"
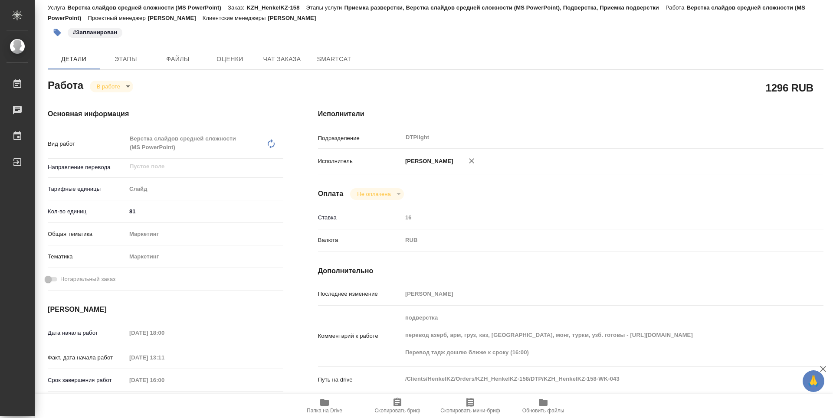
type textarea "x"
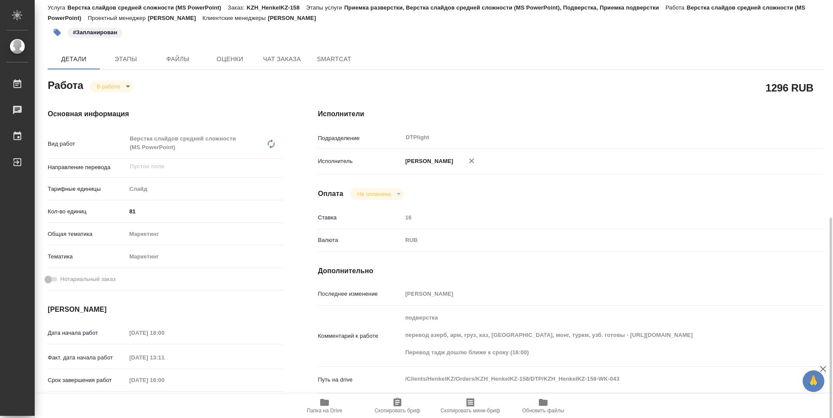
scroll to position [201, 0]
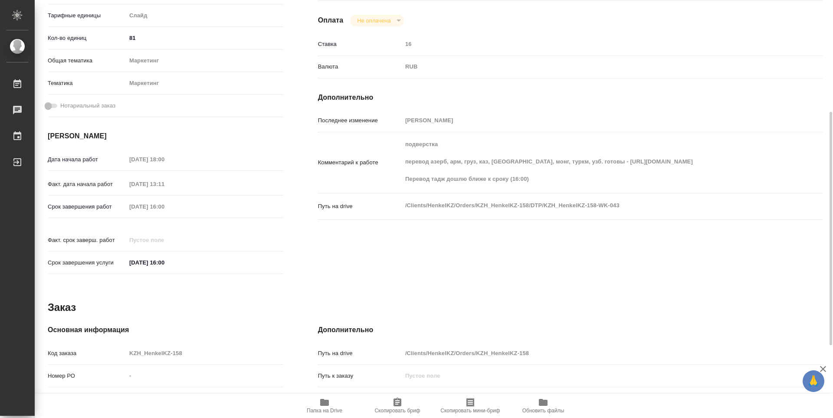
type textarea "x"
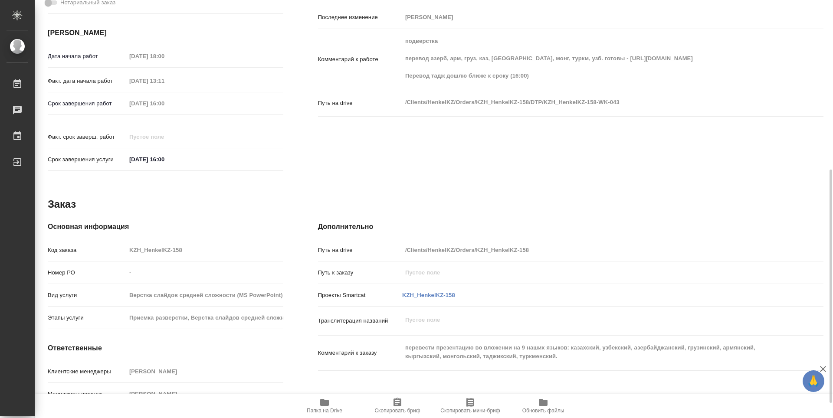
scroll to position [217, 0]
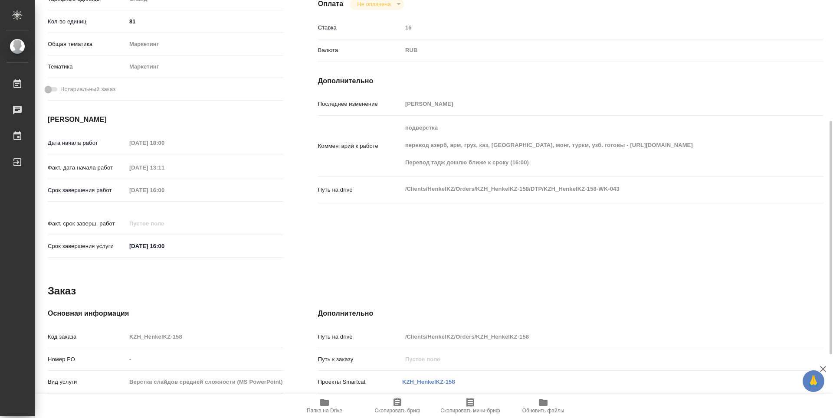
click at [336, 408] on span "Папка на Drive" at bounding box center [325, 411] width 36 height 6
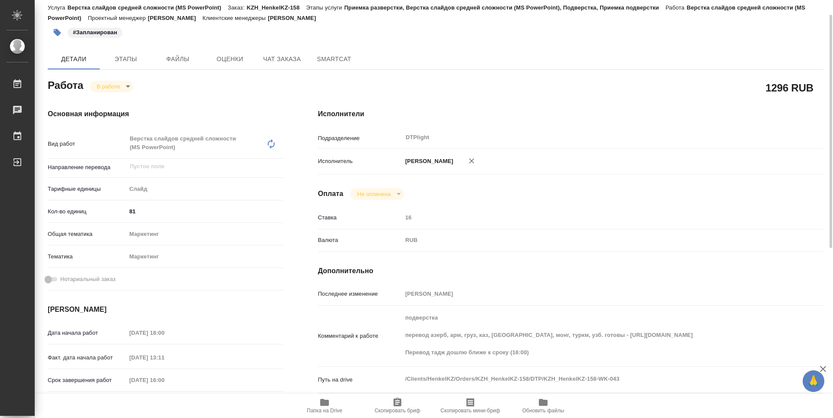
scroll to position [0, 0]
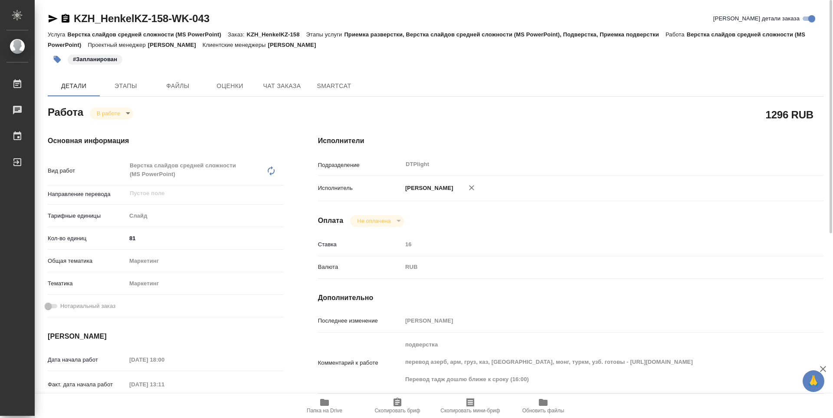
type textarea "x"
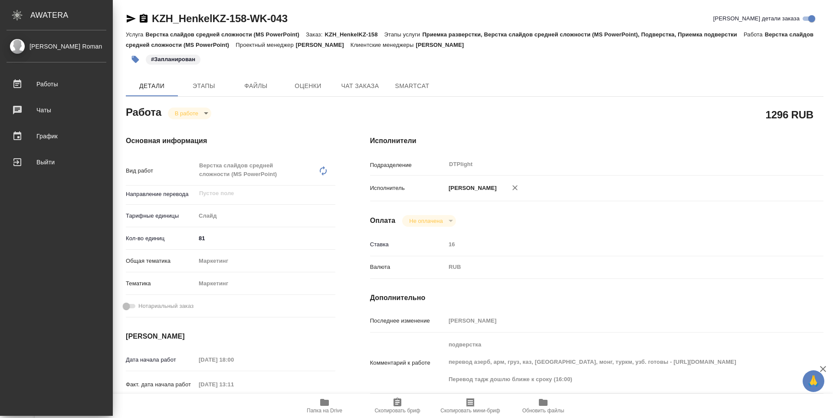
type textarea "x"
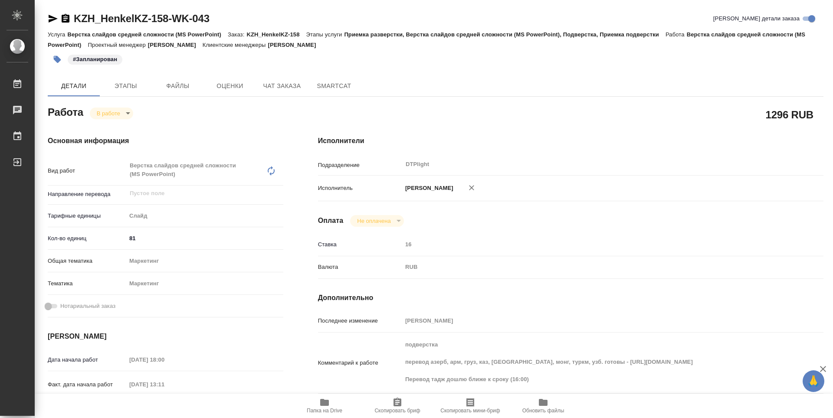
type textarea "x"
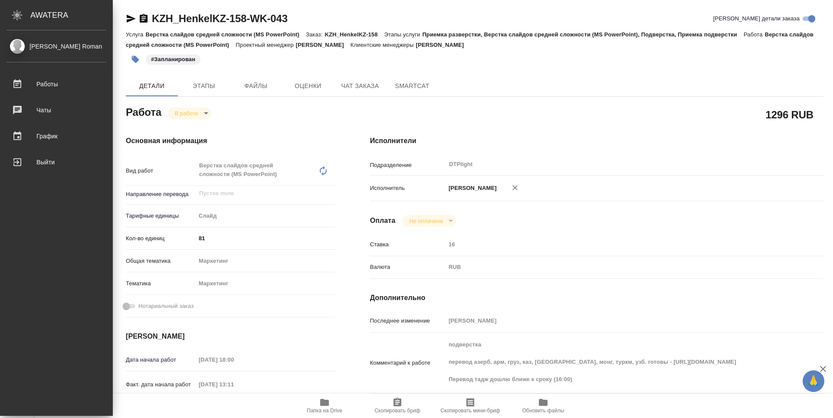
type textarea "x"
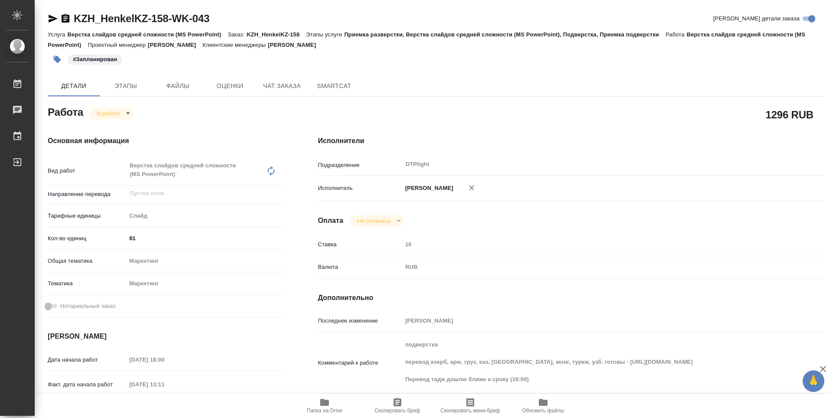
click at [62, 19] on icon "button" at bounding box center [66, 18] width 8 height 9
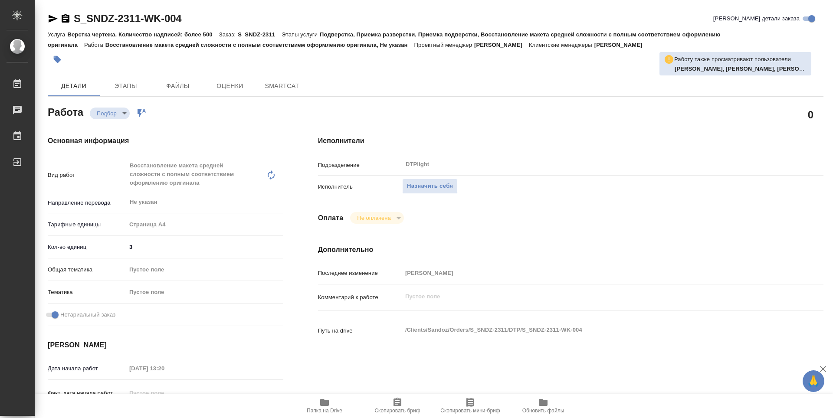
type textarea "x"
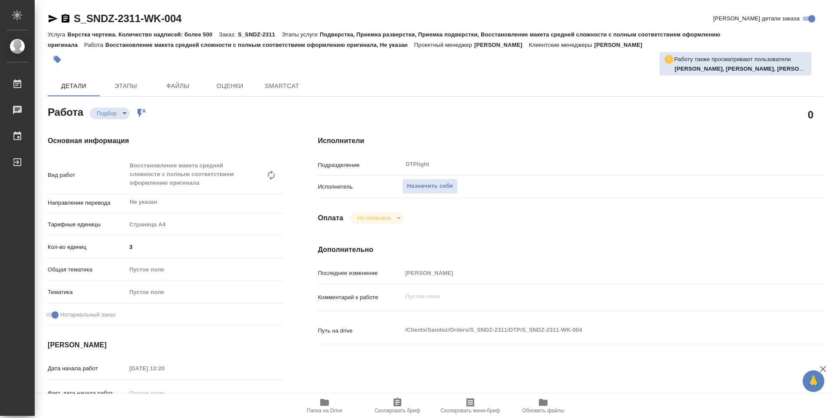
type textarea "x"
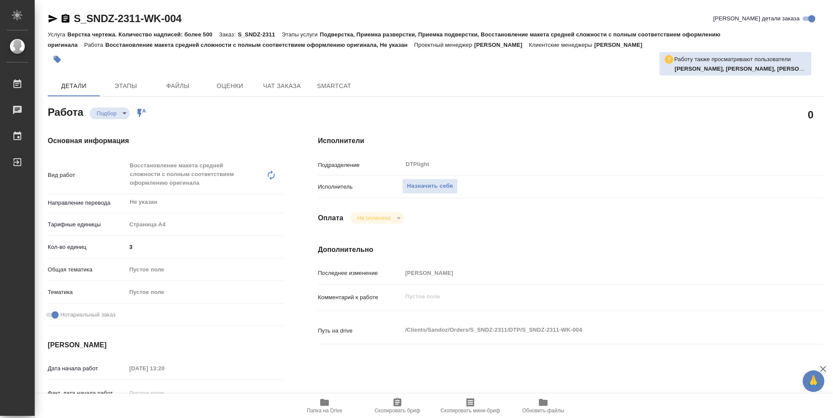
click at [324, 397] on button "Папка на Drive" at bounding box center [324, 406] width 73 height 24
type textarea "x"
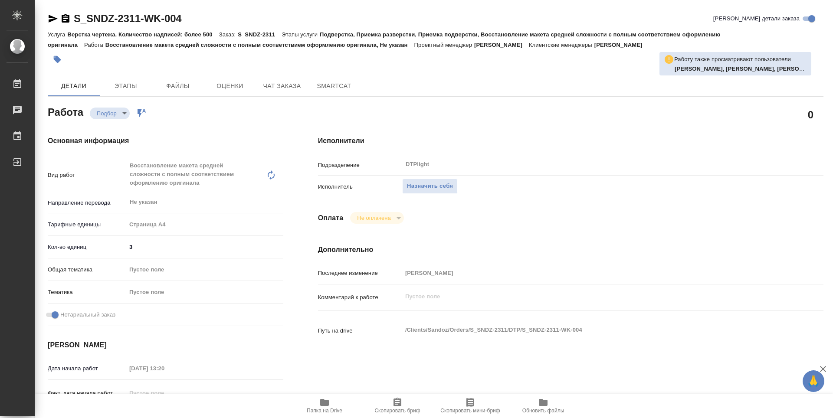
type textarea "x"
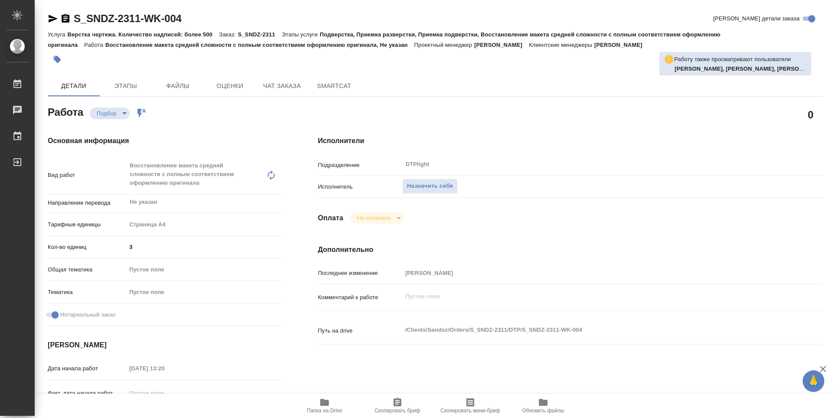
type textarea "x"
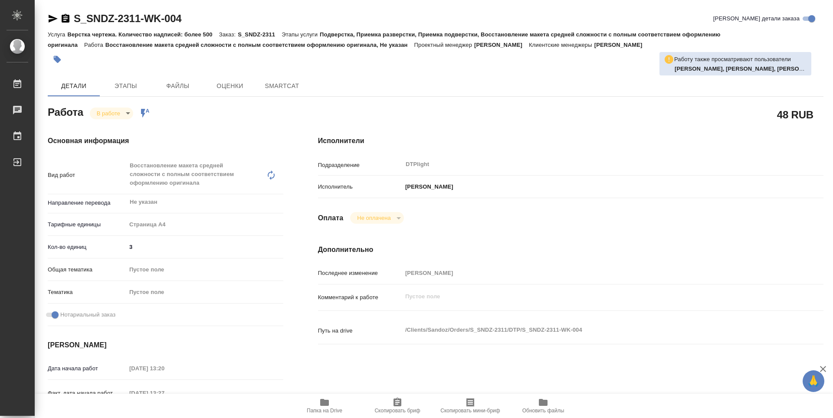
type textarea "x"
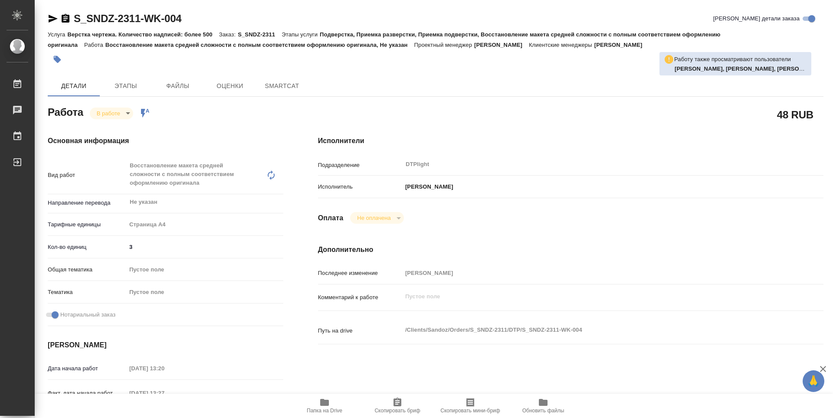
type textarea "x"
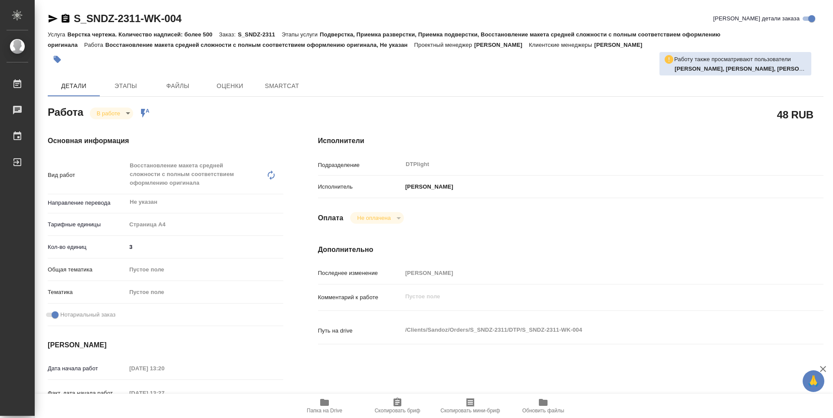
type textarea "x"
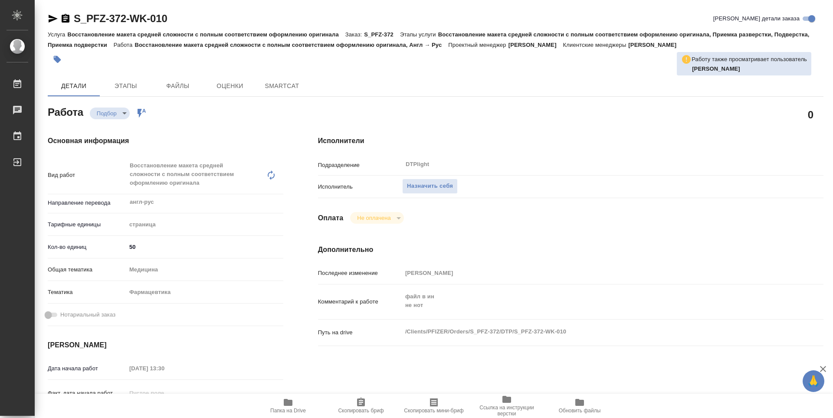
type textarea "x"
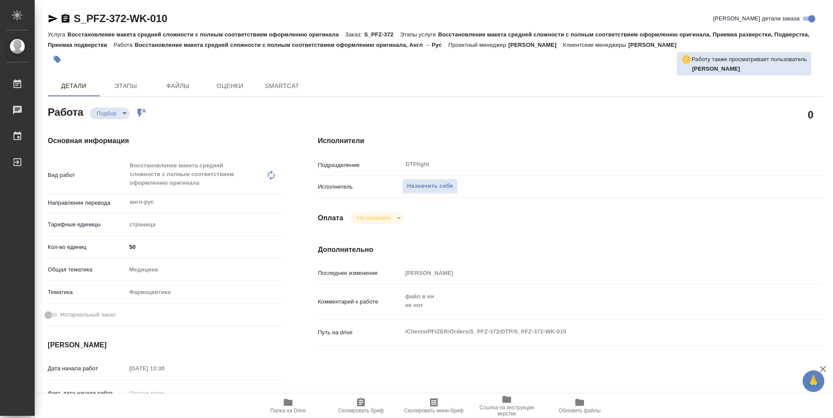
type textarea "x"
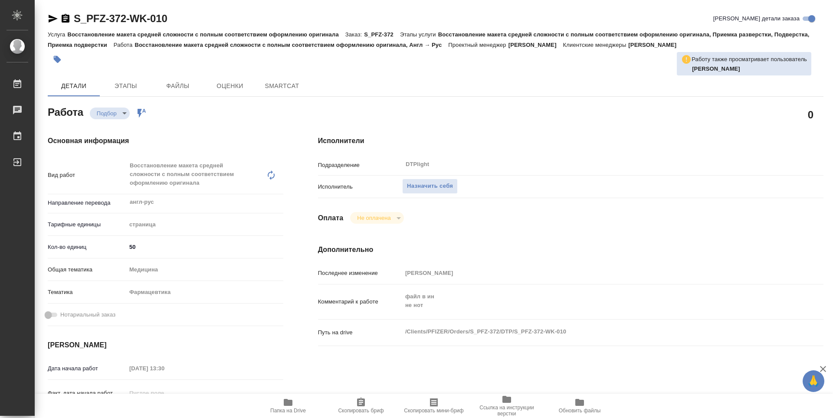
type textarea "x"
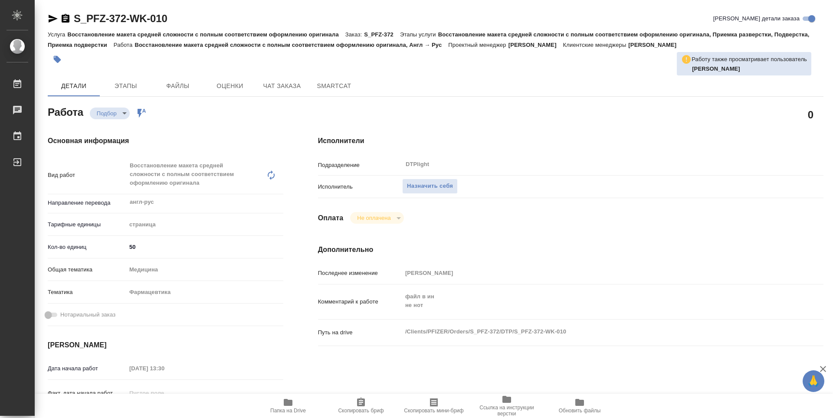
click at [295, 404] on span "Папка на Drive" at bounding box center [288, 406] width 63 height 16
type textarea "x"
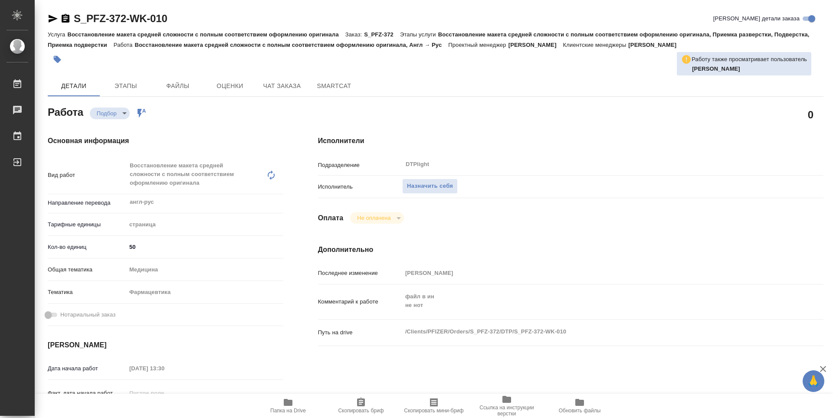
type textarea "x"
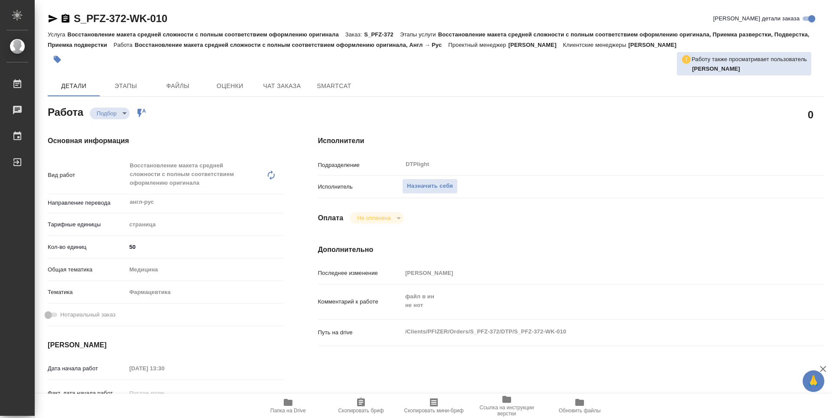
type textarea "x"
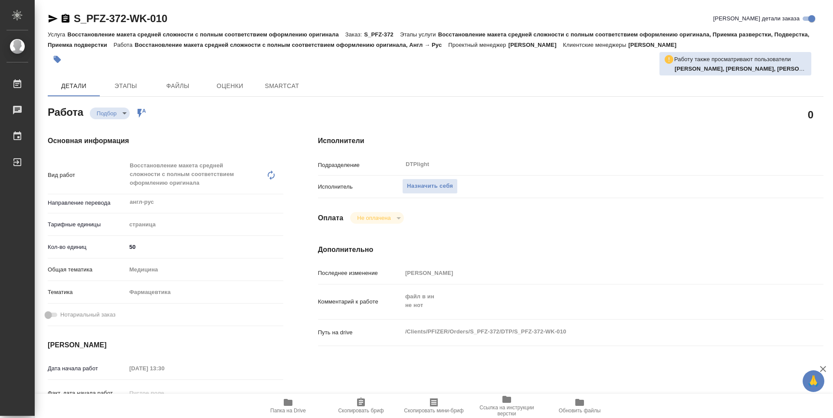
type textarea "x"
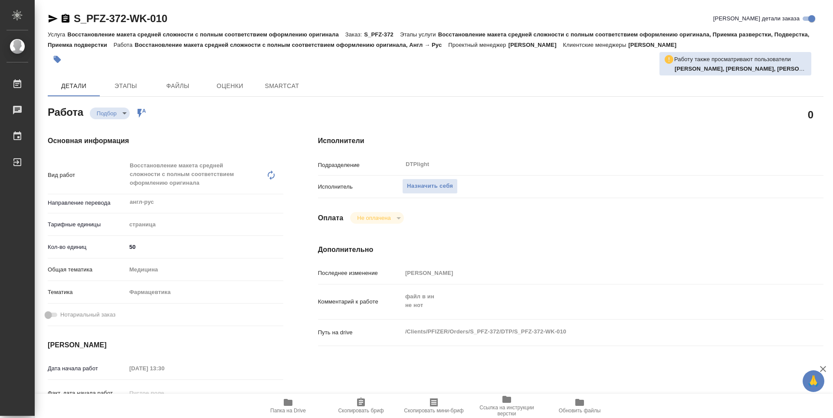
type textarea "x"
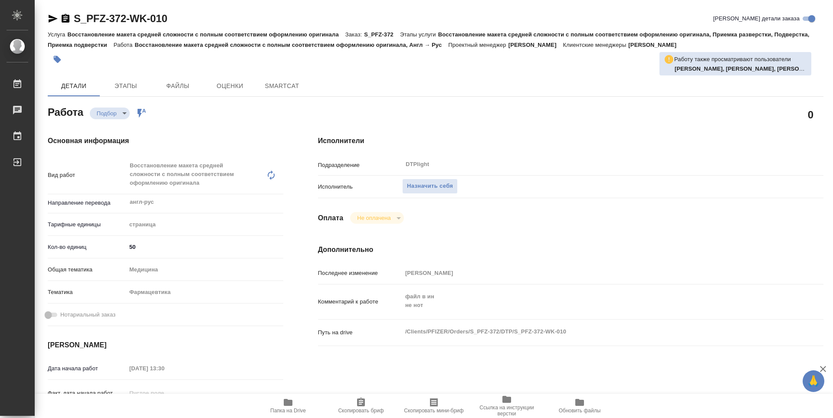
type textarea "x"
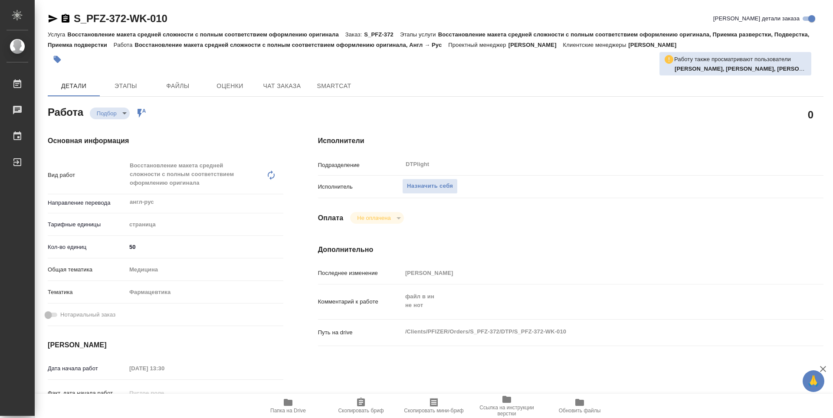
type textarea "x"
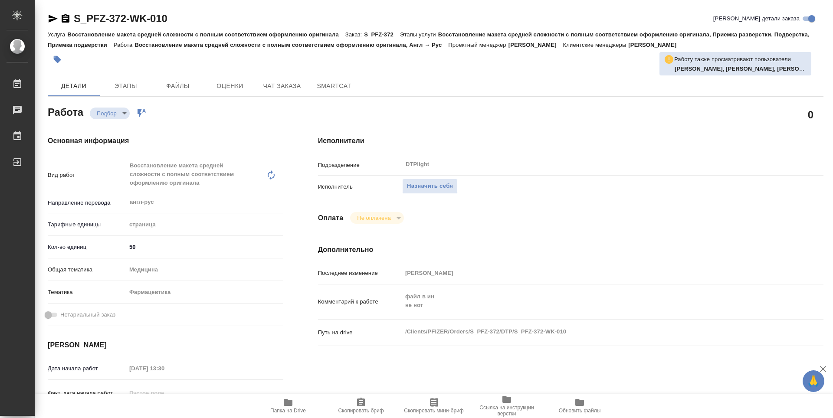
type textarea "x"
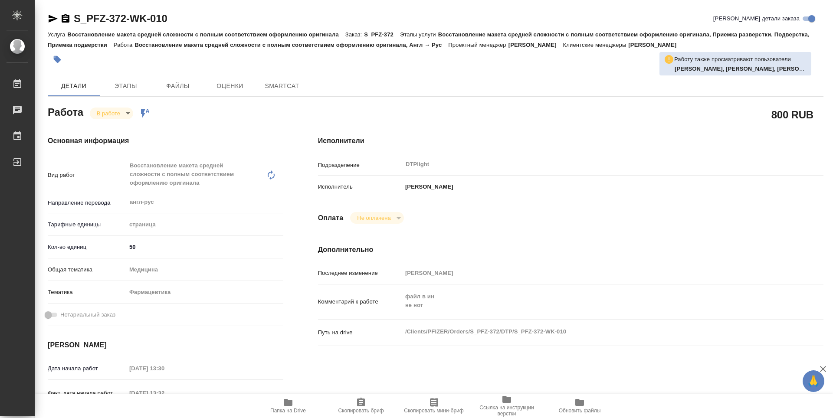
type textarea "x"
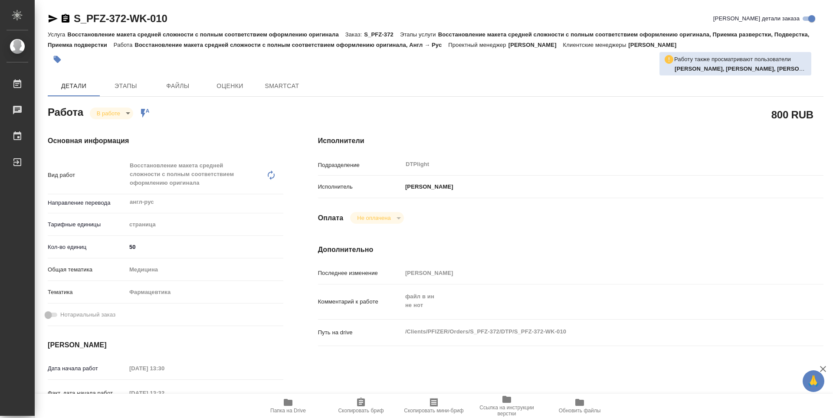
type textarea "x"
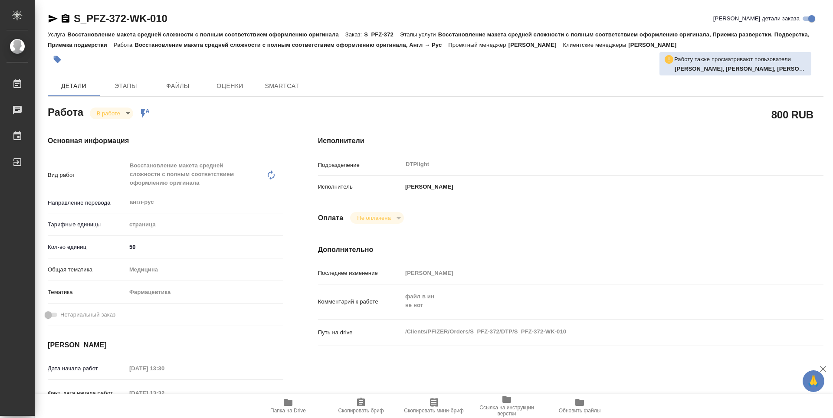
type textarea "x"
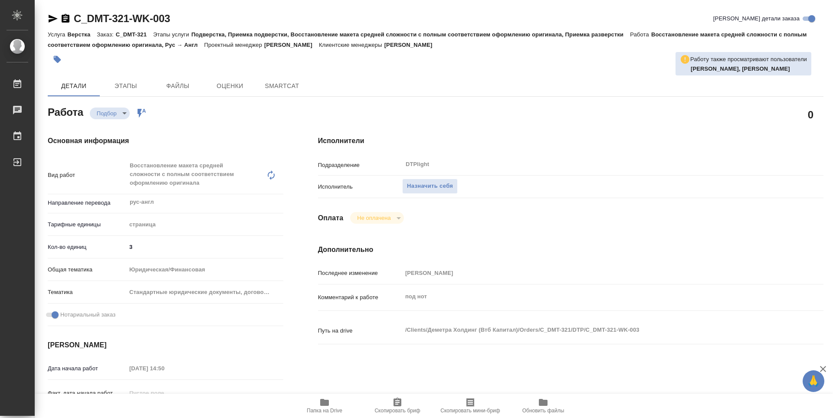
type textarea "x"
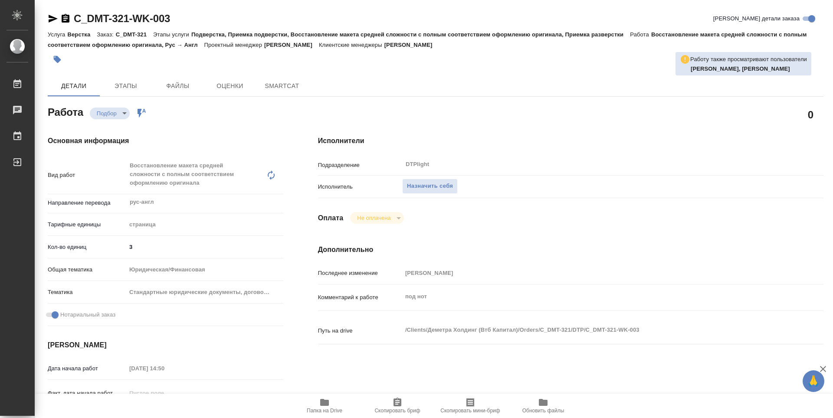
type textarea "x"
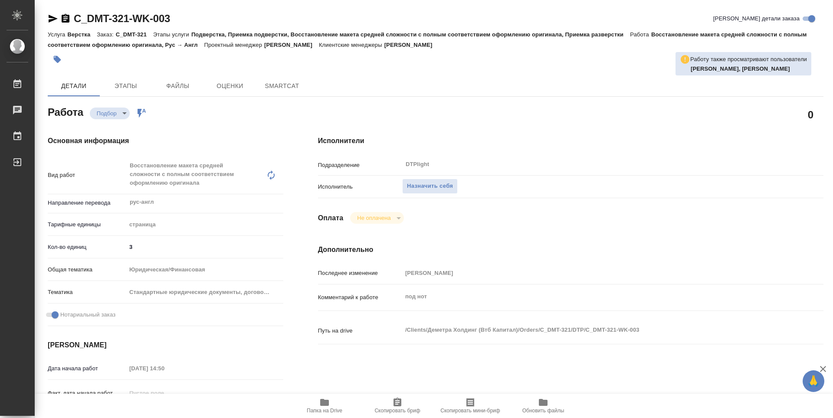
type textarea "x"
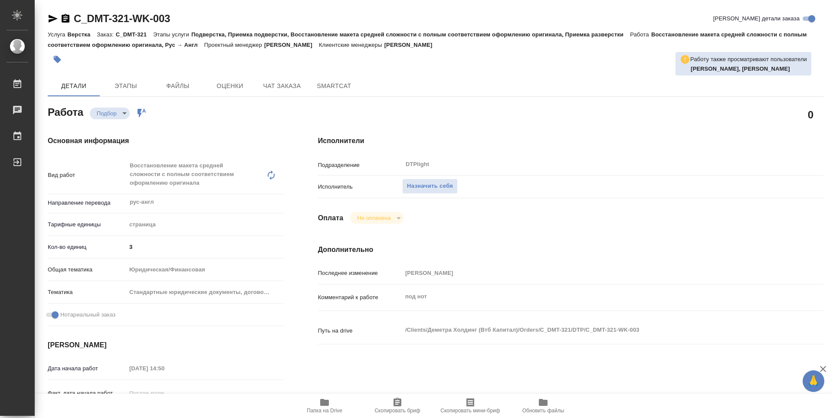
type textarea "x"
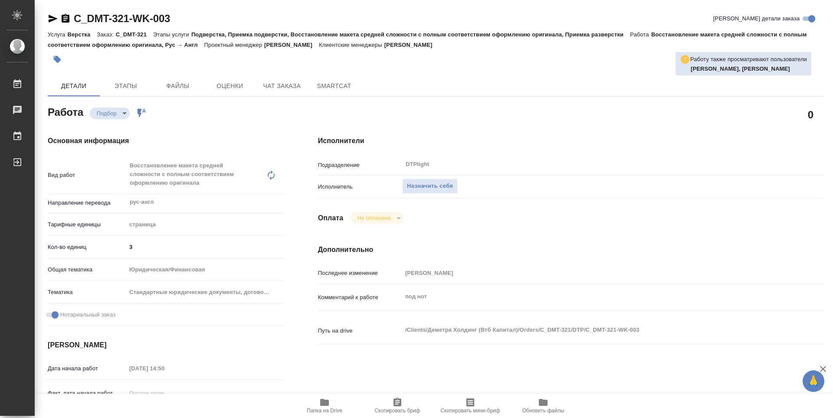
click at [332, 411] on span "Папка на Drive" at bounding box center [325, 411] width 36 height 6
type textarea "x"
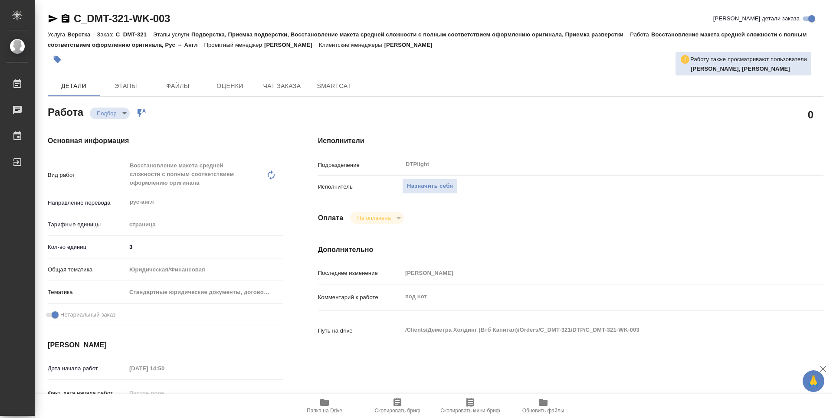
type textarea "x"
